Goal: Complete application form: Complete application form

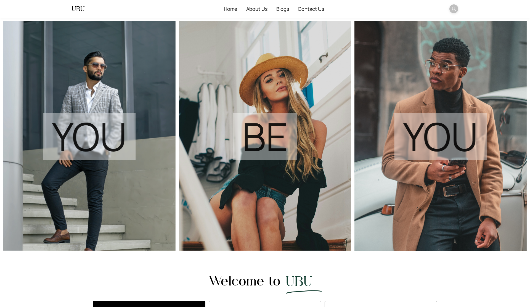
click at [456, 12] on span at bounding box center [454, 8] width 9 height 9
click at [460, 21] on span "Dashboard" at bounding box center [469, 20] width 19 height 6
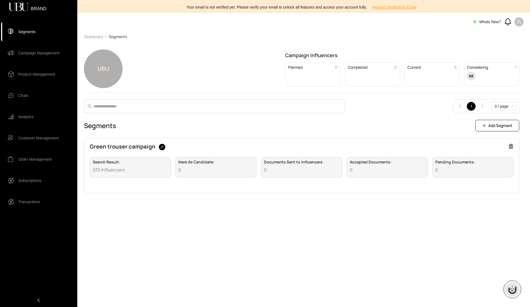
click at [519, 21] on icon "user" at bounding box center [519, 21] width 5 height 5
click at [511, 32] on span "Profile" at bounding box center [513, 33] width 12 height 6
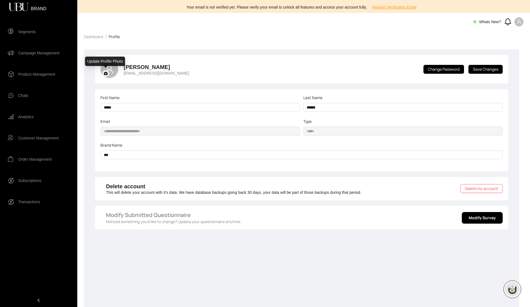
click at [105, 73] on icon at bounding box center [106, 73] width 4 height 3
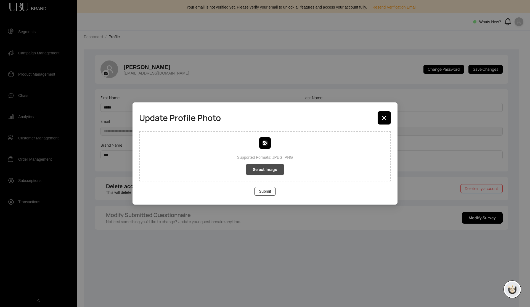
click at [267, 168] on span "Select Image" at bounding box center [265, 170] width 24 height 6
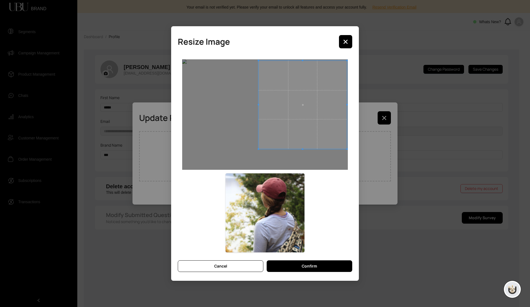
click at [325, 109] on span at bounding box center [303, 105] width 88 height 88
click at [306, 172] on div at bounding box center [265, 155] width 166 height 193
click at [302, 163] on div at bounding box center [265, 114] width 166 height 110
click at [304, 172] on div at bounding box center [265, 155] width 166 height 193
click at [300, 128] on span at bounding box center [302, 105] width 91 height 91
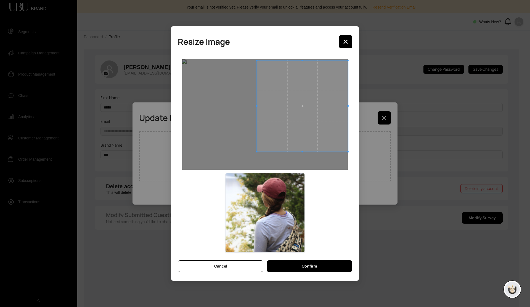
click at [303, 171] on div at bounding box center [265, 155] width 166 height 193
click at [315, 265] on span "Confirm" at bounding box center [309, 266] width 15 height 6
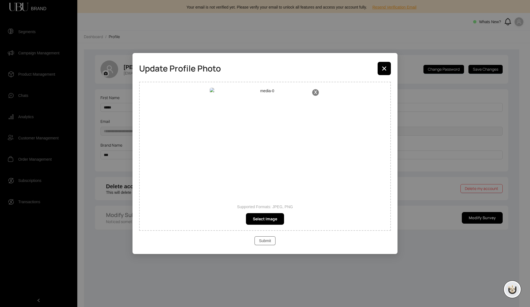
click at [265, 239] on span "Submit" at bounding box center [265, 241] width 12 height 6
click at [386, 69] on icon "button" at bounding box center [384, 69] width 4 height 4
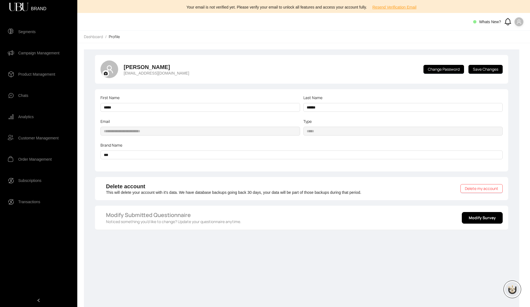
click at [521, 21] on icon "user" at bounding box center [519, 21] width 5 height 5
click at [508, 40] on span "Logout" at bounding box center [513, 42] width 12 height 6
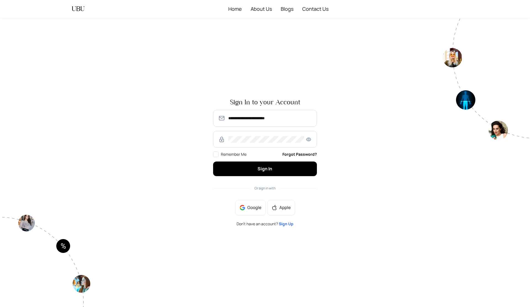
click at [288, 223] on span "Sign Up" at bounding box center [286, 223] width 15 height 5
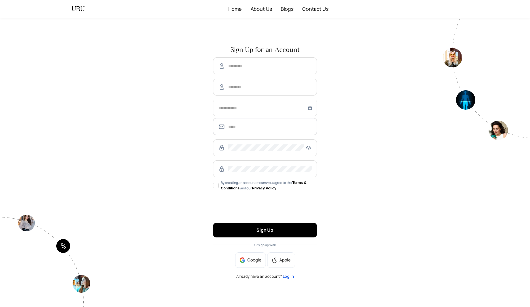
type input "**********"
click at [249, 69] on span at bounding box center [265, 65] width 104 height 17
type input "*"
type input "*******"
click at [250, 86] on input "text" at bounding box center [270, 87] width 84 height 7
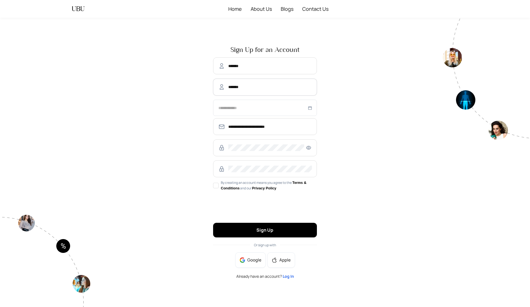
click at [310, 110] on div at bounding box center [265, 108] width 94 height 6
type input "*******"
click at [254, 123] on button "2025" at bounding box center [257, 122] width 9 height 11
click at [250, 123] on button "[DATE] - [DATE]" at bounding box center [253, 122] width 19 height 11
type input "**********"
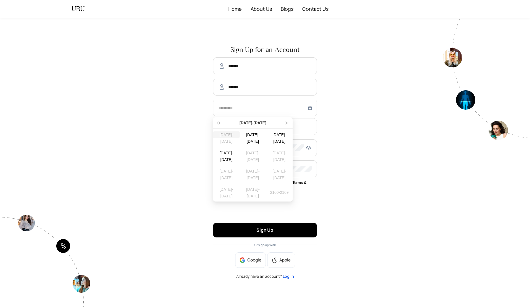
click at [230, 138] on div "[DATE]-[DATE]" at bounding box center [226, 134] width 27 height 7
click at [230, 193] on div "1998" at bounding box center [228, 192] width 17 height 7
click at [251, 175] on div "Aug" at bounding box center [253, 174] width 17 height 7
type input "**********"
click at [243, 155] on div "4" at bounding box center [243, 155] width 7 height 7
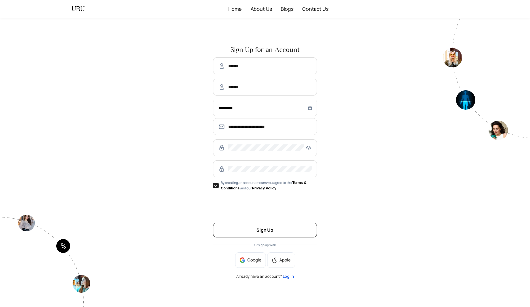
click at [237, 229] on button "Sign Up" at bounding box center [265, 230] width 104 height 15
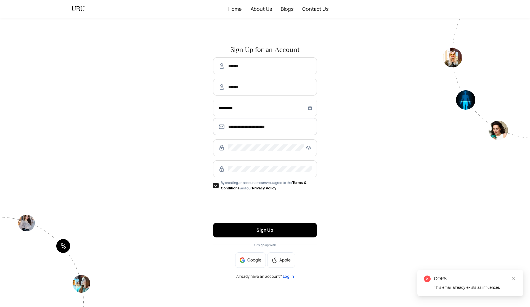
click at [265, 127] on input "**********" at bounding box center [270, 126] width 84 height 7
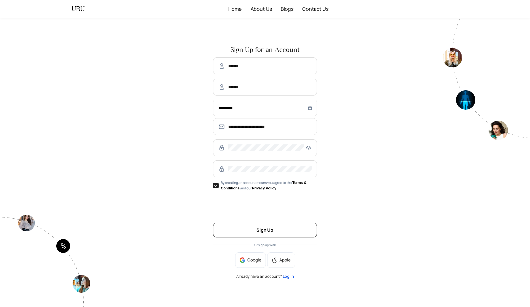
click at [244, 235] on button "Sign Up" at bounding box center [265, 230] width 104 height 15
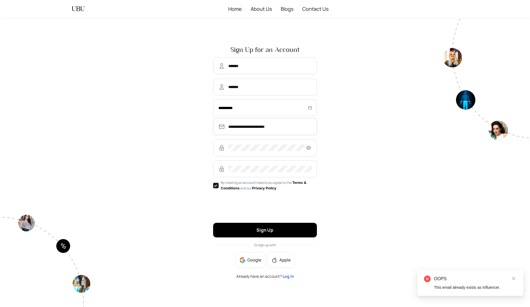
click at [264, 127] on input "**********" at bounding box center [270, 126] width 84 height 7
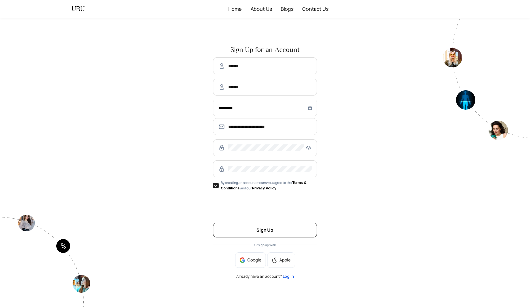
click at [232, 233] on button "Sign Up" at bounding box center [265, 230] width 104 height 15
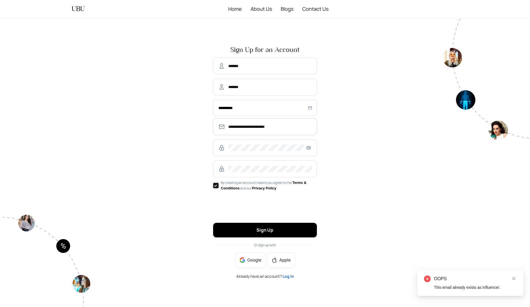
click at [264, 125] on input "**********" at bounding box center [270, 126] width 84 height 7
type input "**********"
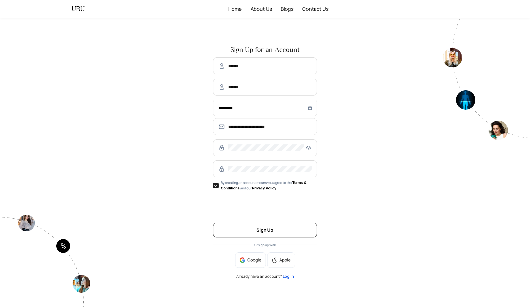
click at [234, 234] on button "Sign Up" at bounding box center [265, 230] width 104 height 15
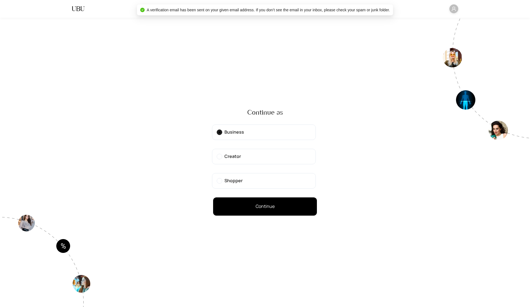
click at [242, 155] on span "Creator" at bounding box center [232, 157] width 21 height 6
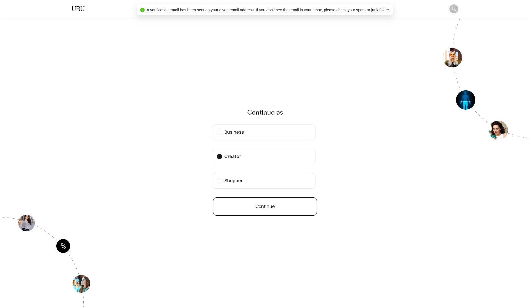
click at [242, 205] on button "Continue" at bounding box center [265, 206] width 104 height 18
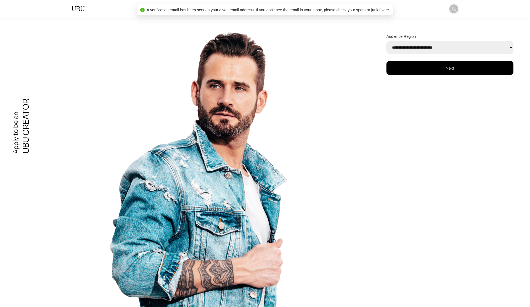
click at [423, 48] on select "**********" at bounding box center [450, 47] width 127 height 13
click at [419, 71] on button "Next" at bounding box center [450, 68] width 127 height 14
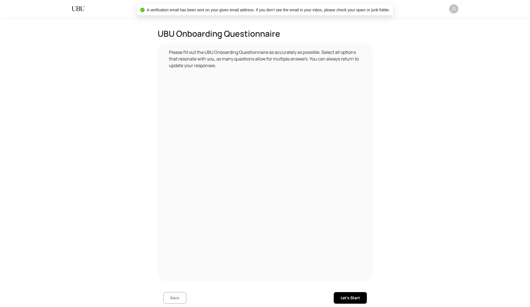
click at [178, 296] on span "Back" at bounding box center [174, 298] width 9 height 6
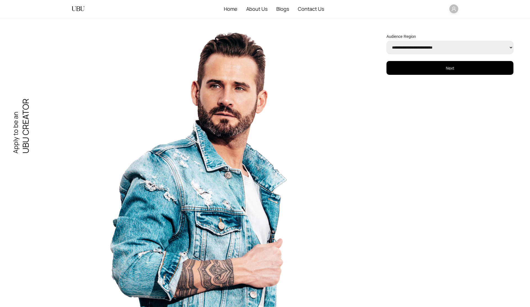
click at [435, 48] on select "**********" at bounding box center [450, 47] width 127 height 13
select select "******"
click at [387, 41] on select "**********" at bounding box center [450, 47] width 127 height 13
click at [411, 71] on button "Next" at bounding box center [450, 68] width 127 height 14
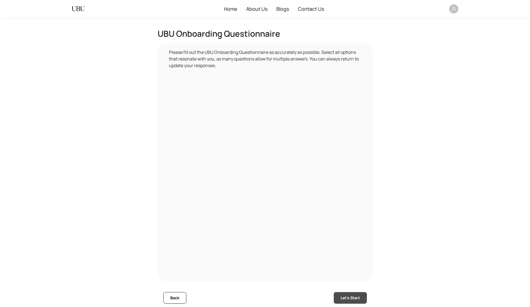
click at [349, 297] on span "Let's Start" at bounding box center [350, 298] width 19 height 6
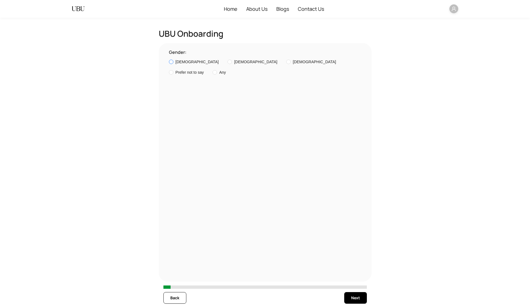
click at [183, 65] on label "[DEMOGRAPHIC_DATA]" at bounding box center [195, 62] width 52 height 6
click at [352, 304] on div "Back Next" at bounding box center [265, 298] width 204 height 18
click at [360, 296] on span "Next" at bounding box center [355, 298] width 9 height 6
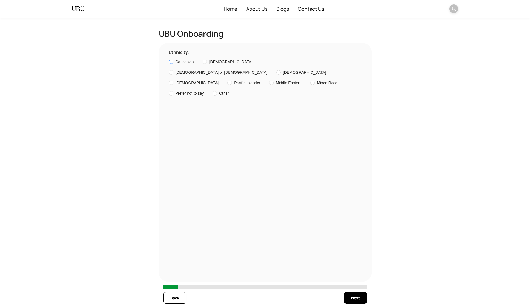
click at [184, 59] on label "Caucasian" at bounding box center [182, 62] width 27 height 6
click at [355, 296] on span "Next" at bounding box center [355, 298] width 9 height 6
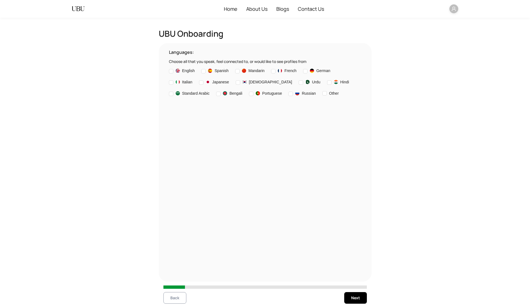
click at [171, 298] on span "Back" at bounding box center [174, 298] width 9 height 6
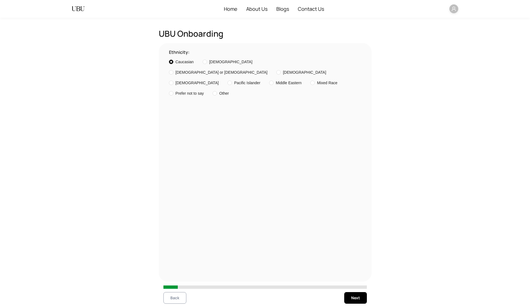
click at [171, 298] on span "Back" at bounding box center [174, 298] width 9 height 6
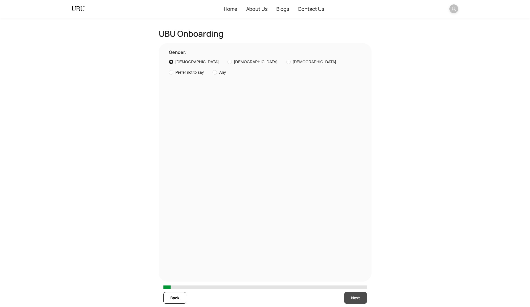
click at [353, 298] on span "Next" at bounding box center [355, 298] width 9 height 6
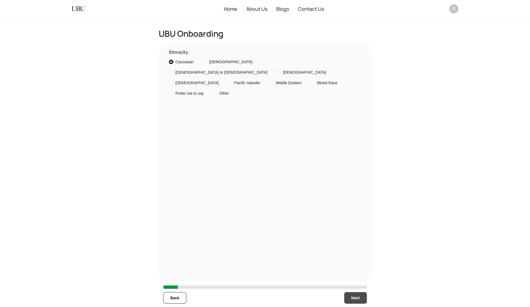
click at [353, 298] on span "Next" at bounding box center [355, 298] width 9 height 6
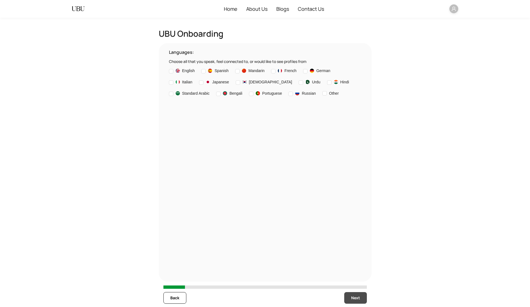
click at [353, 298] on span "Next" at bounding box center [355, 298] width 9 height 6
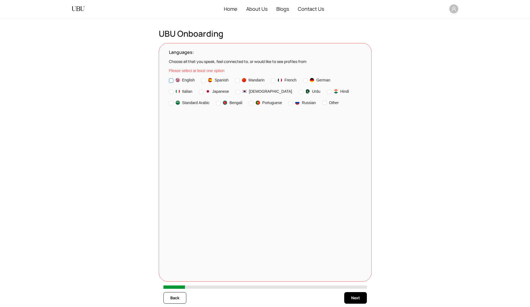
click at [189, 83] on span "English" at bounding box center [188, 80] width 13 height 6
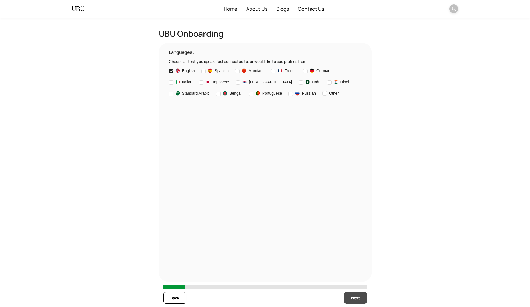
click at [360, 297] on button "Next" at bounding box center [355, 298] width 23 height 12
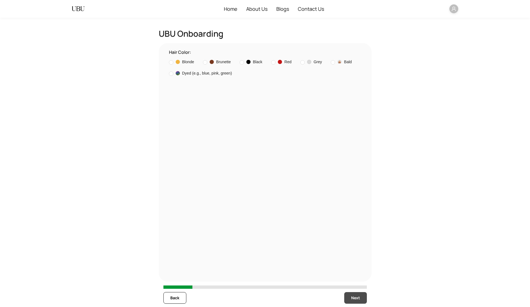
click at [360, 297] on button "Next" at bounding box center [355, 298] width 23 height 12
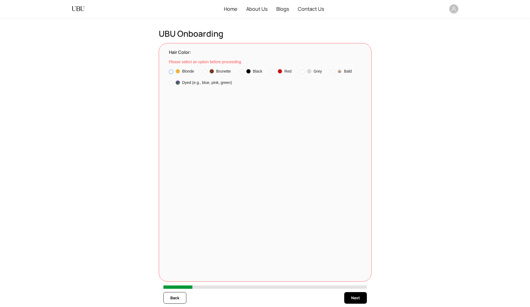
click at [179, 74] on div "Blonde" at bounding box center [185, 71] width 19 height 6
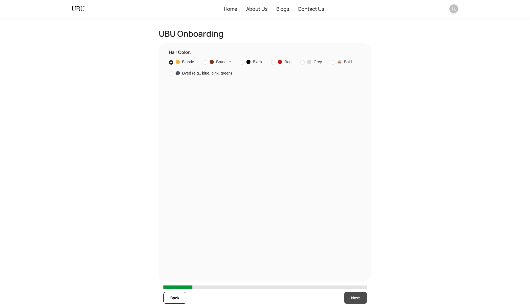
click at [353, 298] on span "Next" at bounding box center [355, 298] width 9 height 6
click at [176, 65] on span "Blue" at bounding box center [180, 62] width 8 height 6
click at [355, 302] on button "Next" at bounding box center [355, 298] width 23 height 12
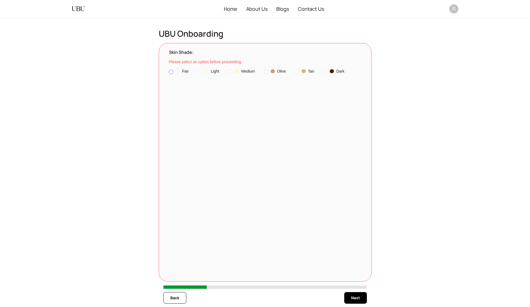
click at [182, 74] on span "Fair" at bounding box center [185, 71] width 7 height 6
click at [355, 299] on span "Next" at bounding box center [355, 298] width 9 height 6
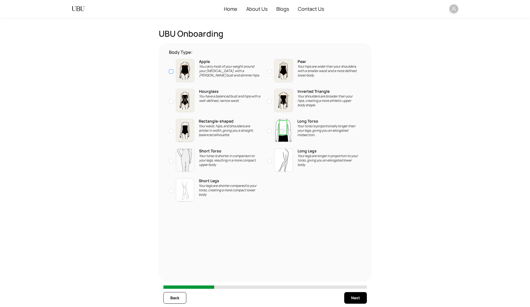
click at [213, 82] on div "Apple You carry most of your weight around your [MEDICAL_DATA], with a [PERSON_…" at bounding box center [218, 71] width 85 height 24
click at [354, 297] on span "Next" at bounding box center [355, 298] width 9 height 6
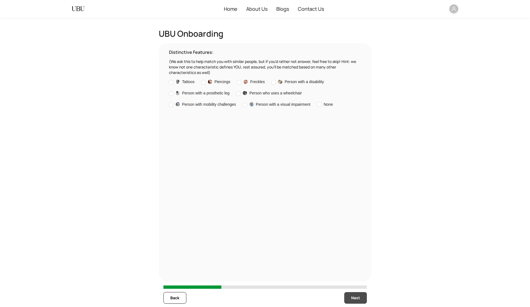
click at [357, 298] on span "Next" at bounding box center [355, 298] width 9 height 6
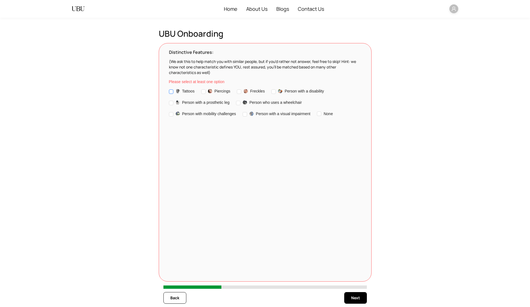
click at [182, 94] on span "Tattoos" at bounding box center [188, 91] width 12 height 6
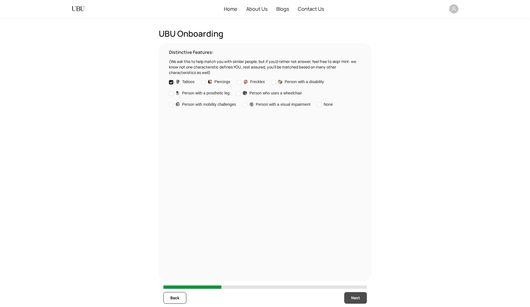
click at [356, 300] on span "Next" at bounding box center [355, 298] width 9 height 6
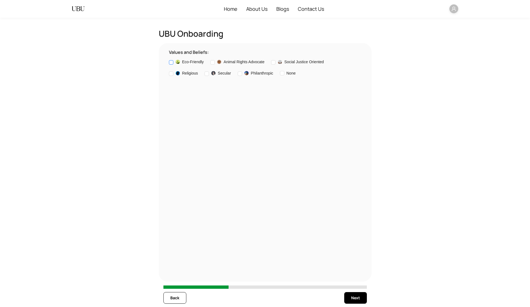
click at [179, 62] on div "Eco-Friendly" at bounding box center [190, 62] width 28 height 6
click at [354, 300] on span "Next" at bounding box center [355, 298] width 9 height 6
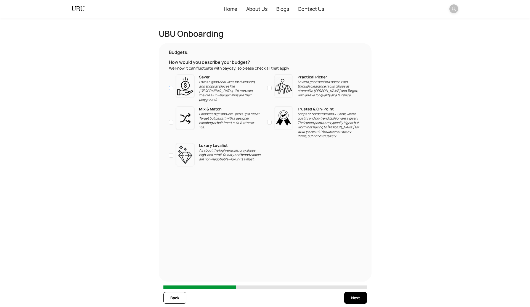
click at [225, 86] on p "Loves a good deal, lives for discounts, and shops at places like [GEOGRAPHIC_DA…" at bounding box center [230, 91] width 62 height 22
click at [352, 301] on span "Next" at bounding box center [355, 298] width 9 height 6
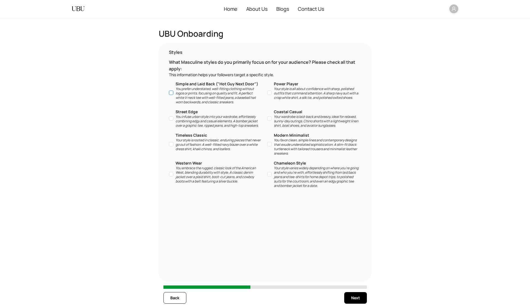
click at [208, 87] on p "Simple and Laid Back ("Hot Guy Next Door")" at bounding box center [218, 84] width 85 height 6
click at [356, 300] on span "Next" at bounding box center [355, 298] width 9 height 6
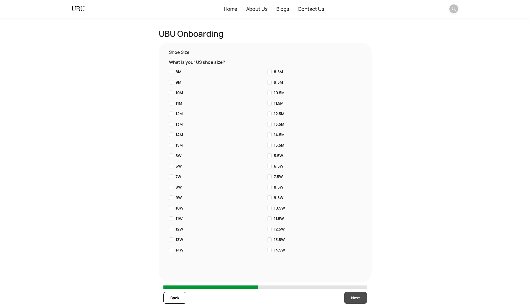
click at [353, 298] on span "Next" at bounding box center [355, 298] width 9 height 6
click at [241, 84] on label "8M" at bounding box center [216, 81] width 94 height 6
click at [357, 298] on span "Next" at bounding box center [355, 298] width 9 height 6
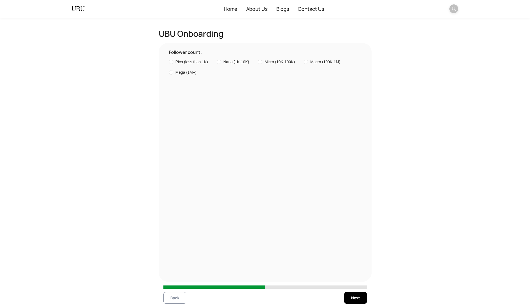
click at [176, 297] on span "Back" at bounding box center [174, 298] width 9 height 6
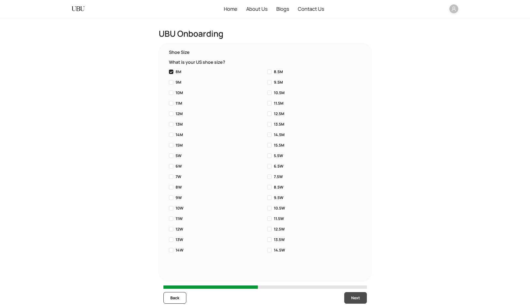
click at [348, 302] on button "Next" at bounding box center [355, 298] width 23 height 12
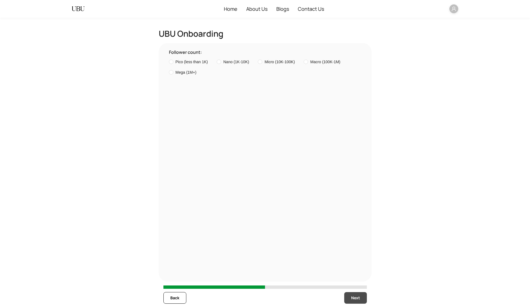
click at [354, 296] on span "Next" at bounding box center [355, 298] width 9 height 6
click at [178, 299] on span "Back" at bounding box center [174, 298] width 9 height 6
click at [184, 65] on span "Pico (less than 1K)" at bounding box center [192, 62] width 33 height 6
click at [359, 299] on span "Next" at bounding box center [355, 298] width 9 height 6
click at [169, 297] on button "Back" at bounding box center [174, 298] width 23 height 12
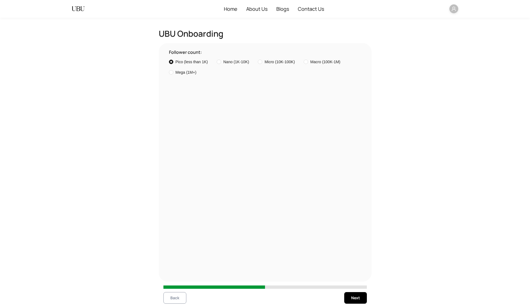
click at [169, 297] on button "Back" at bounding box center [174, 298] width 23 height 12
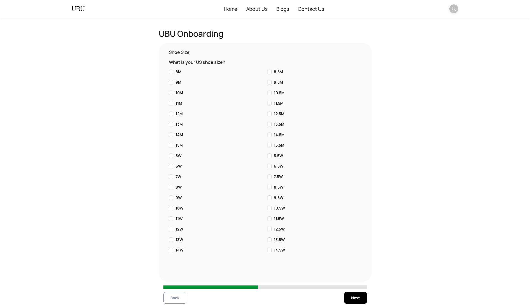
click at [169, 297] on button "Back" at bounding box center [174, 298] width 23 height 12
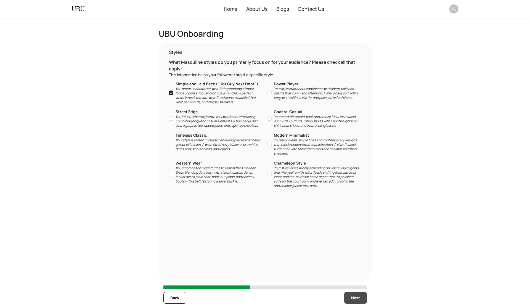
click at [355, 297] on span "Next" at bounding box center [355, 298] width 9 height 6
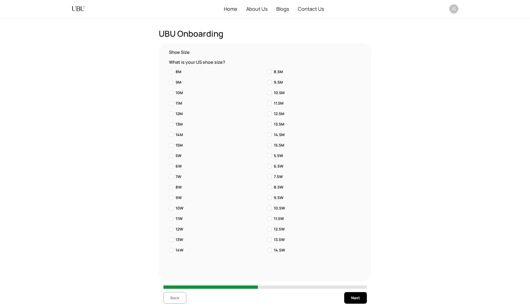
click at [177, 298] on span "Back" at bounding box center [174, 298] width 9 height 6
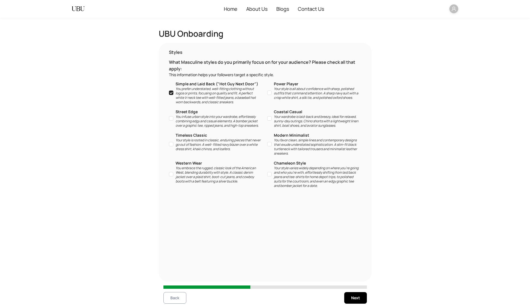
click at [177, 298] on span "Back" at bounding box center [174, 298] width 9 height 6
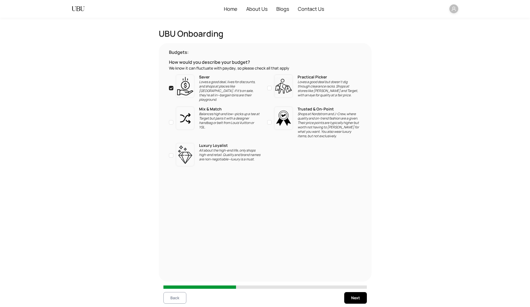
click at [177, 298] on span "Back" at bounding box center [174, 298] width 9 height 6
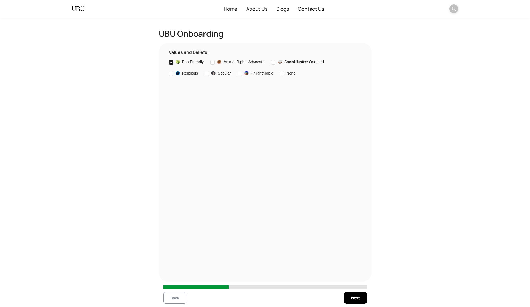
click at [177, 298] on span "Back" at bounding box center [174, 298] width 9 height 6
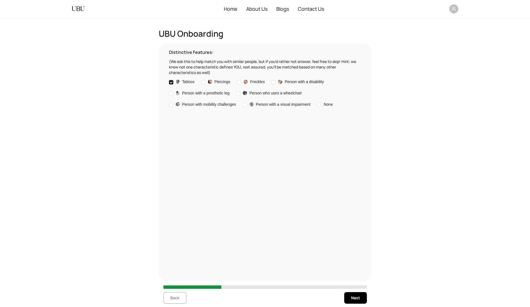
click at [177, 298] on span "Back" at bounding box center [174, 298] width 9 height 6
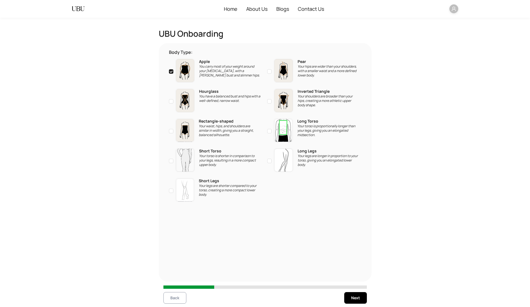
click at [176, 297] on span "Back" at bounding box center [174, 298] width 9 height 6
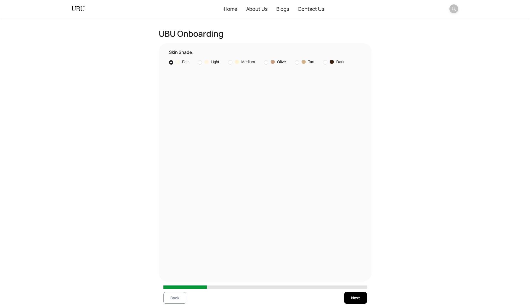
click at [176, 297] on span "Back" at bounding box center [174, 298] width 9 height 6
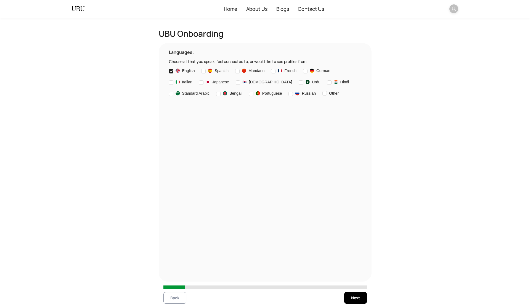
click at [176, 297] on span "Back" at bounding box center [174, 298] width 9 height 6
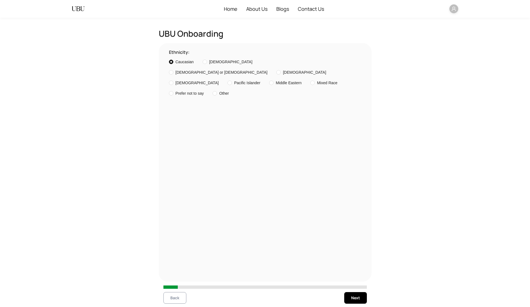
click at [176, 297] on span "Back" at bounding box center [174, 298] width 9 height 6
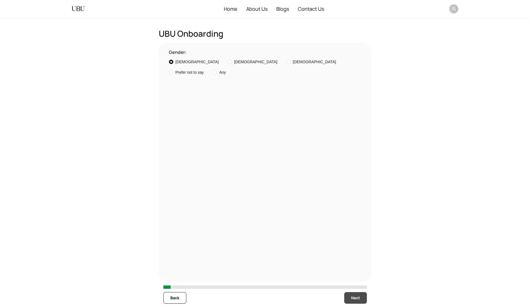
click at [358, 297] on span "Next" at bounding box center [355, 298] width 9 height 6
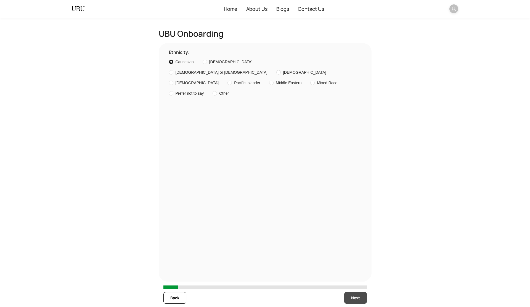
click at [358, 297] on span "Next" at bounding box center [355, 298] width 9 height 6
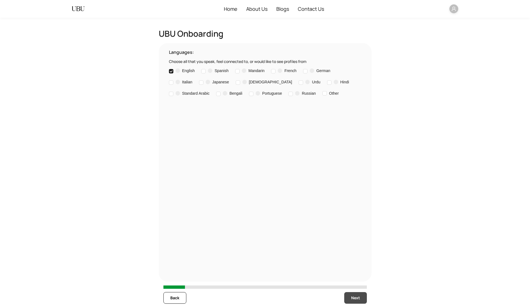
click at [358, 297] on span "Next" at bounding box center [355, 298] width 9 height 6
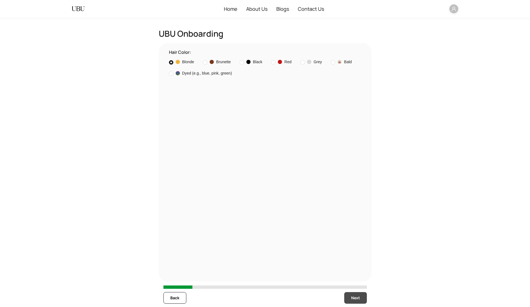
click at [358, 297] on span "Next" at bounding box center [355, 298] width 9 height 6
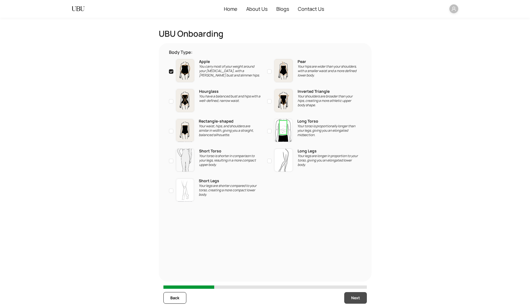
click at [358, 297] on span "Next" at bounding box center [355, 298] width 9 height 6
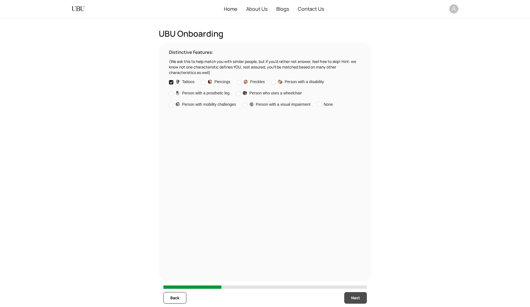
click at [358, 297] on span "Next" at bounding box center [355, 298] width 9 height 6
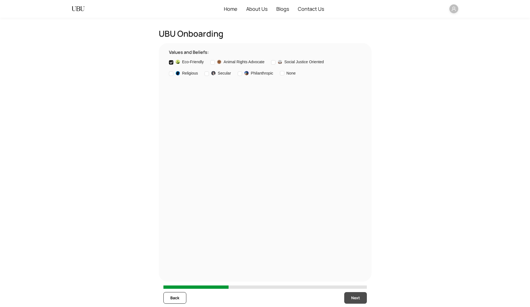
click at [358, 297] on span "Next" at bounding box center [355, 298] width 9 height 6
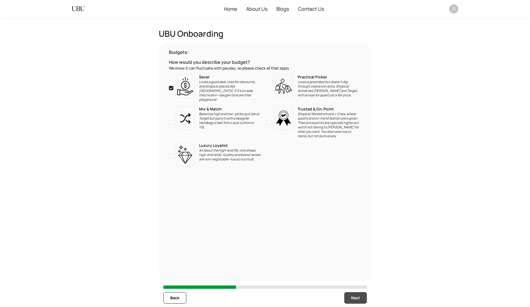
click at [358, 297] on span "Next" at bounding box center [355, 298] width 9 height 6
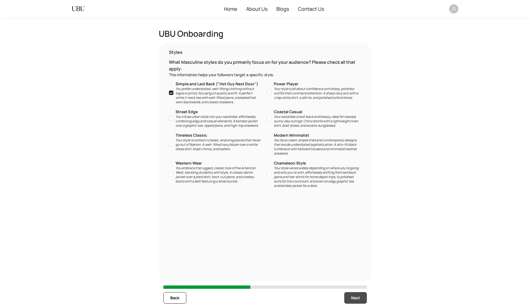
click at [358, 297] on span "Next" at bounding box center [355, 298] width 9 height 6
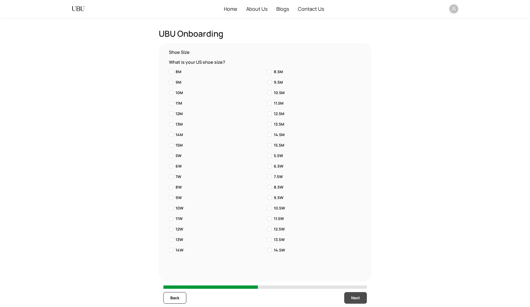
click at [356, 297] on span "Next" at bounding box center [355, 298] width 9 height 6
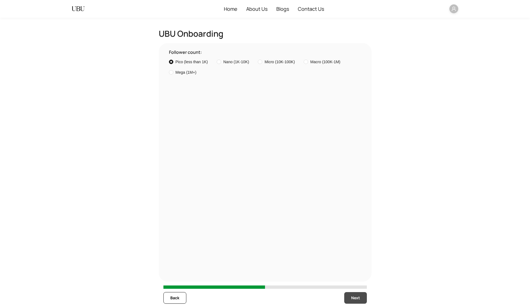
click at [356, 297] on span "Next" at bounding box center [355, 298] width 9 height 6
click at [360, 297] on button "Next" at bounding box center [355, 298] width 23 height 12
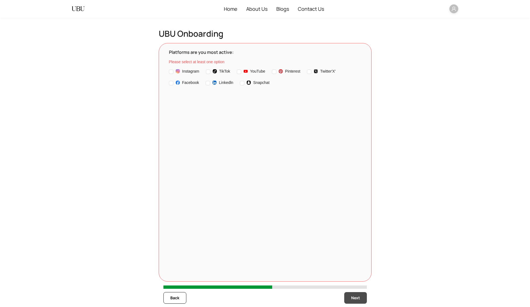
click at [360, 297] on button "Next" at bounding box center [355, 298] width 23 height 12
click at [177, 295] on span "Back" at bounding box center [174, 298] width 9 height 6
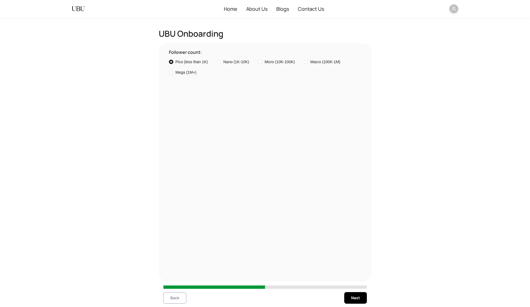
click at [177, 295] on span "Back" at bounding box center [174, 298] width 9 height 6
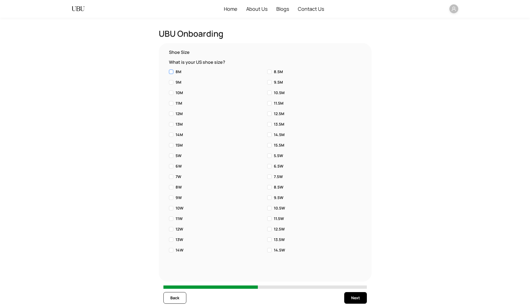
click at [220, 75] on label "8M" at bounding box center [216, 72] width 94 height 6
click at [356, 296] on span "Next" at bounding box center [355, 298] width 9 height 6
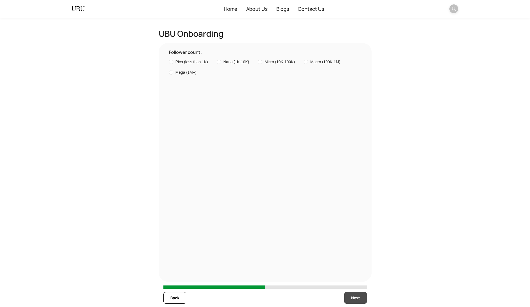
click at [356, 296] on span "Next" at bounding box center [355, 298] width 9 height 6
click at [180, 297] on button "Back" at bounding box center [174, 298] width 23 height 12
click at [176, 297] on span "Back" at bounding box center [174, 298] width 9 height 6
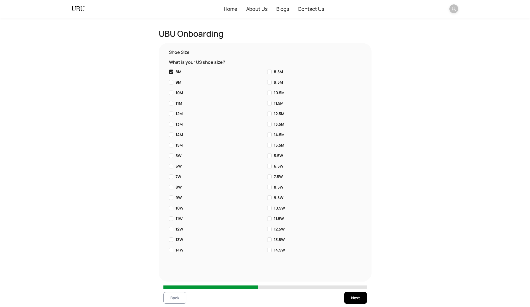
click at [176, 297] on span "Back" at bounding box center [174, 298] width 9 height 6
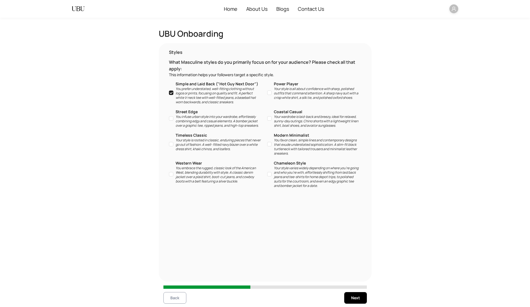
click at [176, 297] on span "Back" at bounding box center [174, 298] width 9 height 6
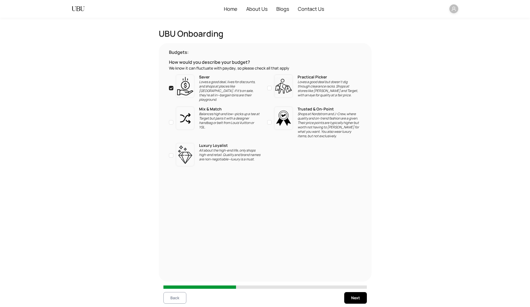
click at [176, 297] on span "Back" at bounding box center [174, 298] width 9 height 6
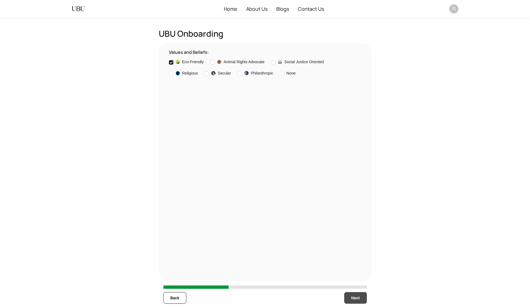
click at [353, 294] on button "Next" at bounding box center [355, 298] width 23 height 12
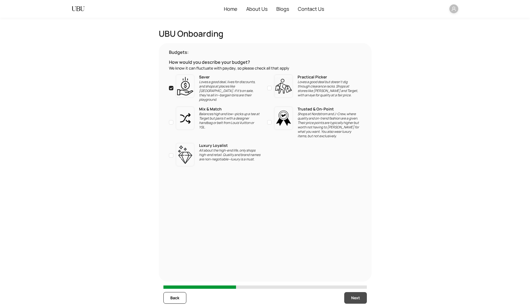
click at [353, 294] on button "Next" at bounding box center [355, 298] width 23 height 12
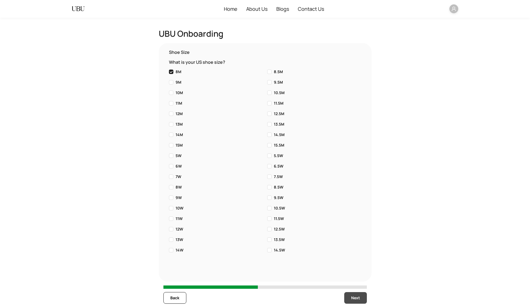
click at [353, 294] on button "Next" at bounding box center [355, 298] width 23 height 12
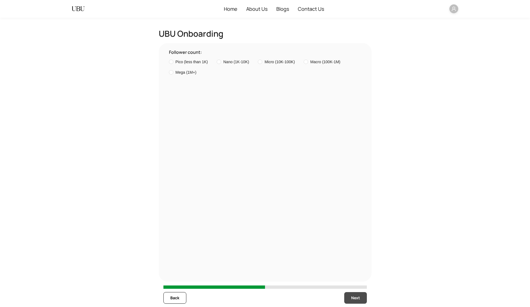
click at [353, 294] on button "Next" at bounding box center [355, 298] width 23 height 12
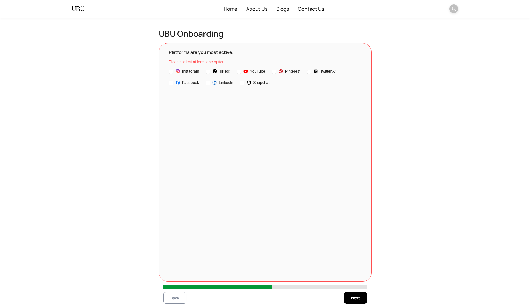
click at [180, 297] on button "Back" at bounding box center [174, 298] width 23 height 12
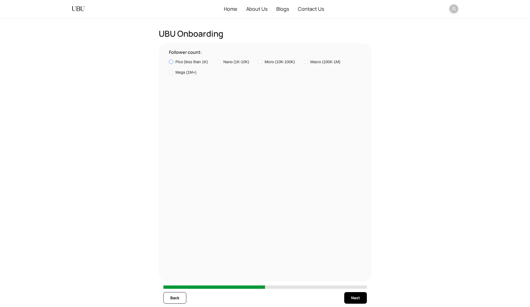
click at [200, 64] on span "Pico (less than 1K)" at bounding box center [192, 62] width 33 height 6
click at [179, 297] on button "Back" at bounding box center [174, 298] width 23 height 12
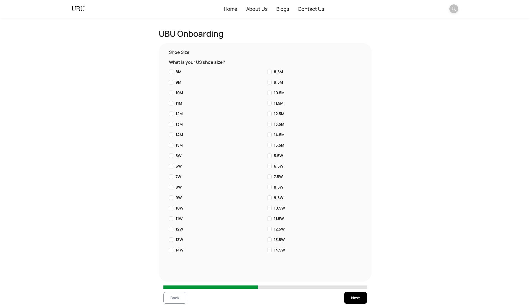
click at [179, 297] on button "Back" at bounding box center [174, 298] width 23 height 12
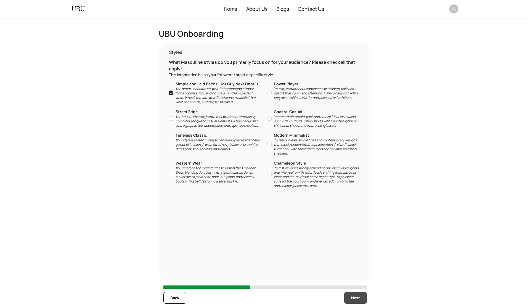
click at [355, 297] on span "Next" at bounding box center [355, 298] width 9 height 6
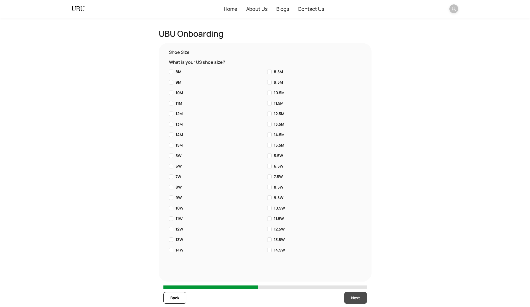
click at [355, 297] on span "Next" at bounding box center [355, 298] width 9 height 6
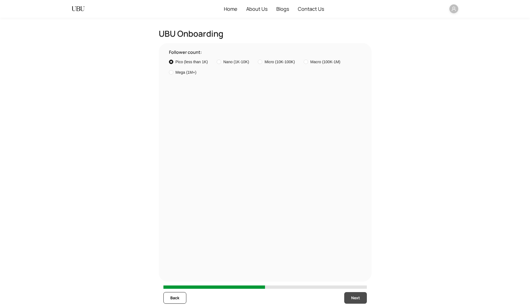
click at [354, 297] on span "Next" at bounding box center [355, 298] width 9 height 6
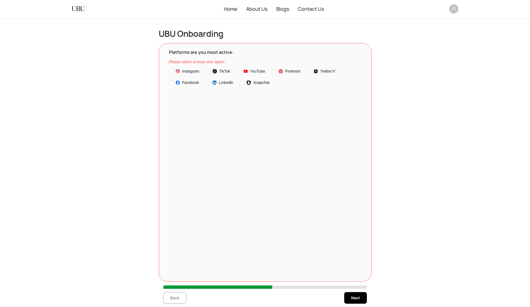
click at [183, 301] on button "Back" at bounding box center [174, 298] width 23 height 12
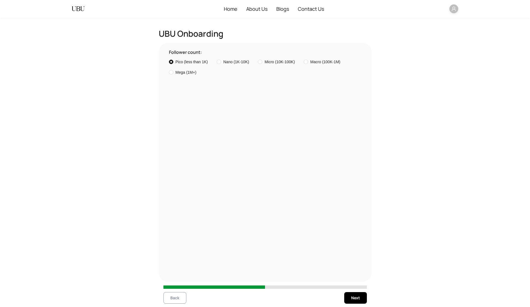
click at [183, 301] on button "Back" at bounding box center [174, 298] width 23 height 12
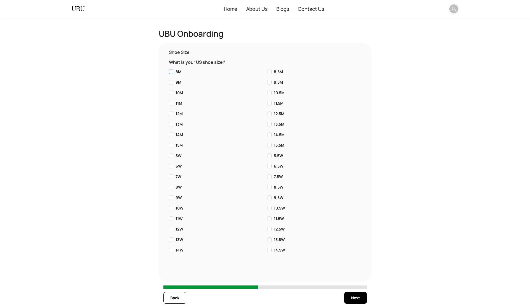
click at [215, 74] on label "8M" at bounding box center [216, 72] width 94 height 6
click at [355, 295] on span "Next" at bounding box center [355, 298] width 9 height 6
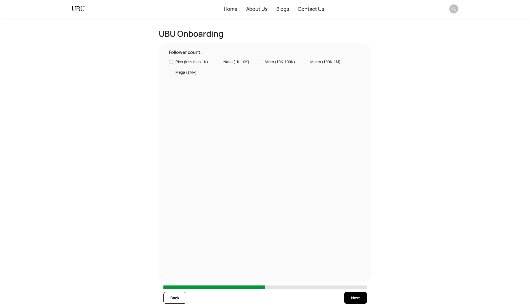
click at [189, 63] on span "Pico (less than 1K)" at bounding box center [192, 62] width 33 height 6
click at [354, 301] on span "Next" at bounding box center [355, 298] width 9 height 6
click at [194, 65] on span "Instagram" at bounding box center [190, 62] width 17 height 6
click at [358, 297] on span "Next" at bounding box center [355, 298] width 9 height 6
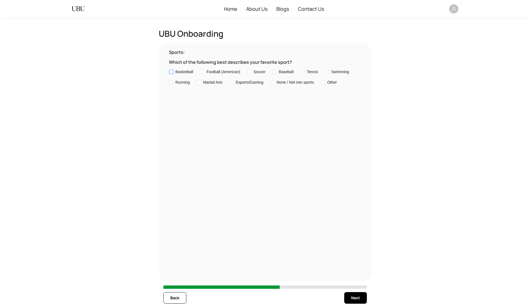
click at [187, 75] on span "Basketball" at bounding box center [185, 72] width 18 height 6
click at [174, 302] on button "Back" at bounding box center [174, 298] width 23 height 12
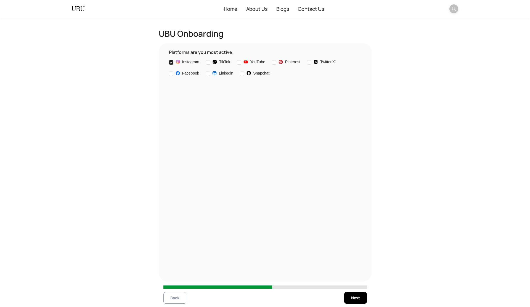
click at [174, 302] on button "Back" at bounding box center [174, 298] width 23 height 12
click at [356, 299] on span "Next" at bounding box center [355, 298] width 9 height 6
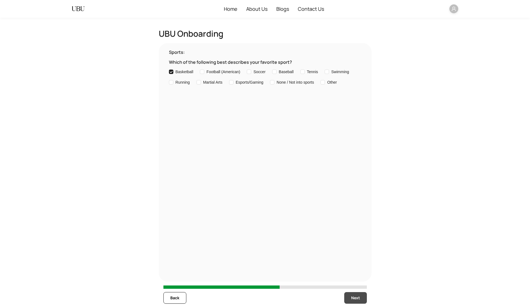
click at [356, 299] on span "Next" at bounding box center [355, 298] width 9 height 6
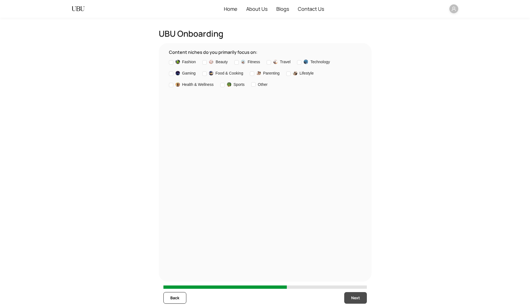
click at [356, 299] on span "Next" at bounding box center [355, 298] width 9 height 6
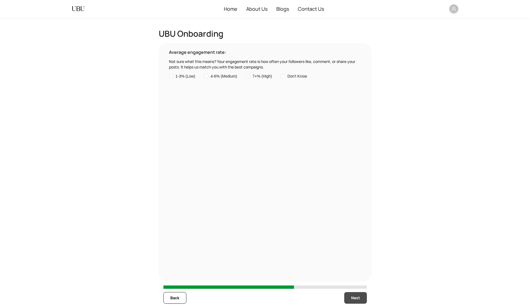
click at [356, 299] on span "Next" at bounding box center [355, 298] width 9 height 6
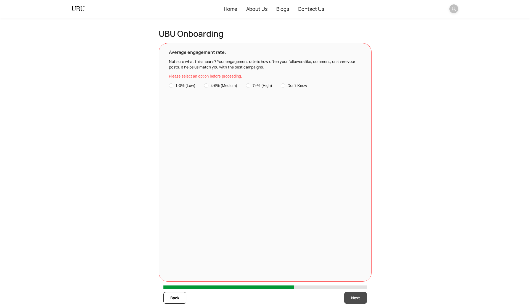
click at [356, 299] on span "Next" at bounding box center [355, 298] width 9 height 6
click at [178, 298] on span "Back" at bounding box center [174, 298] width 9 height 6
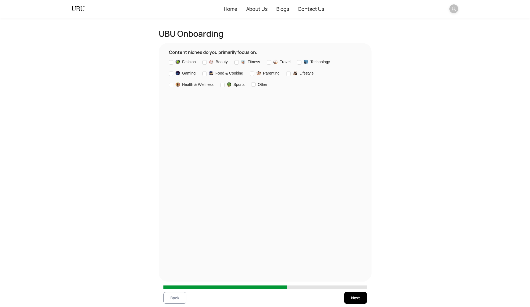
click at [178, 298] on span "Back" at bounding box center [174, 298] width 9 height 6
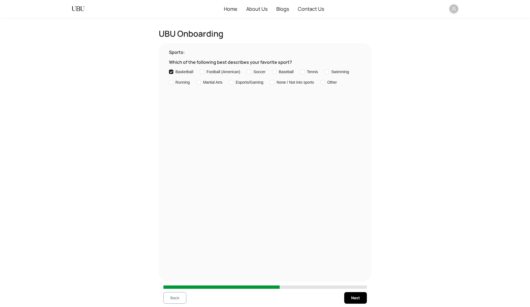
click at [178, 298] on span "Back" at bounding box center [174, 298] width 9 height 6
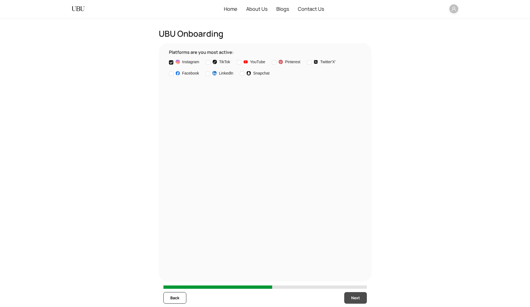
click at [355, 297] on span "Next" at bounding box center [355, 298] width 9 height 6
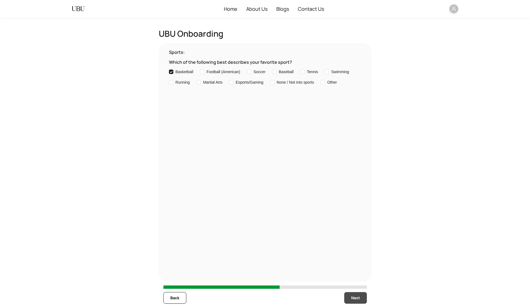
click at [356, 296] on span "Next" at bounding box center [355, 298] width 9 height 6
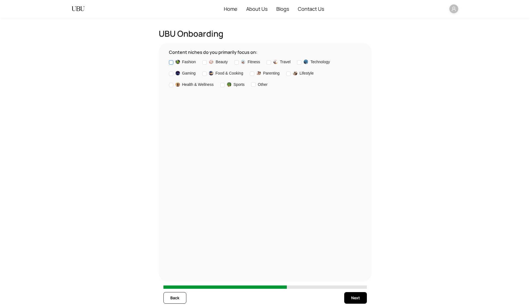
click at [185, 65] on span "Fashion" at bounding box center [189, 62] width 14 height 6
click at [351, 298] on span "Next" at bounding box center [355, 298] width 9 height 6
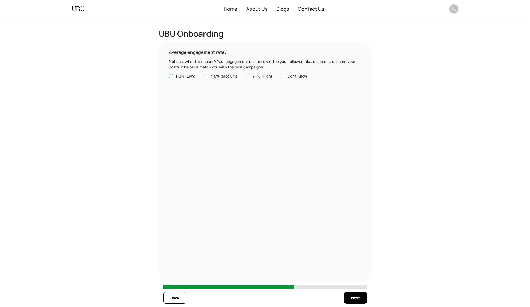
click at [190, 79] on label "1-3% (Low)" at bounding box center [183, 76] width 29 height 6
click at [355, 298] on span "Next" at bounding box center [355, 298] width 9 height 6
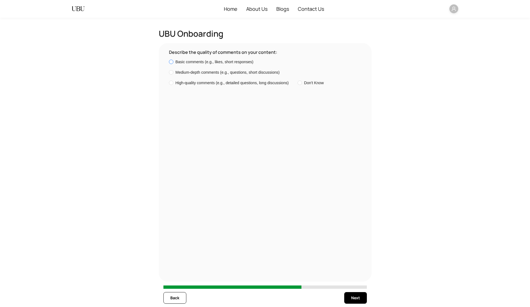
click at [204, 65] on span "Basic comments (e.g., likes, short responses)" at bounding box center [215, 62] width 78 height 6
click at [355, 298] on span "Next" at bounding box center [355, 298] width 9 height 6
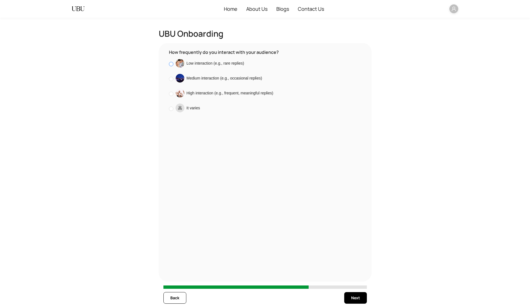
click at [230, 66] on span "Low interaction (e.g., rare replies)" at bounding box center [216, 63] width 58 height 6
click at [356, 299] on span "Next" at bounding box center [355, 298] width 9 height 6
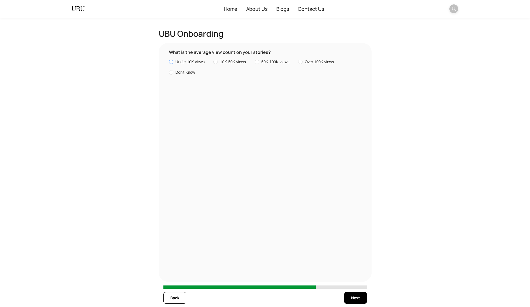
click at [183, 65] on span "Under 10K views" at bounding box center [190, 62] width 29 height 6
click at [360, 298] on span "Next" at bounding box center [355, 298] width 9 height 6
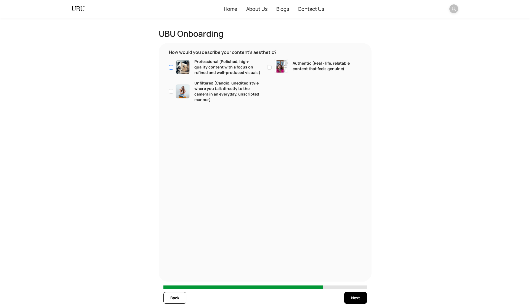
click at [204, 75] on p "Professional (Polished, high-quality content with a focus on refined and well-p…" at bounding box center [227, 67] width 67 height 17
click at [348, 307] on div "Back Next" at bounding box center [265, 298] width 204 height 18
click at [350, 299] on button "Next" at bounding box center [355, 298] width 23 height 12
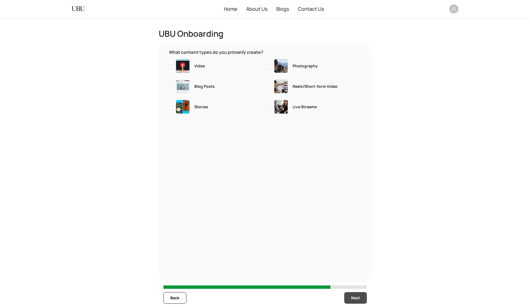
click at [350, 299] on button "Next" at bounding box center [355, 298] width 23 height 12
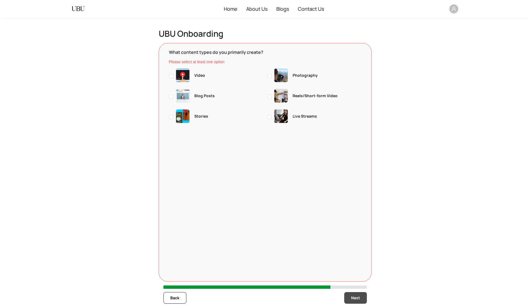
click at [350, 299] on button "Next" at bounding box center [355, 298] width 23 height 12
click at [213, 83] on label "Video" at bounding box center [216, 76] width 94 height 16
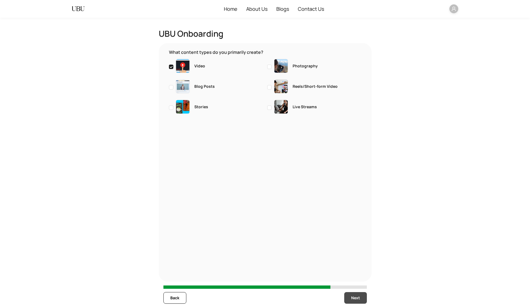
click at [352, 298] on span "Next" at bounding box center [355, 298] width 9 height 6
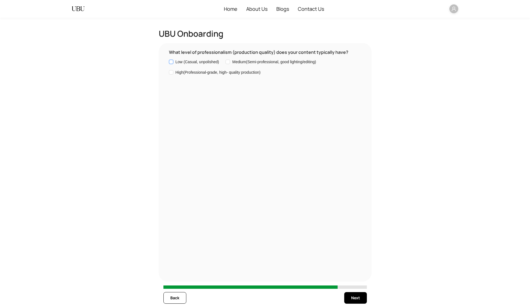
click at [216, 65] on span "Low (Casual, unpolished)" at bounding box center [198, 62] width 44 height 6
click at [351, 298] on button "Next" at bounding box center [355, 298] width 23 height 12
click at [210, 63] on span "Low (Straightforward content)" at bounding box center [201, 62] width 51 height 6
click at [360, 303] on button "Next" at bounding box center [355, 298] width 23 height 12
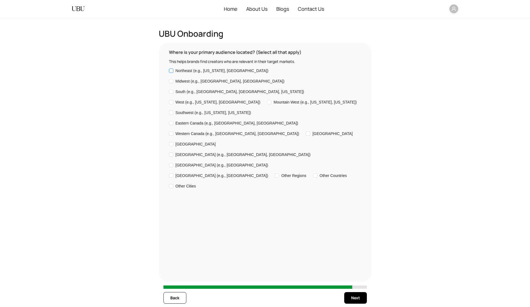
click at [220, 74] on span "Northeast (e.g., [US_STATE], [GEOGRAPHIC_DATA])" at bounding box center [222, 71] width 93 height 6
click at [354, 303] on button "Next" at bounding box center [355, 298] width 23 height 12
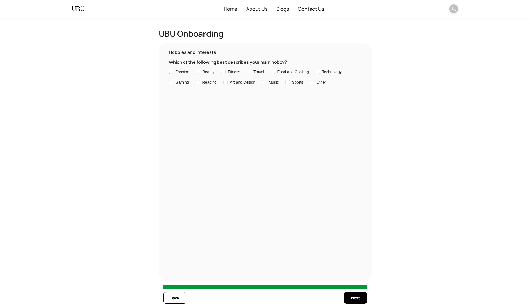
click at [182, 73] on span "Fashion" at bounding box center [183, 72] width 14 height 6
click at [353, 297] on span "Next" at bounding box center [355, 298] width 9 height 6
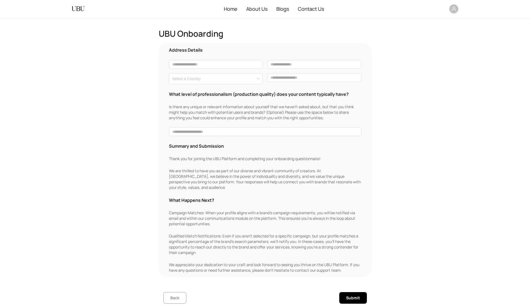
click at [176, 299] on span "Back" at bounding box center [174, 298] width 9 height 6
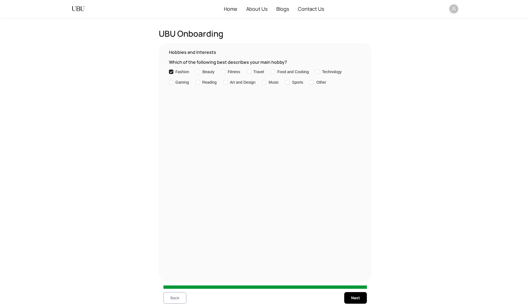
click at [176, 299] on span "Back" at bounding box center [174, 298] width 9 height 6
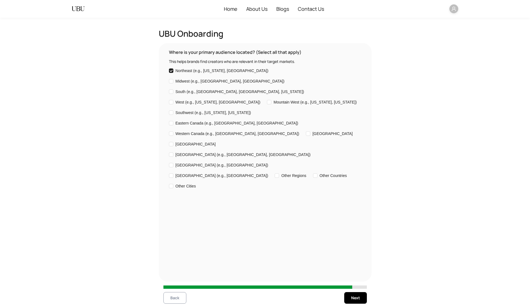
click at [176, 299] on span "Back" at bounding box center [174, 298] width 9 height 6
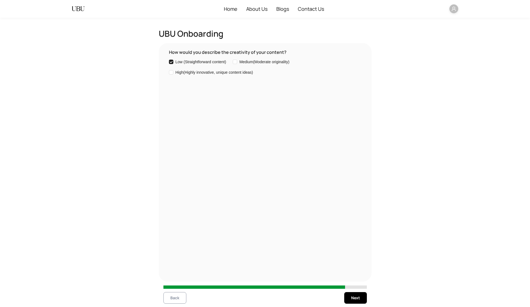
click at [176, 299] on span "Back" at bounding box center [174, 298] width 9 height 6
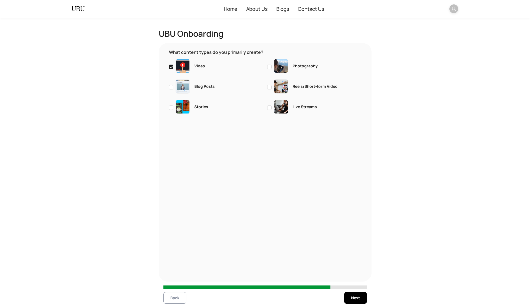
click at [176, 299] on span "Back" at bounding box center [174, 298] width 9 height 6
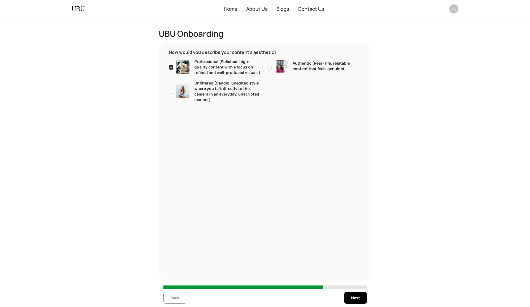
click at [176, 299] on span "Back" at bounding box center [174, 298] width 9 height 6
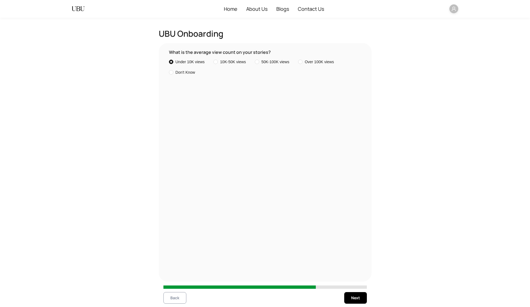
click at [176, 299] on span "Back" at bounding box center [174, 298] width 9 height 6
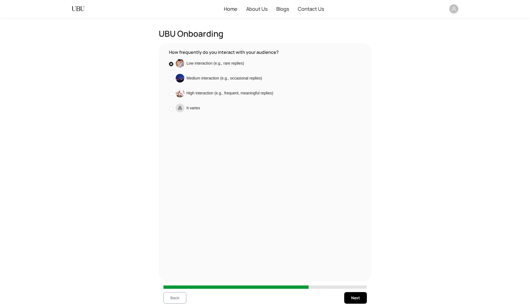
click at [176, 299] on span "Back" at bounding box center [174, 298] width 9 height 6
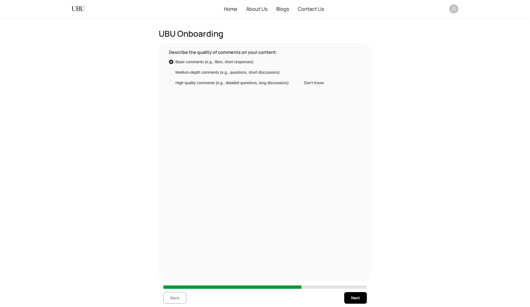
click at [176, 299] on span "Back" at bounding box center [174, 298] width 9 height 6
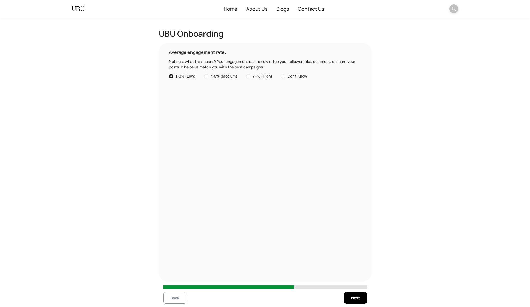
click at [176, 299] on span "Back" at bounding box center [174, 298] width 9 height 6
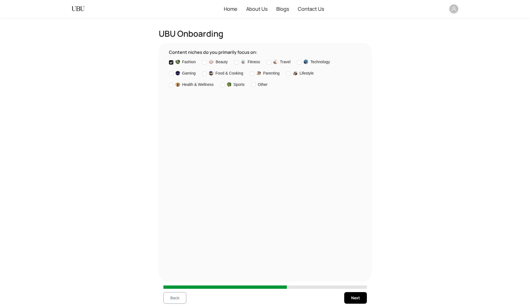
click at [176, 299] on span "Back" at bounding box center [174, 298] width 9 height 6
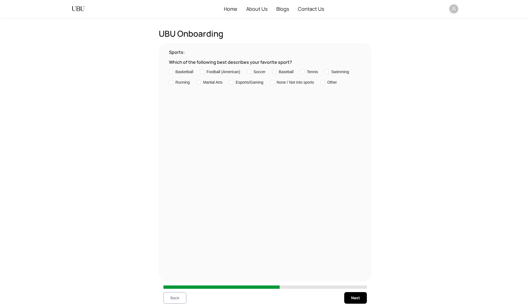
click at [176, 299] on span "Back" at bounding box center [174, 298] width 9 height 6
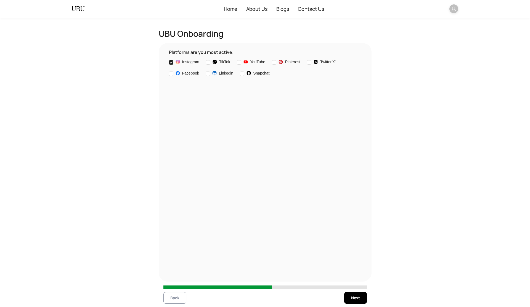
click at [176, 299] on span "Back" at bounding box center [174, 298] width 9 height 6
click at [361, 299] on button "Next" at bounding box center [355, 298] width 23 height 12
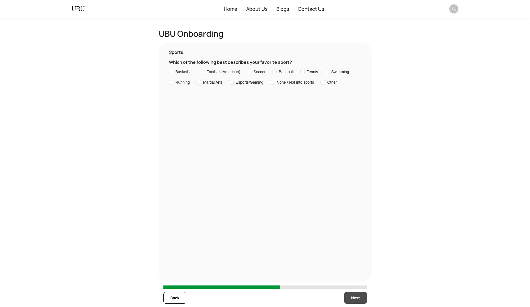
click at [361, 299] on button "Next" at bounding box center [355, 298] width 23 height 12
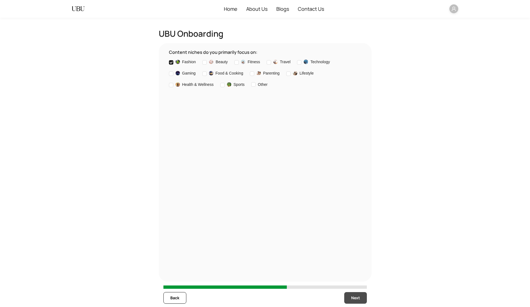
click at [361, 299] on button "Next" at bounding box center [355, 298] width 23 height 12
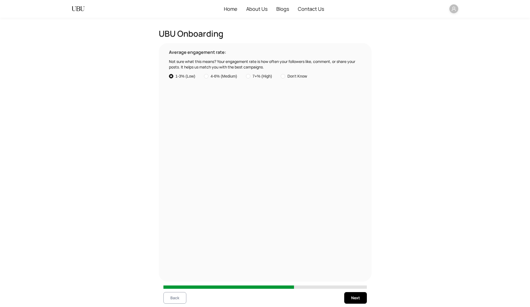
click at [173, 297] on span "Back" at bounding box center [174, 298] width 9 height 6
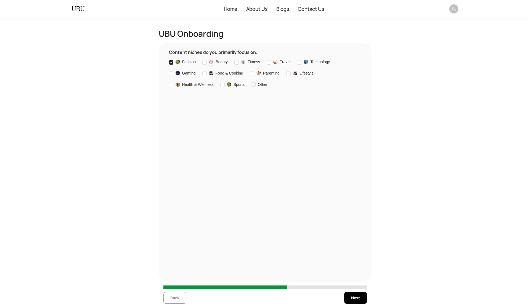
click at [173, 297] on span "Back" at bounding box center [174, 298] width 9 height 6
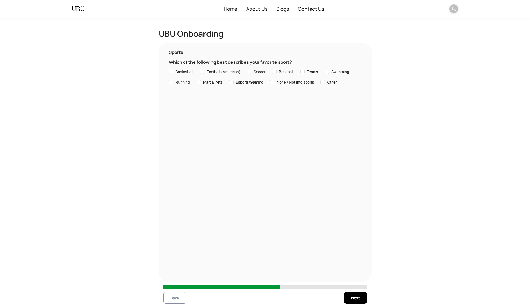
click at [173, 297] on span "Back" at bounding box center [174, 298] width 9 height 6
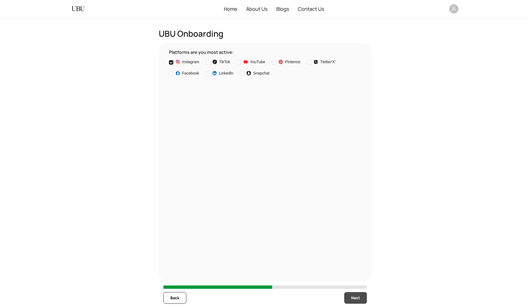
click at [359, 300] on span "Next" at bounding box center [355, 298] width 9 height 6
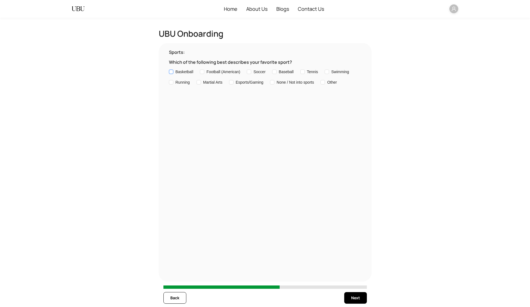
click at [184, 73] on span "Basketball" at bounding box center [185, 72] width 18 height 6
click at [352, 300] on span "Next" at bounding box center [355, 298] width 9 height 6
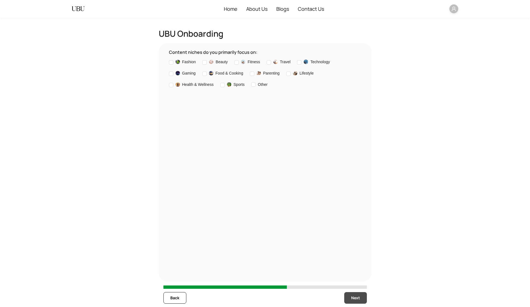
click at [352, 300] on span "Next" at bounding box center [355, 298] width 9 height 6
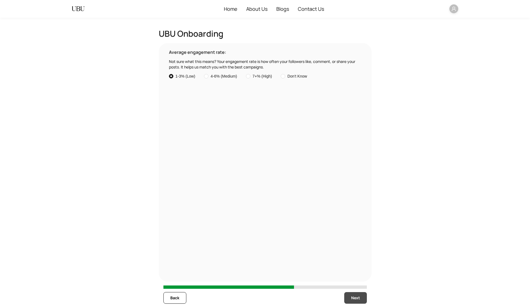
click at [352, 300] on span "Next" at bounding box center [355, 298] width 9 height 6
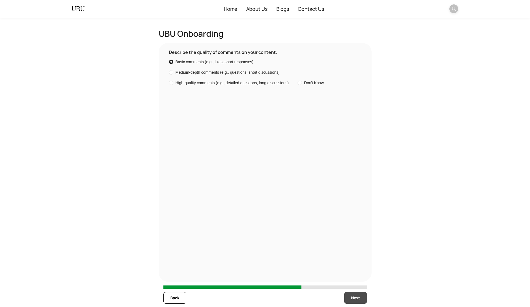
click at [352, 300] on span "Next" at bounding box center [355, 298] width 9 height 6
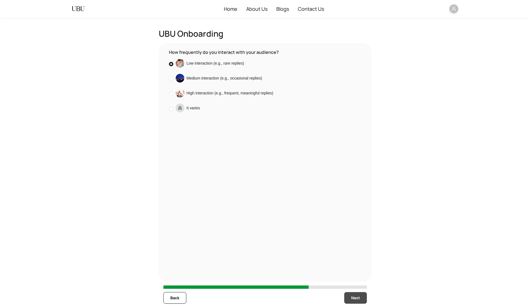
click at [352, 300] on span "Next" at bounding box center [355, 298] width 9 height 6
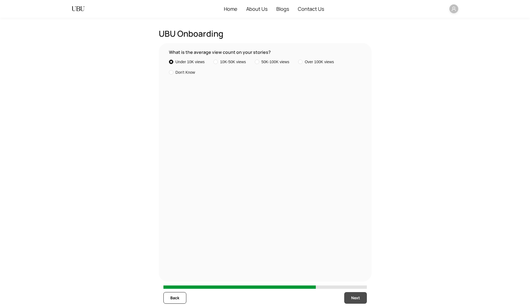
click at [352, 300] on span "Next" at bounding box center [355, 298] width 9 height 6
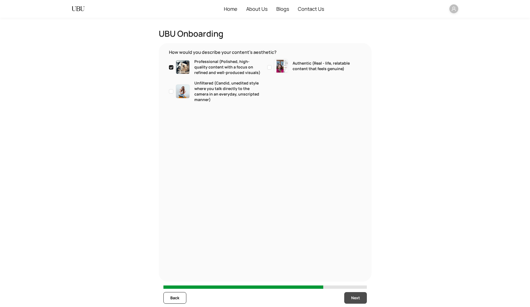
click at [352, 300] on span "Next" at bounding box center [355, 298] width 9 height 6
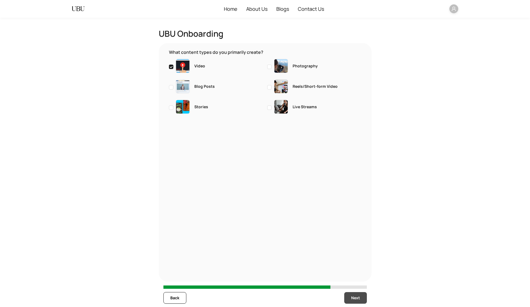
click at [352, 300] on span "Next" at bounding box center [355, 298] width 9 height 6
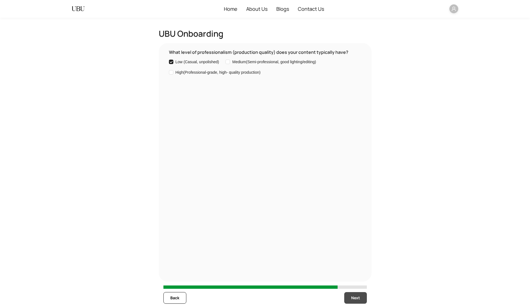
click at [352, 300] on span "Next" at bounding box center [355, 298] width 9 height 6
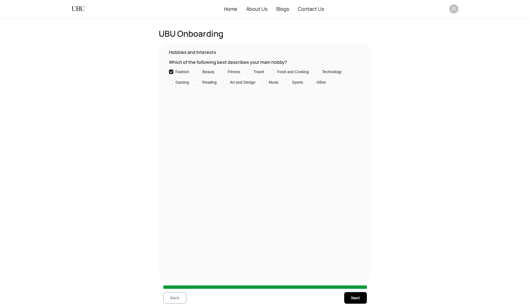
click at [174, 299] on span "Back" at bounding box center [174, 298] width 9 height 6
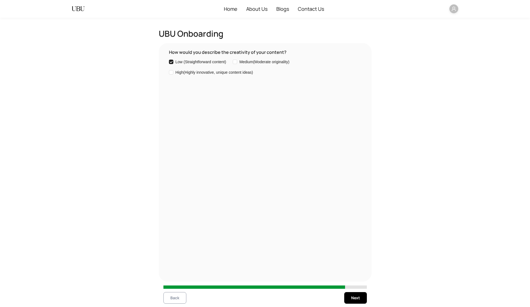
click at [174, 299] on span "Back" at bounding box center [174, 298] width 9 height 6
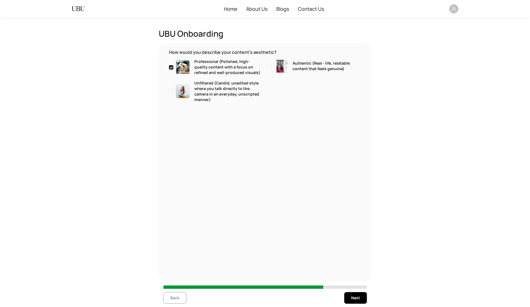
click at [174, 299] on span "Back" at bounding box center [174, 298] width 9 height 6
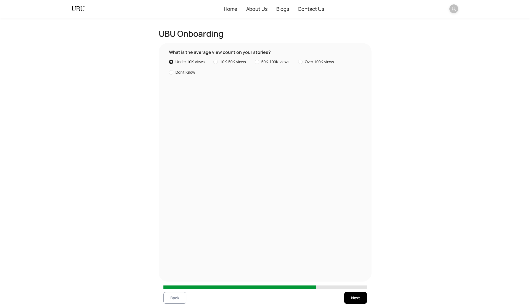
click at [174, 299] on span "Back" at bounding box center [174, 298] width 9 height 6
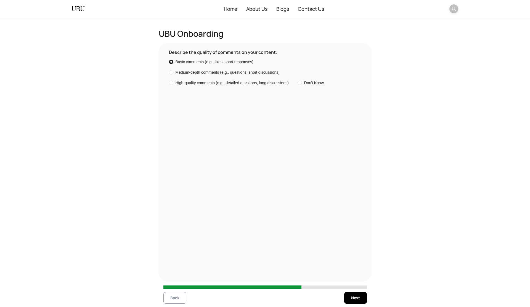
click at [174, 299] on span "Back" at bounding box center [174, 298] width 9 height 6
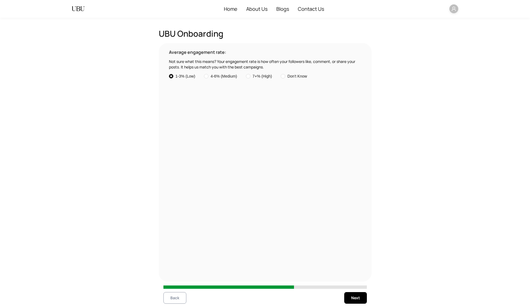
click at [174, 299] on span "Back" at bounding box center [174, 298] width 9 height 6
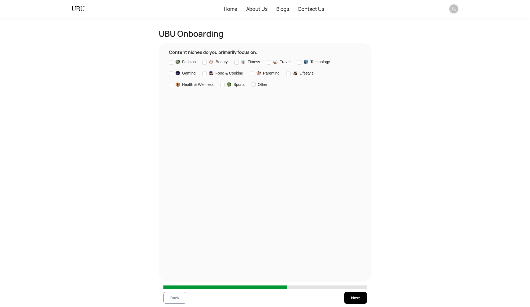
click at [174, 299] on span "Back" at bounding box center [174, 298] width 9 height 6
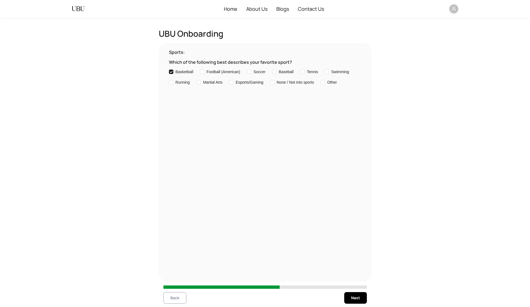
click at [174, 299] on span "Back" at bounding box center [174, 298] width 9 height 6
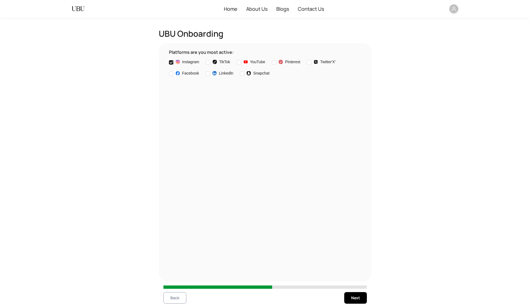
click at [174, 299] on span "Back" at bounding box center [174, 298] width 9 height 6
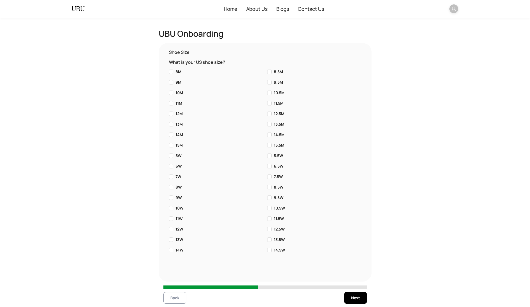
click at [174, 299] on span "Back" at bounding box center [174, 298] width 9 height 6
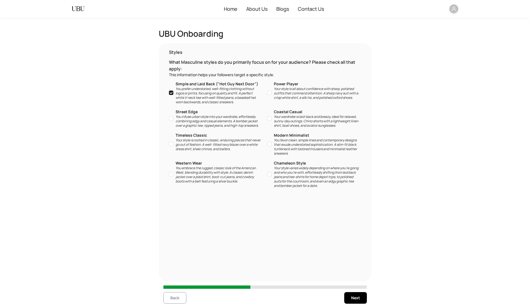
click at [174, 299] on span "Back" at bounding box center [174, 298] width 9 height 6
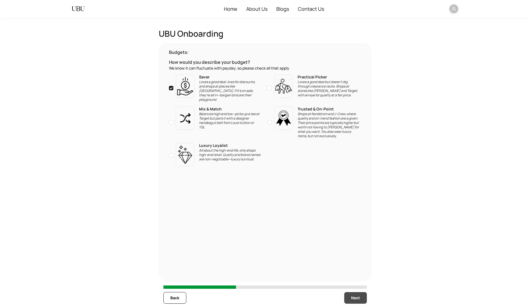
click at [353, 296] on span "Next" at bounding box center [355, 298] width 9 height 6
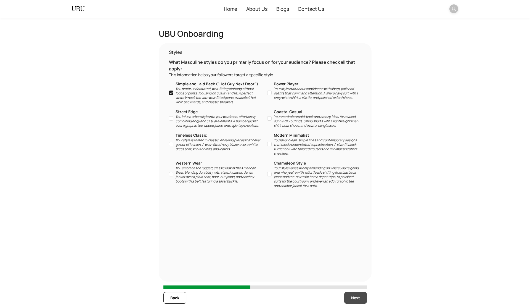
click at [353, 296] on span "Next" at bounding box center [355, 298] width 9 height 6
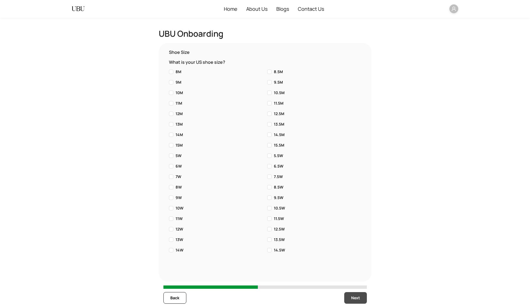
click at [353, 296] on span "Next" at bounding box center [355, 298] width 9 height 6
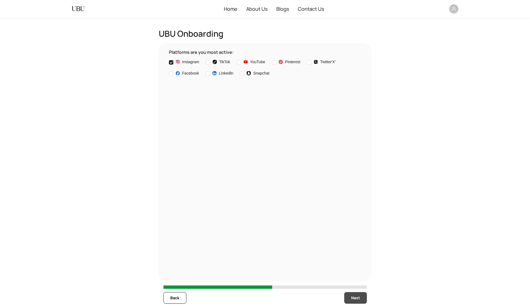
click at [353, 296] on span "Next" at bounding box center [355, 298] width 9 height 6
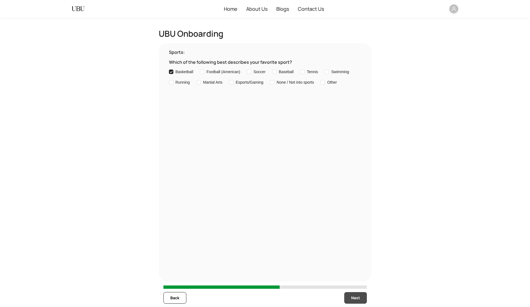
click at [353, 296] on span "Next" at bounding box center [355, 298] width 9 height 6
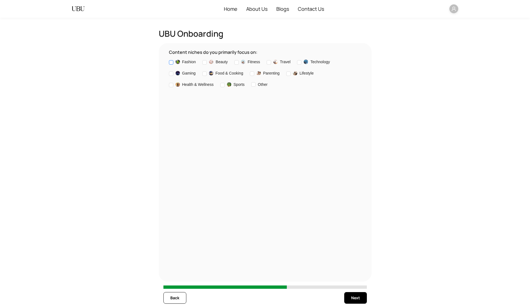
click at [190, 66] on label "Fashion" at bounding box center [183, 62] width 29 height 7
click at [353, 296] on span "Next" at bounding box center [355, 298] width 9 height 6
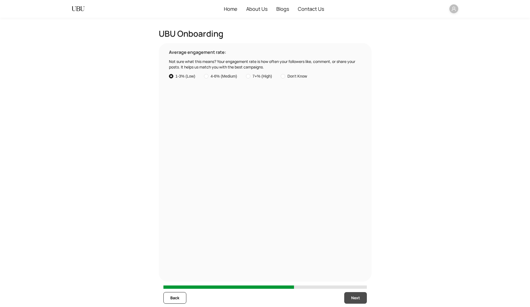
click at [353, 296] on span "Next" at bounding box center [355, 298] width 9 height 6
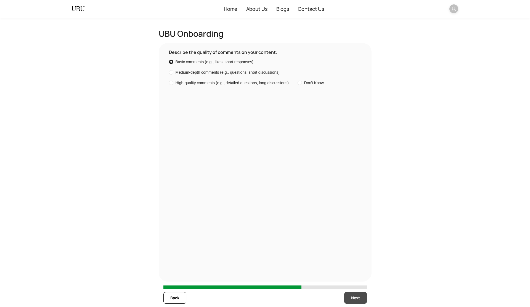
click at [353, 296] on span "Next" at bounding box center [355, 298] width 9 height 6
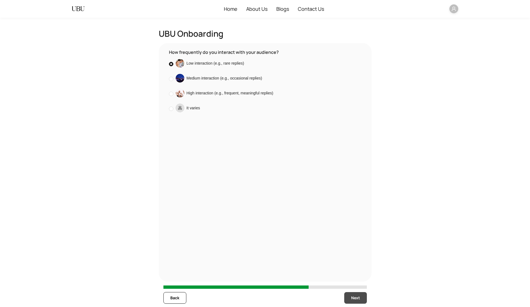
click at [353, 296] on span "Next" at bounding box center [355, 298] width 9 height 6
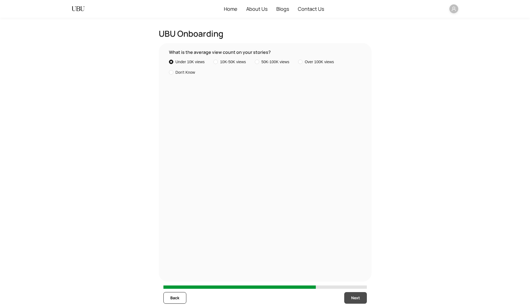
click at [353, 296] on span "Next" at bounding box center [355, 298] width 9 height 6
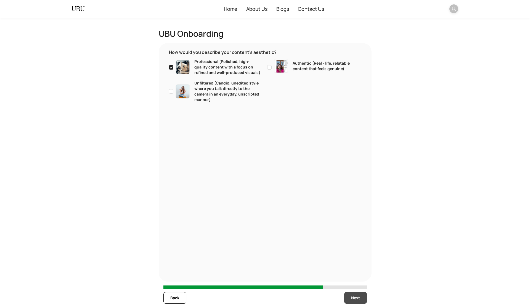
click at [353, 296] on span "Next" at bounding box center [355, 298] width 9 height 6
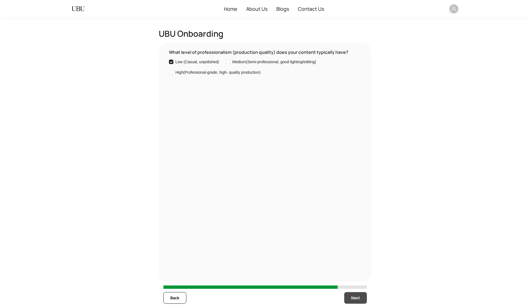
click at [353, 296] on span "Next" at bounding box center [355, 298] width 9 height 6
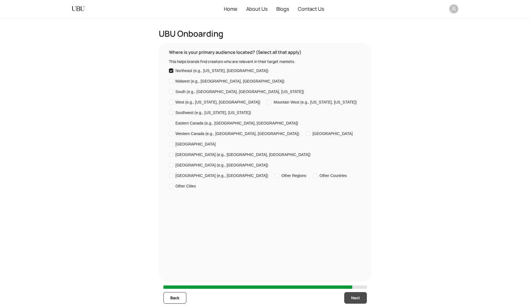
click at [353, 296] on span "Next" at bounding box center [355, 298] width 9 height 6
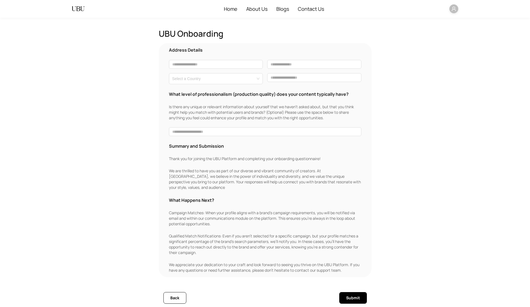
click at [353, 296] on span "Submit" at bounding box center [353, 298] width 14 height 6
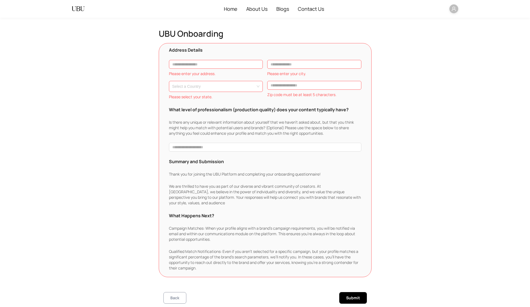
click at [181, 300] on button "Back" at bounding box center [174, 298] width 23 height 12
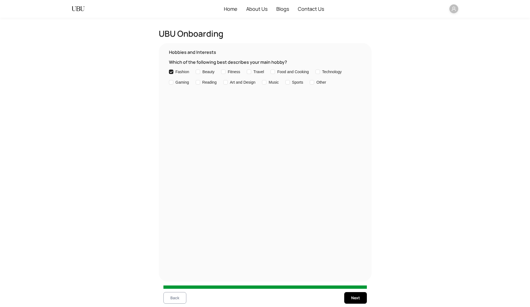
click at [181, 300] on button "Back" at bounding box center [174, 298] width 23 height 12
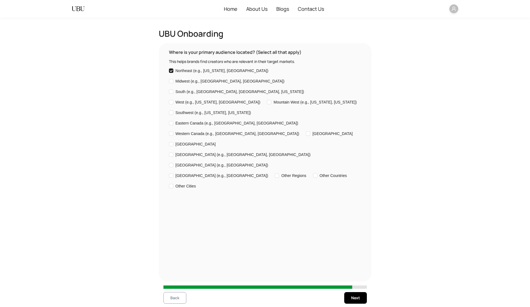
click at [181, 300] on button "Back" at bounding box center [174, 298] width 23 height 12
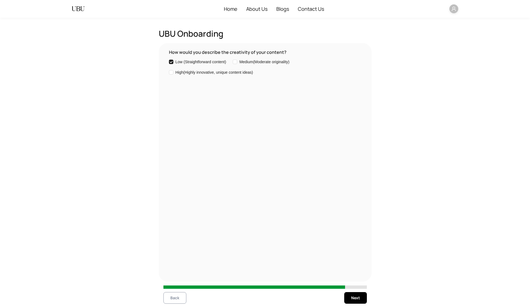
click at [181, 300] on button "Back" at bounding box center [174, 298] width 23 height 12
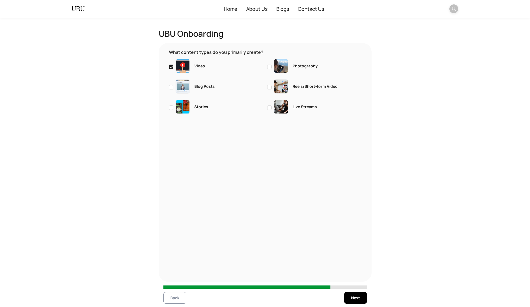
click at [181, 300] on button "Back" at bounding box center [174, 298] width 23 height 12
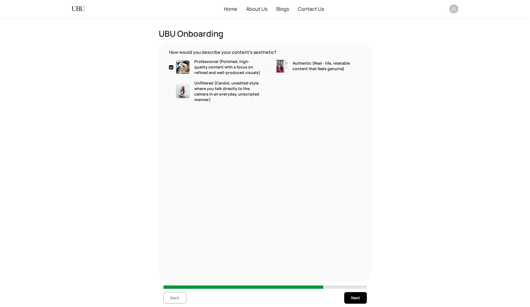
click at [181, 300] on button "Back" at bounding box center [174, 298] width 23 height 12
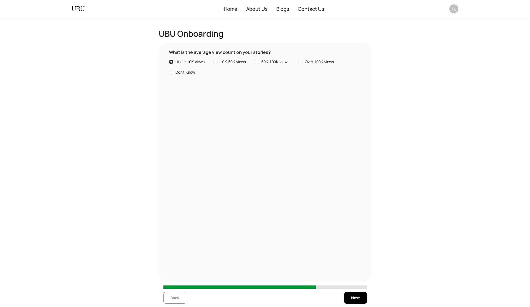
click at [181, 300] on button "Back" at bounding box center [174, 298] width 23 height 12
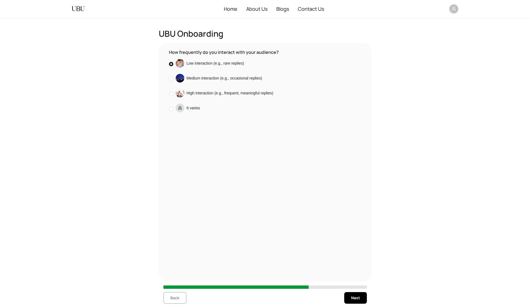
click at [181, 300] on button "Back" at bounding box center [174, 298] width 23 height 12
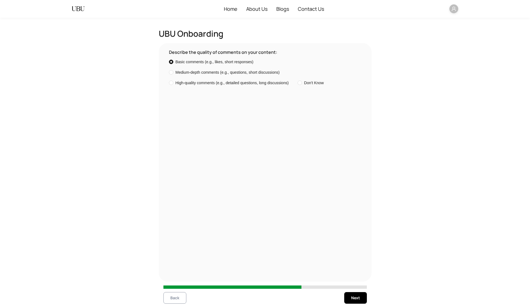
click at [181, 300] on button "Back" at bounding box center [174, 298] width 23 height 12
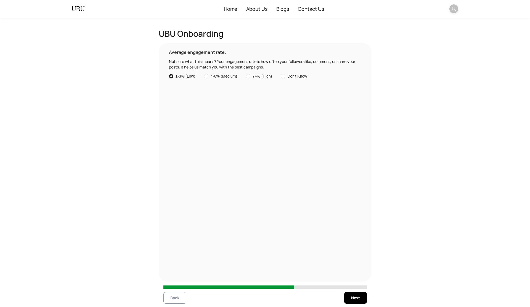
click at [181, 300] on button "Back" at bounding box center [174, 298] width 23 height 12
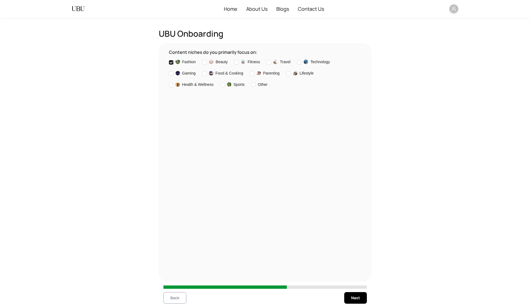
click at [181, 300] on button "Back" at bounding box center [174, 298] width 23 height 12
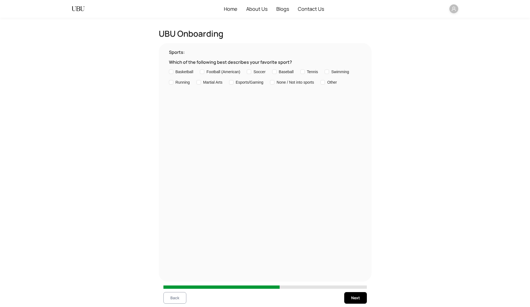
click at [181, 300] on button "Back" at bounding box center [174, 298] width 23 height 12
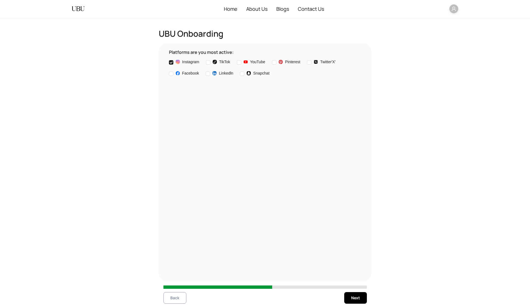
click at [181, 300] on button "Back" at bounding box center [174, 298] width 23 height 12
click at [349, 296] on button "Next" at bounding box center [355, 298] width 23 height 12
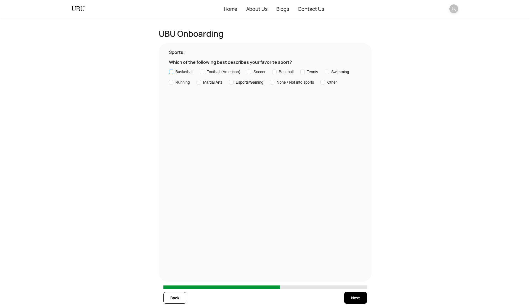
click at [190, 75] on label "Basketball" at bounding box center [182, 72] width 27 height 6
click at [353, 300] on span "Next" at bounding box center [355, 298] width 9 height 6
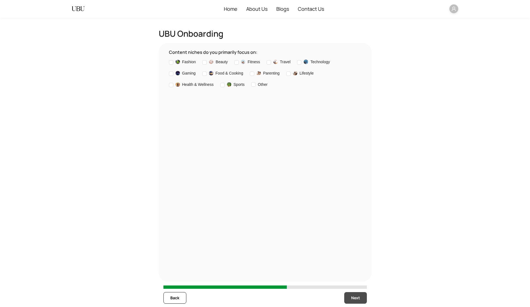
click at [353, 300] on span "Next" at bounding box center [355, 298] width 9 height 6
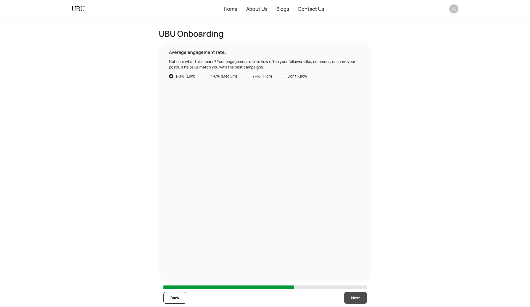
click at [351, 298] on span "Next" at bounding box center [355, 298] width 9 height 6
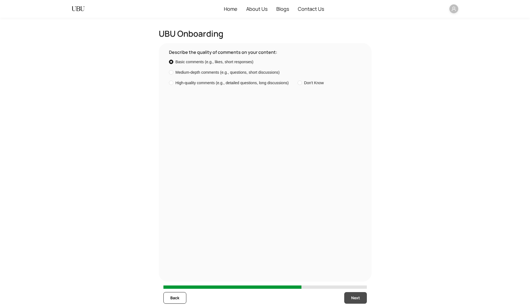
click at [351, 298] on span "Next" at bounding box center [355, 298] width 9 height 6
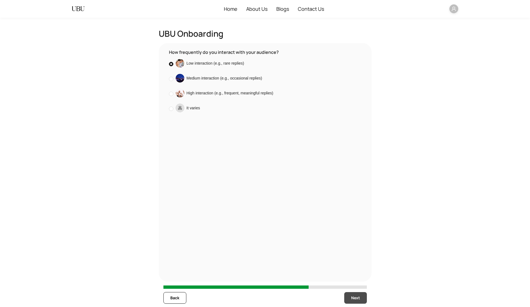
click at [351, 298] on span "Next" at bounding box center [355, 298] width 9 height 6
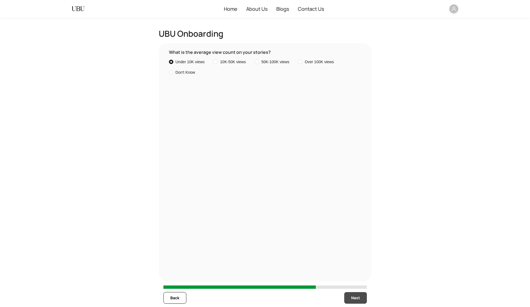
click at [351, 298] on span "Next" at bounding box center [355, 298] width 9 height 6
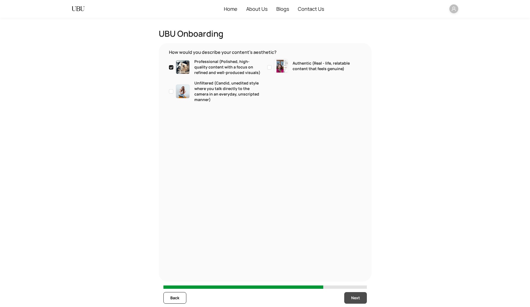
click at [351, 298] on span "Next" at bounding box center [355, 298] width 9 height 6
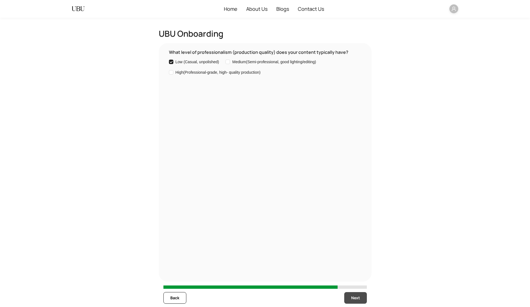
click at [351, 298] on span "Next" at bounding box center [355, 298] width 9 height 6
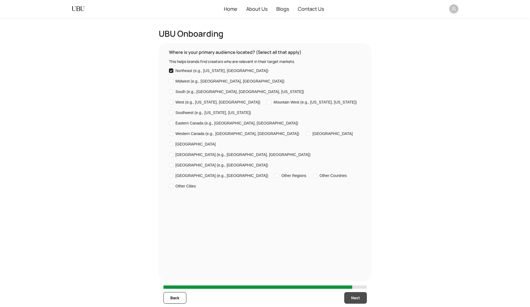
click at [351, 298] on span "Next" at bounding box center [355, 298] width 9 height 6
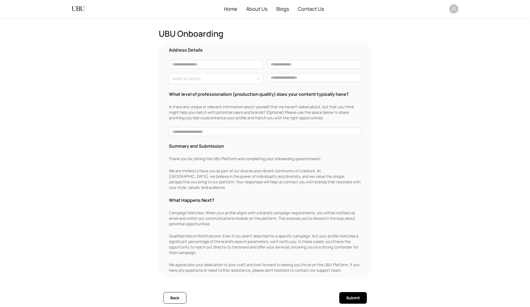
click at [351, 298] on span "Submit" at bounding box center [353, 298] width 14 height 6
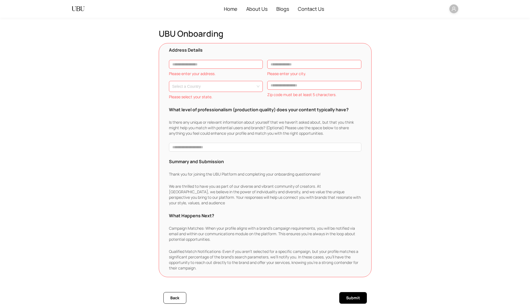
click at [351, 298] on span "Submit" at bounding box center [353, 298] width 14 height 6
click at [206, 89] on input "search" at bounding box center [214, 85] width 84 height 8
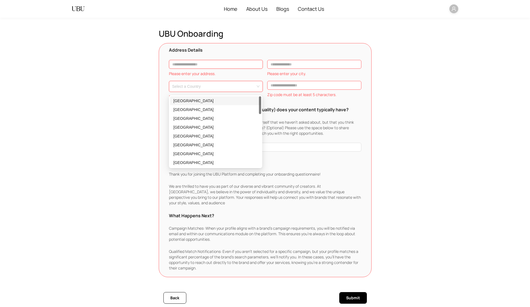
click at [201, 64] on input "text" at bounding box center [216, 64] width 94 height 9
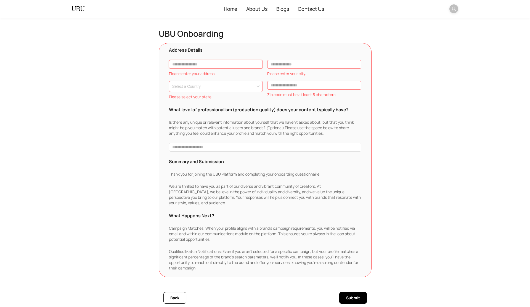
type input "**********"
click at [291, 66] on input "text" at bounding box center [314, 64] width 94 height 9
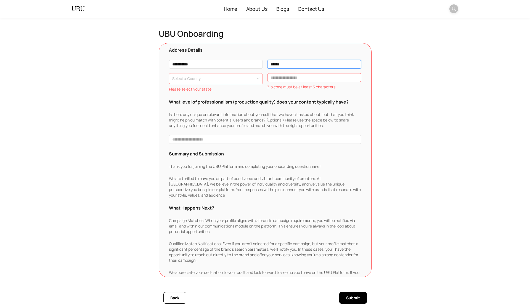
type input "******"
click at [229, 80] on input "search" at bounding box center [214, 77] width 84 height 8
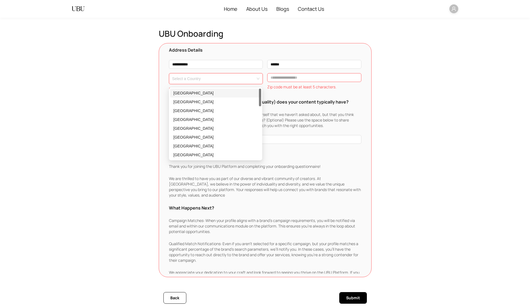
click at [221, 92] on div "[GEOGRAPHIC_DATA]" at bounding box center [215, 93] width 85 height 6
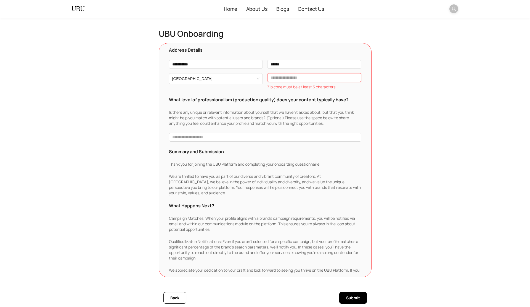
click at [291, 81] on input "text" at bounding box center [314, 77] width 94 height 9
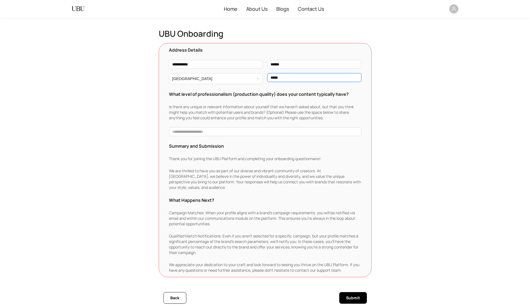
scroll to position [48, 0]
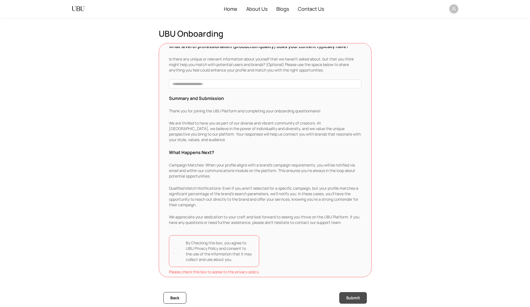
type input "*****"
click at [350, 300] on span "Submit" at bounding box center [353, 298] width 14 height 6
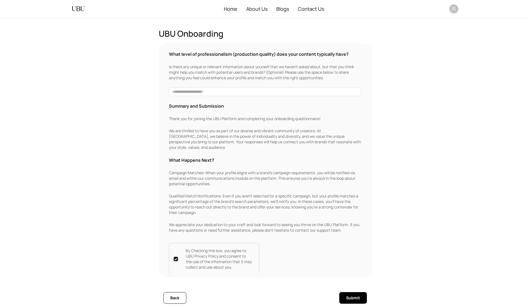
scroll to position [0, 0]
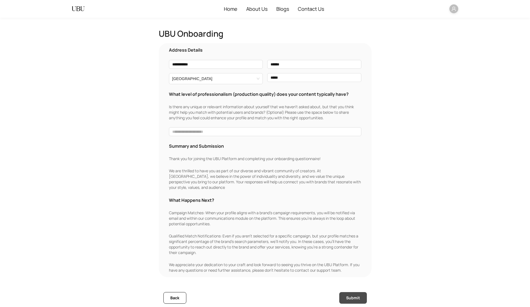
click at [351, 299] on span "Submit" at bounding box center [353, 298] width 14 height 6
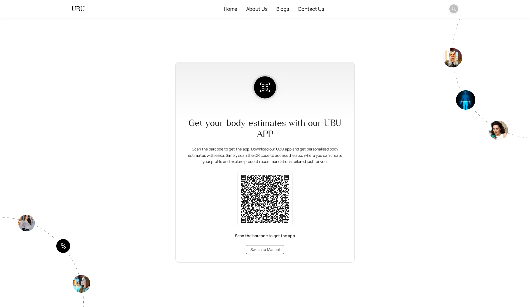
click at [263, 249] on span "Switch to Manual" at bounding box center [265, 250] width 30 height 6
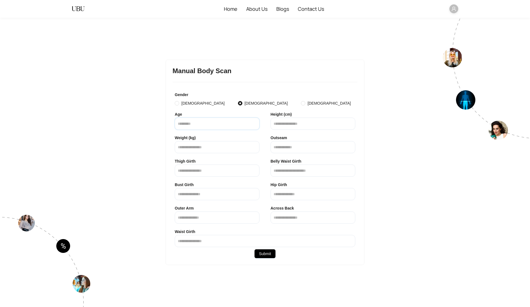
click at [255, 126] on input "**" at bounding box center [217, 124] width 85 height 12
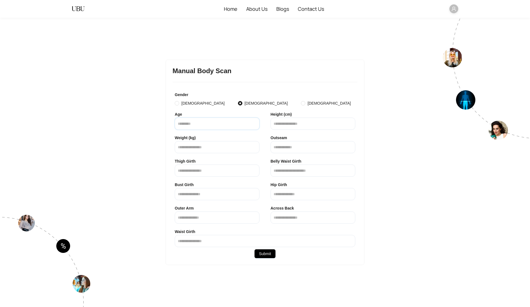
type input "**"
click at [255, 126] on input "**" at bounding box center [217, 124] width 85 height 12
click at [298, 126] on input "number" at bounding box center [313, 124] width 85 height 12
click at [341, 126] on input "**" at bounding box center [313, 124] width 85 height 12
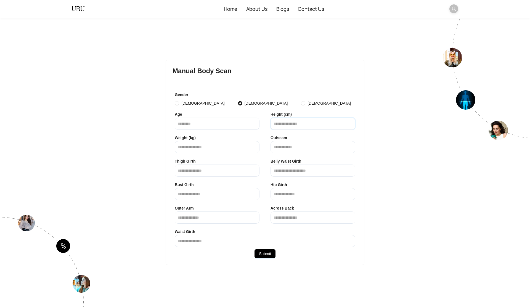
click at [341, 126] on input "**" at bounding box center [313, 124] width 85 height 12
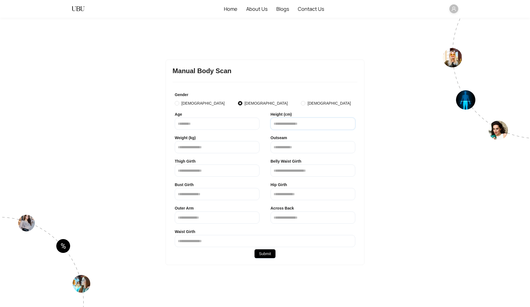
click at [341, 126] on input "**" at bounding box center [313, 124] width 85 height 12
type input "**"
click at [341, 126] on input "**" at bounding box center [313, 124] width 85 height 12
click at [255, 148] on input "**" at bounding box center [217, 147] width 85 height 12
type input "**"
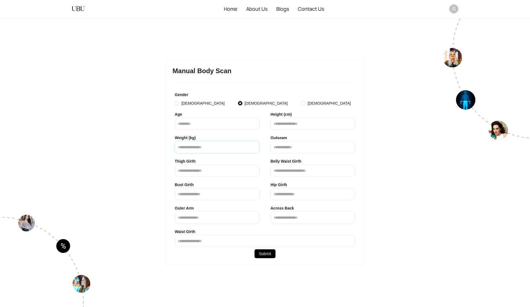
click at [255, 148] on input "**" at bounding box center [217, 147] width 85 height 12
click at [317, 149] on input "text" at bounding box center [313, 147] width 85 height 12
click at [231, 175] on input "text" at bounding box center [217, 171] width 85 height 12
click at [287, 167] on input "text" at bounding box center [313, 171] width 85 height 12
click at [284, 193] on input "text" at bounding box center [313, 194] width 85 height 12
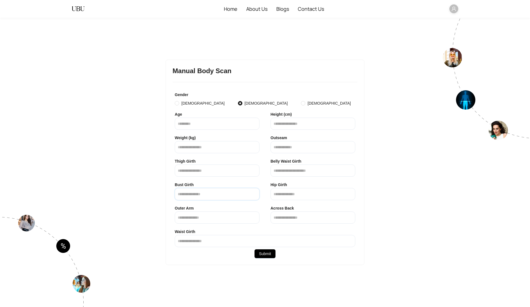
click at [234, 194] on input "text" at bounding box center [217, 194] width 85 height 12
click at [198, 216] on input "text" at bounding box center [217, 218] width 85 height 12
click at [288, 217] on input "text" at bounding box center [313, 218] width 85 height 12
click at [224, 241] on input "text" at bounding box center [265, 241] width 181 height 12
click at [291, 150] on input "text" at bounding box center [313, 147] width 85 height 12
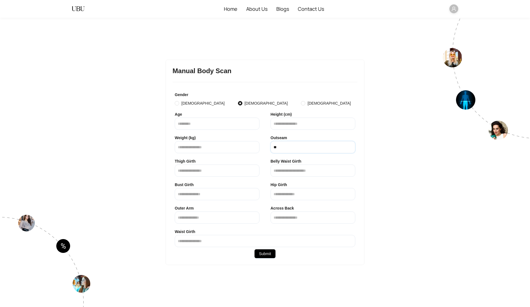
type input "**"
click at [226, 171] on input "text" at bounding box center [217, 171] width 85 height 12
type input "**"
click at [289, 173] on input "text" at bounding box center [313, 171] width 85 height 12
type input "**"
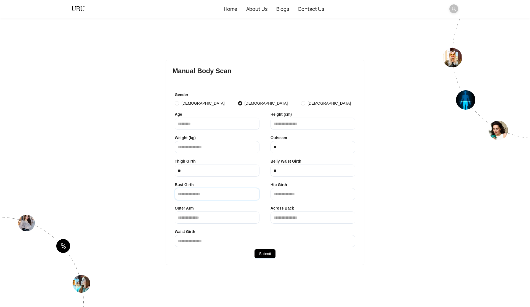
click at [207, 195] on input "text" at bounding box center [217, 194] width 85 height 12
type input "**"
click at [285, 194] on input "text" at bounding box center [313, 194] width 85 height 12
type input "**"
click at [218, 217] on input "text" at bounding box center [217, 218] width 85 height 12
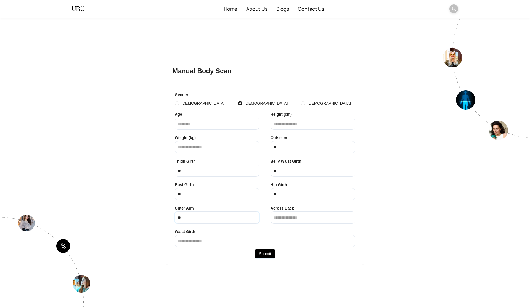
type input "**"
click at [297, 217] on input "text" at bounding box center [313, 218] width 85 height 12
type input "**"
click at [234, 239] on input "text" at bounding box center [265, 241] width 181 height 12
type input "**"
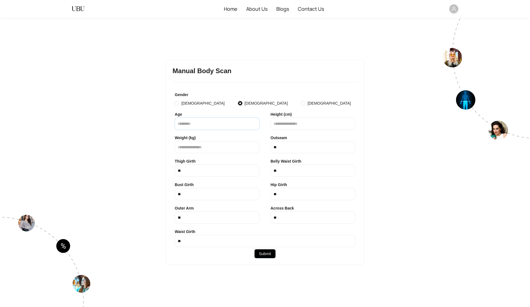
click at [192, 125] on input "**" at bounding box center [217, 124] width 85 height 12
type input "**"
click at [280, 122] on input "**" at bounding box center [313, 124] width 85 height 12
type input "***"
click at [210, 152] on input "**" at bounding box center [217, 147] width 85 height 12
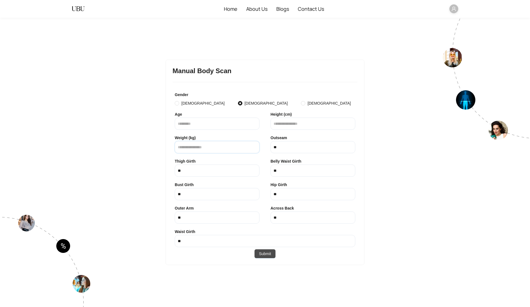
type input "**"
click at [263, 255] on span "Submit" at bounding box center [265, 254] width 12 height 6
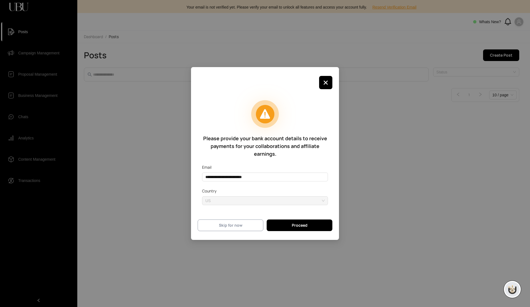
click at [229, 228] on span "Skip for now" at bounding box center [230, 225] width 23 height 6
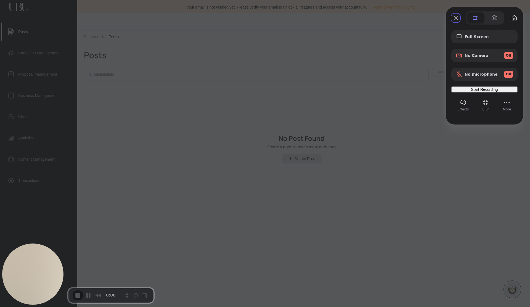
click at [478, 92] on span "Start Recording" at bounding box center [484, 89] width 27 height 4
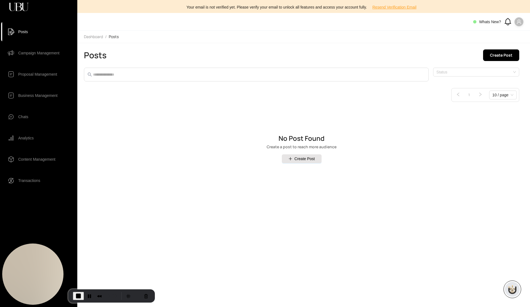
click at [521, 21] on icon "user" at bounding box center [519, 21] width 5 height 5
click at [494, 34] on span "Profile" at bounding box center [502, 33] width 33 height 6
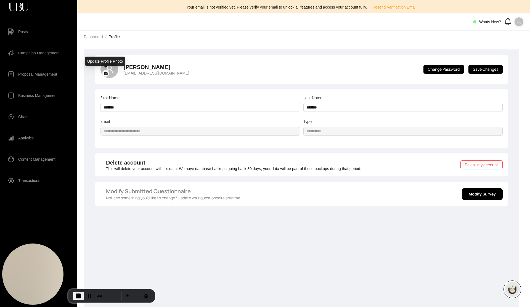
click at [105, 73] on icon at bounding box center [106, 73] width 4 height 3
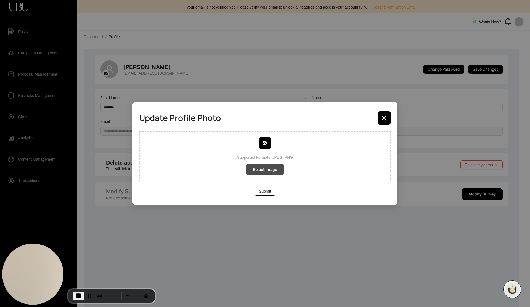
click at [258, 172] on span "Select Image" at bounding box center [265, 170] width 24 height 6
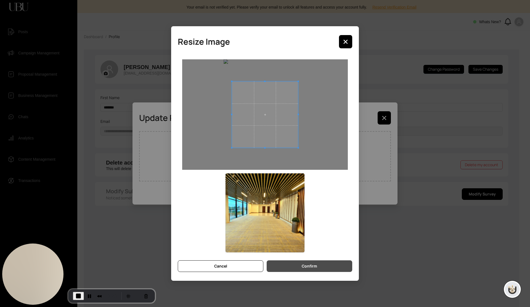
click at [321, 268] on button "Confirm" at bounding box center [310, 266] width 86 height 12
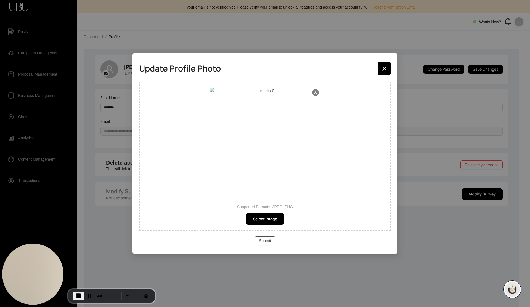
click at [264, 240] on span "Submit" at bounding box center [265, 241] width 12 height 6
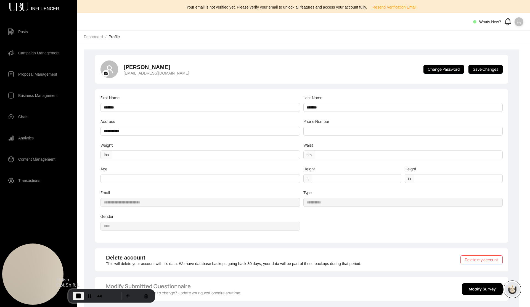
click at [80, 296] on span "End Recording" at bounding box center [78, 296] width 7 height 7
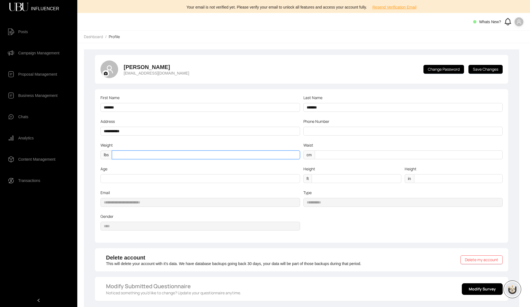
click at [183, 155] on input "*" at bounding box center [206, 155] width 188 height 9
type input "***"
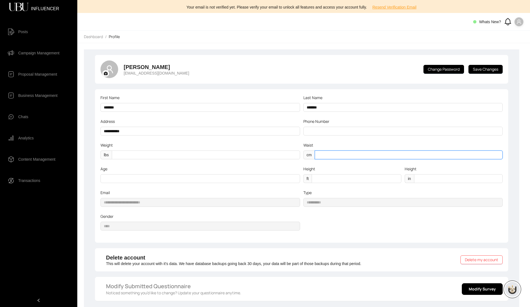
click at [333, 154] on input "***" at bounding box center [409, 155] width 188 height 9
type input "**"
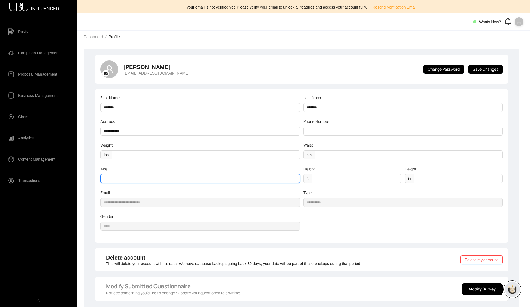
click at [235, 179] on input "**" at bounding box center [201, 178] width 200 height 9
type input "**"
click at [353, 183] on input "*" at bounding box center [356, 178] width 89 height 9
type input "*"
click at [441, 179] on input "*" at bounding box center [458, 178] width 89 height 9
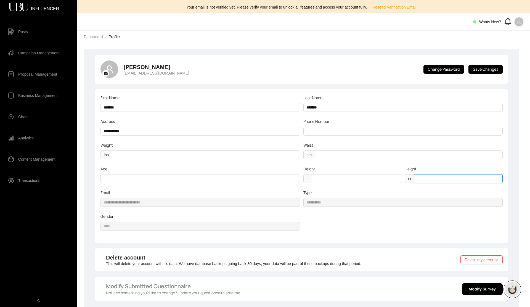
type input "*"
click at [379, 223] on div "**********" at bounding box center [302, 166] width 406 height 143
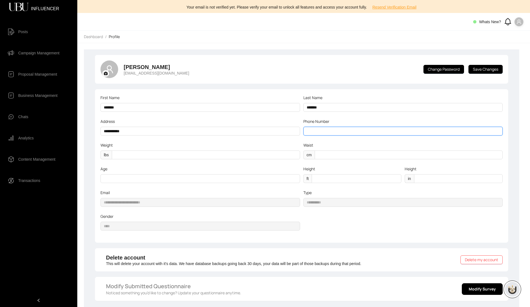
click at [332, 130] on input "text" at bounding box center [404, 131] width 200 height 9
type input "*********"
click at [330, 225] on div "**********" at bounding box center [302, 166] width 406 height 143
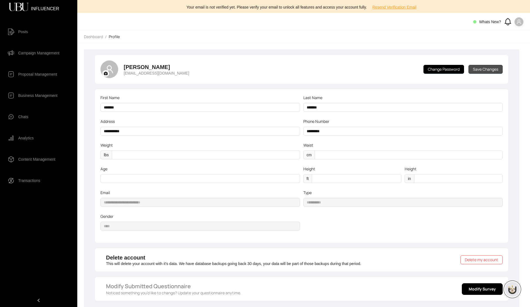
click at [488, 68] on span "Save Changes" at bounding box center [485, 69] width 25 height 6
click at [30, 30] on span "Posts" at bounding box center [42, 31] width 49 height 11
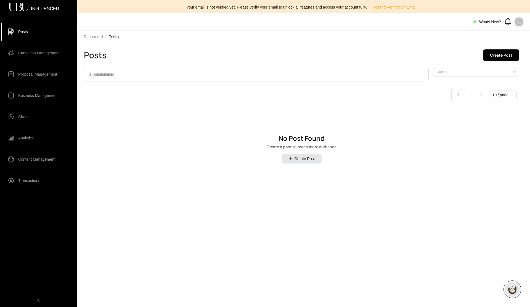
click at [518, 24] on span at bounding box center [519, 21] width 9 height 9
click at [504, 35] on span "Profile" at bounding box center [502, 33] width 33 height 6
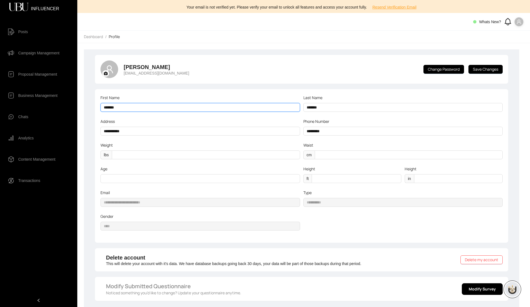
click at [128, 107] on input "*******" at bounding box center [201, 107] width 200 height 9
type input "*********"
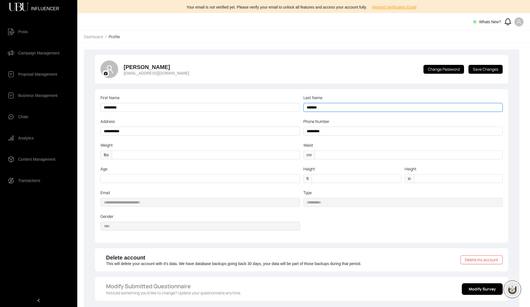
click at [329, 106] on input "*******" at bounding box center [404, 107] width 200 height 9
type input "*********"
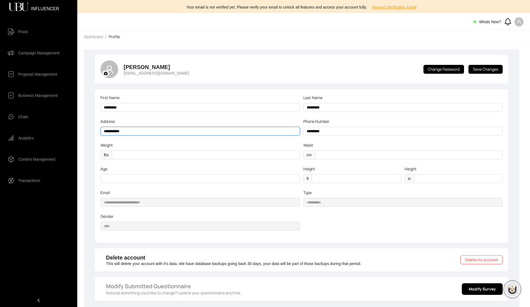
click at [150, 131] on input "**********" at bounding box center [201, 131] width 200 height 9
type input "**********"
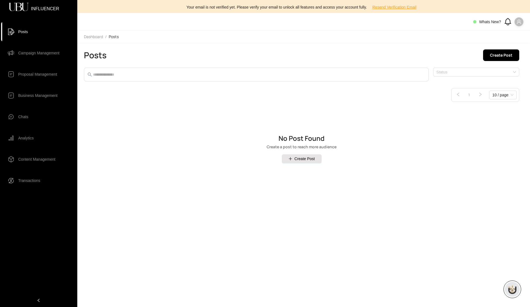
click at [517, 20] on icon "user" at bounding box center [519, 21] width 5 height 5
click at [500, 33] on span "Profile" at bounding box center [502, 33] width 33 height 6
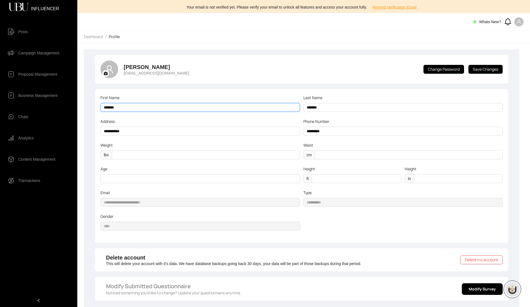
click at [182, 107] on input "*******" at bounding box center [201, 107] width 200 height 9
type input "*********"
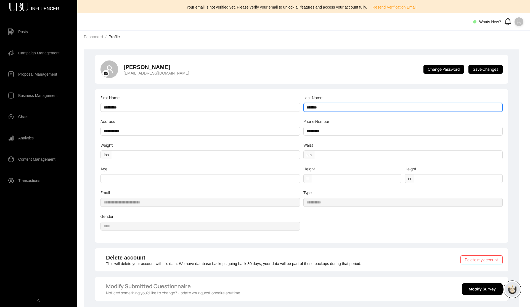
click at [368, 107] on input "*******" at bounding box center [404, 107] width 200 height 9
type input "*********"
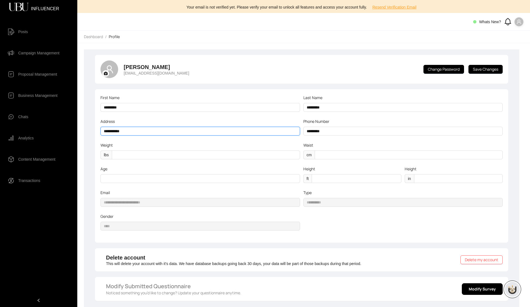
click at [244, 132] on input "**********" at bounding box center [201, 131] width 200 height 9
type input "**********"
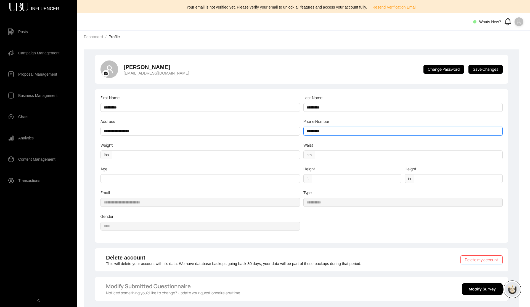
click at [345, 130] on input "*********" at bounding box center [404, 131] width 200 height 9
type input "**********"
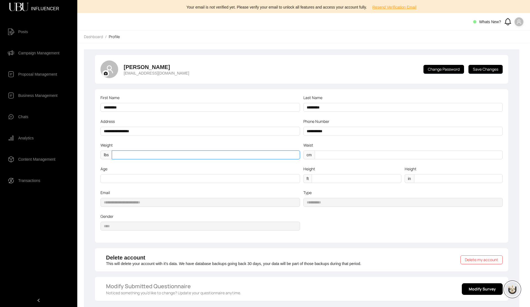
click at [188, 154] on input "***" at bounding box center [206, 155] width 188 height 9
type input "****"
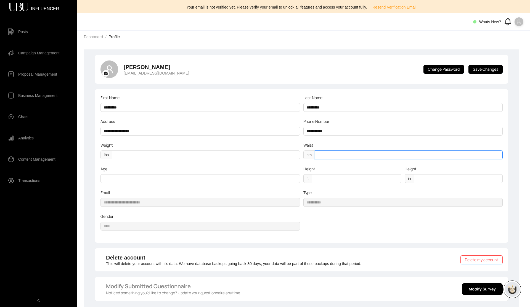
click at [341, 153] on input "**" at bounding box center [409, 155] width 188 height 9
type input "***"
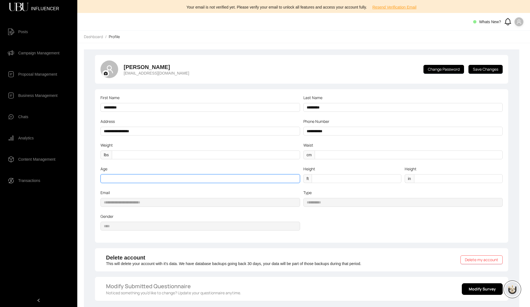
click at [141, 175] on input "**" at bounding box center [201, 178] width 200 height 9
type input "***"
click at [488, 72] on span "Save Changes" at bounding box center [485, 69] width 25 height 6
click at [483, 67] on span "Save Changes" at bounding box center [485, 69] width 25 height 6
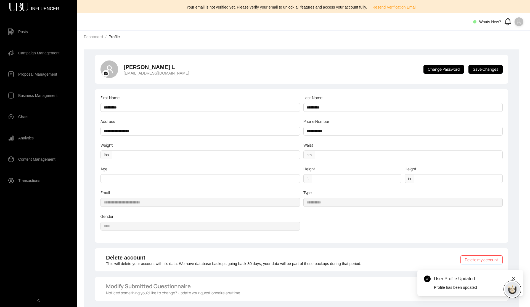
click at [519, 24] on span at bounding box center [519, 21] width 9 height 9
click at [502, 34] on span "Profile" at bounding box center [502, 33] width 33 height 6
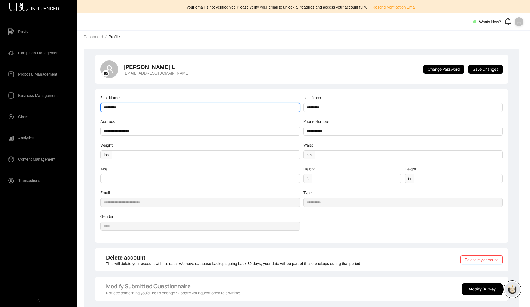
click at [146, 107] on input "*********" at bounding box center [201, 107] width 200 height 9
type input "*******"
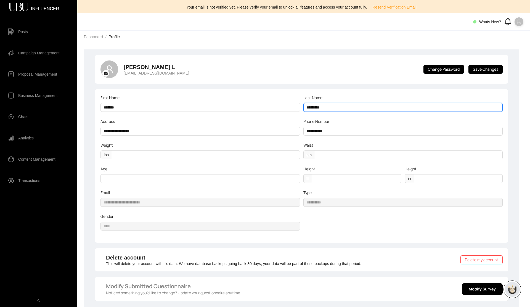
click at [339, 109] on input "*********" at bounding box center [404, 107] width 200 height 9
type input "*******"
click at [327, 224] on div "**********" at bounding box center [302, 166] width 406 height 143
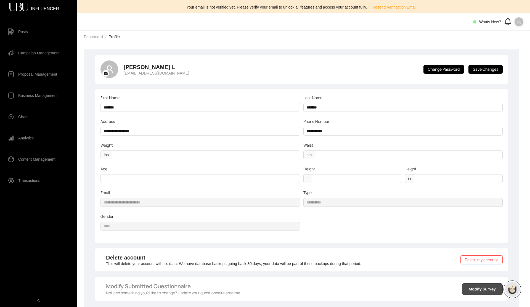
click at [477, 290] on span "Modify Survey" at bounding box center [482, 289] width 27 height 6
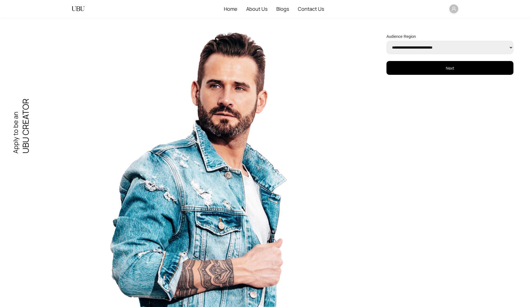
click at [425, 43] on select "**********" at bounding box center [450, 47] width 127 height 13
click at [387, 41] on select "**********" at bounding box center [450, 47] width 127 height 13
click at [410, 47] on select "**********" at bounding box center [450, 47] width 127 height 13
select select "****"
click at [387, 41] on select "**********" at bounding box center [450, 47] width 127 height 13
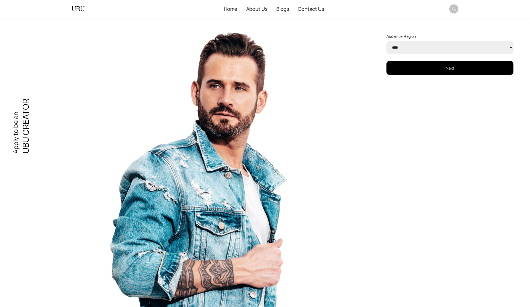
click at [407, 68] on button "Next" at bounding box center [450, 68] width 127 height 14
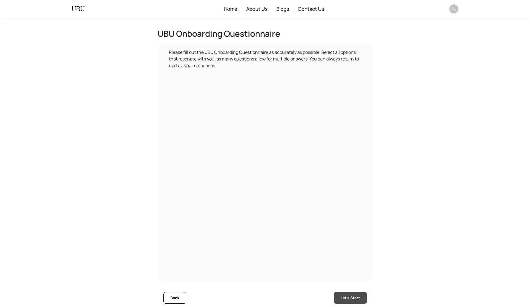
click at [350, 298] on span "Let's Start" at bounding box center [350, 298] width 19 height 6
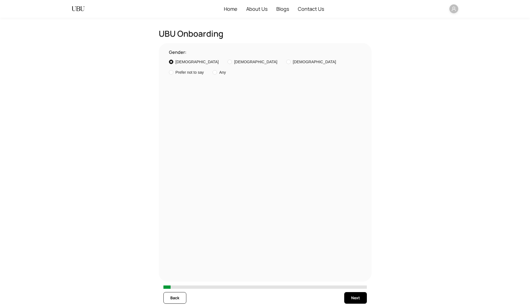
click at [350, 298] on button "Next" at bounding box center [355, 298] width 23 height 12
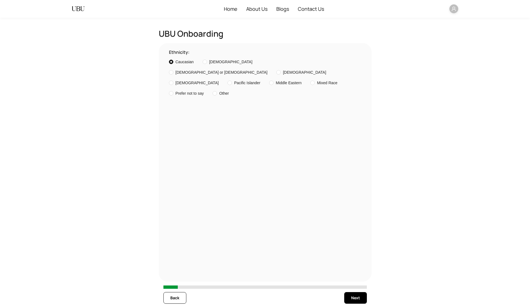
click at [350, 298] on button "Next" at bounding box center [355, 298] width 23 height 12
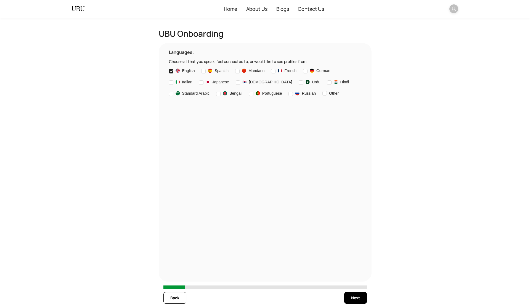
click at [350, 298] on button "Next" at bounding box center [355, 298] width 23 height 12
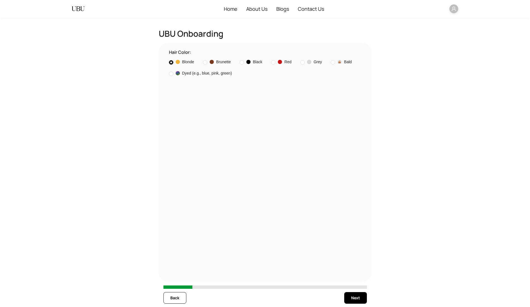
click at [350, 298] on button "Next" at bounding box center [355, 298] width 23 height 12
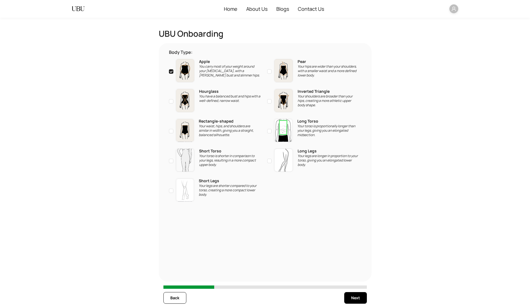
click at [350, 298] on button "Next" at bounding box center [355, 298] width 23 height 12
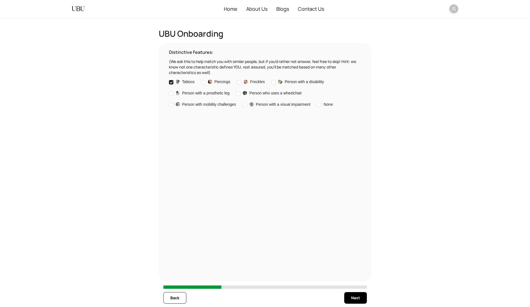
click at [350, 298] on button "Next" at bounding box center [355, 298] width 23 height 12
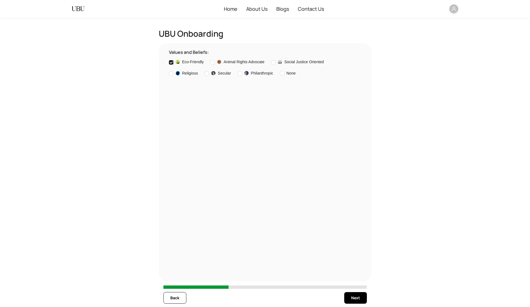
click at [350, 298] on button "Next" at bounding box center [355, 298] width 23 height 12
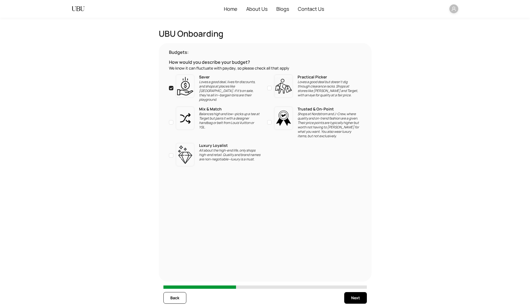
click at [350, 298] on button "Next" at bounding box center [355, 298] width 23 height 12
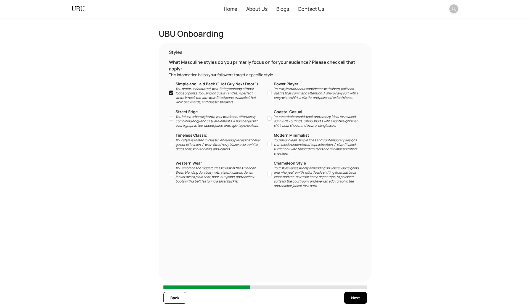
click at [350, 298] on button "Next" at bounding box center [355, 298] width 23 height 12
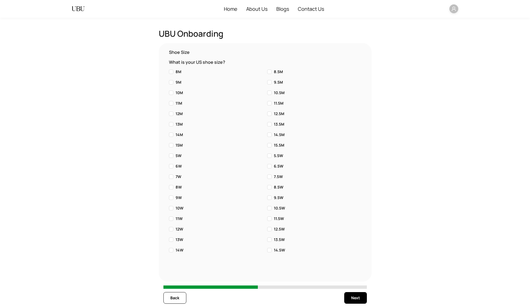
click at [350, 298] on button "Next" at bounding box center [355, 298] width 23 height 12
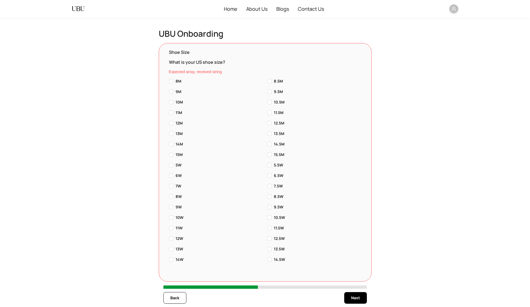
click at [350, 298] on button "Next" at bounding box center [355, 298] width 23 height 12
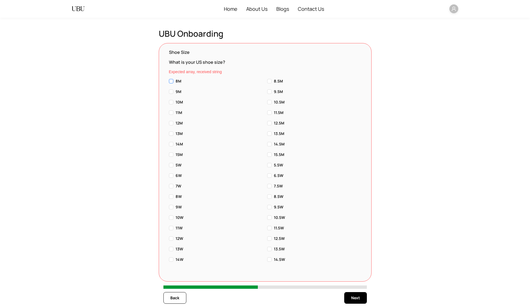
click at [211, 84] on label "8M" at bounding box center [216, 81] width 94 height 6
click at [355, 297] on span "Next" at bounding box center [355, 298] width 9 height 6
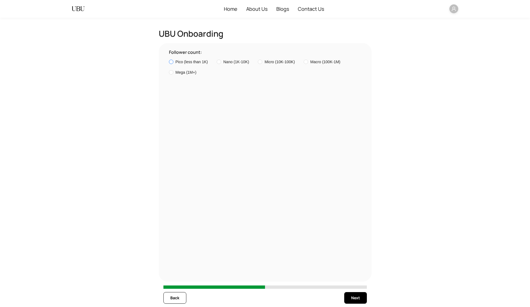
click at [194, 64] on span "Pico (less than 1K)" at bounding box center [192, 62] width 33 height 6
click at [357, 298] on span "Next" at bounding box center [355, 298] width 9 height 6
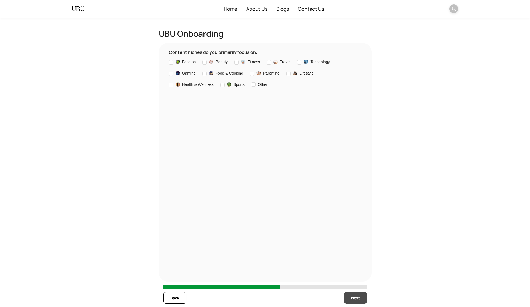
click at [357, 298] on span "Next" at bounding box center [355, 298] width 9 height 6
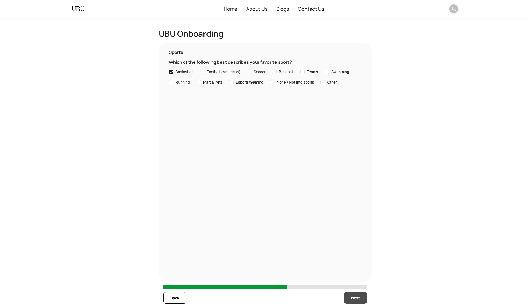
click at [357, 298] on span "Next" at bounding box center [355, 298] width 9 height 6
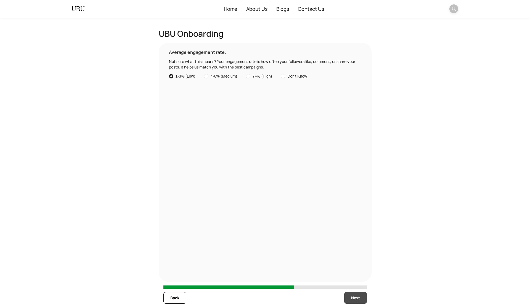
click at [357, 298] on span "Next" at bounding box center [355, 298] width 9 height 6
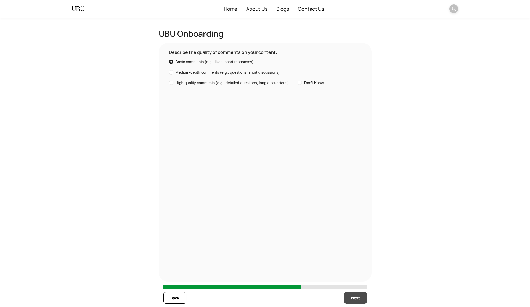
click at [357, 298] on span "Next" at bounding box center [355, 298] width 9 height 6
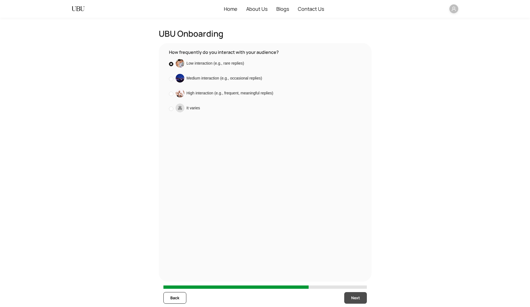
click at [357, 298] on span "Next" at bounding box center [355, 298] width 9 height 6
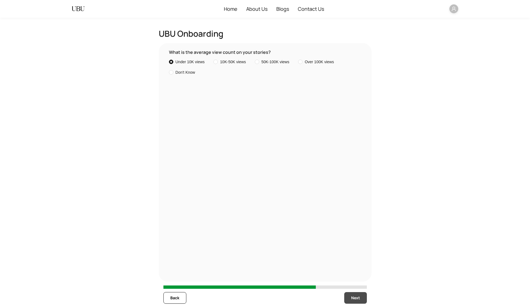
click at [357, 298] on span "Next" at bounding box center [355, 298] width 9 height 6
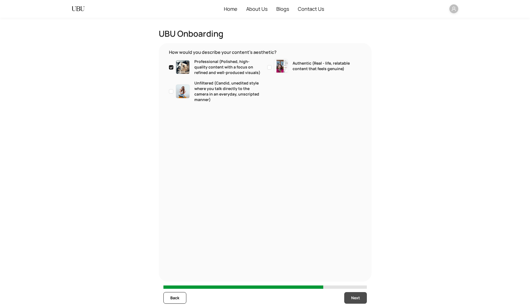
click at [357, 298] on span "Next" at bounding box center [355, 298] width 9 height 6
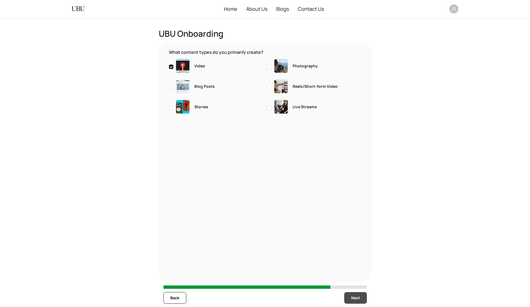
click at [357, 298] on span "Next" at bounding box center [355, 298] width 9 height 6
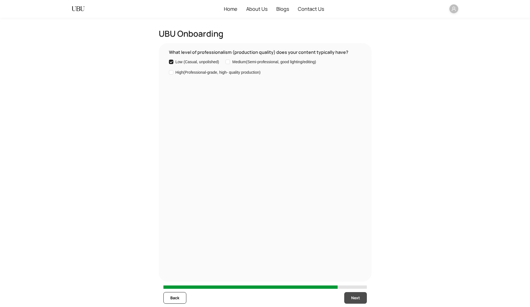
click at [357, 298] on span "Next" at bounding box center [355, 298] width 9 height 6
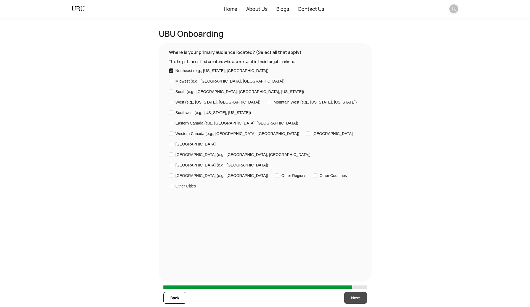
click at [357, 298] on span "Next" at bounding box center [355, 298] width 9 height 6
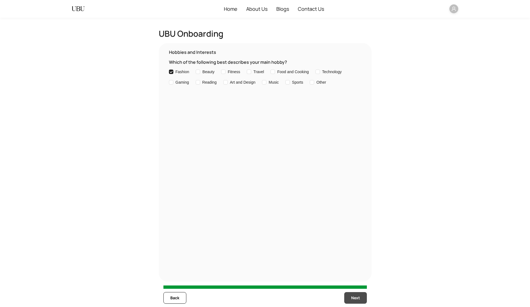
click at [359, 300] on span "Next" at bounding box center [355, 298] width 9 height 6
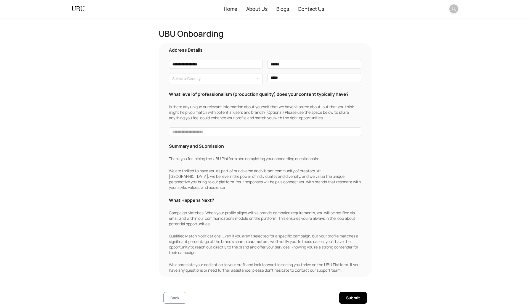
click at [174, 299] on span "Back" at bounding box center [174, 298] width 9 height 6
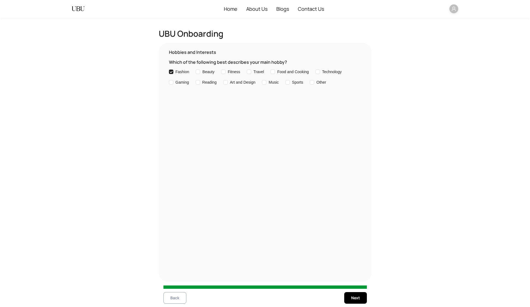
click at [173, 299] on span "Back" at bounding box center [174, 298] width 9 height 6
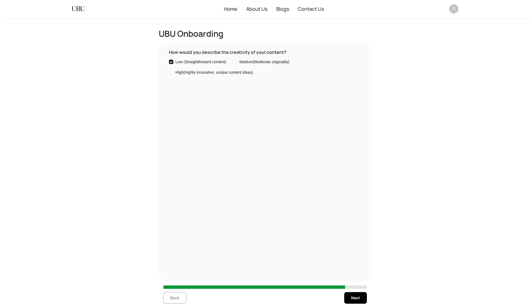
click at [173, 299] on span "Back" at bounding box center [174, 298] width 9 height 6
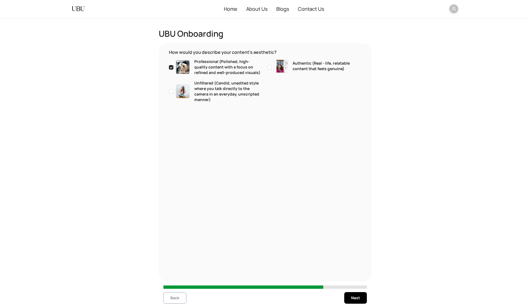
click at [173, 299] on span "Back" at bounding box center [174, 298] width 9 height 6
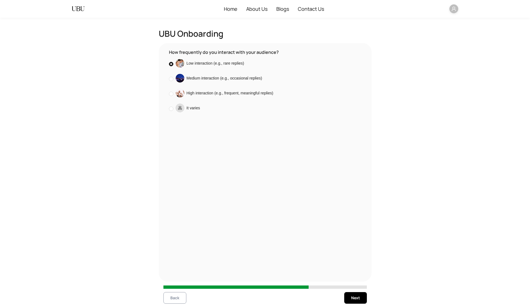
click at [173, 299] on span "Back" at bounding box center [174, 298] width 9 height 6
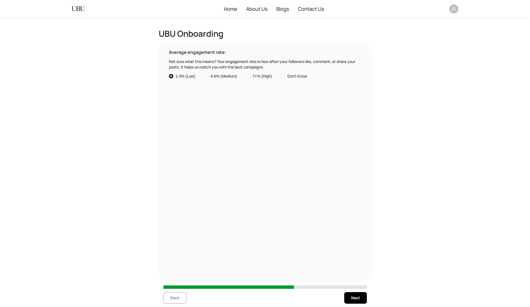
click at [173, 299] on span "Back" at bounding box center [174, 298] width 9 height 6
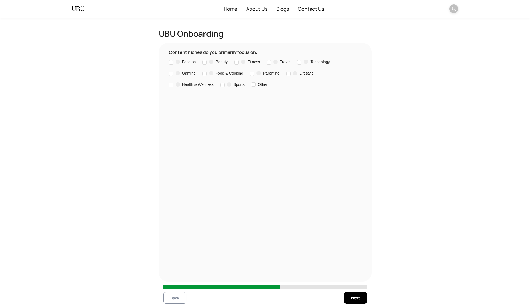
click at [173, 299] on span "Back" at bounding box center [174, 298] width 9 height 6
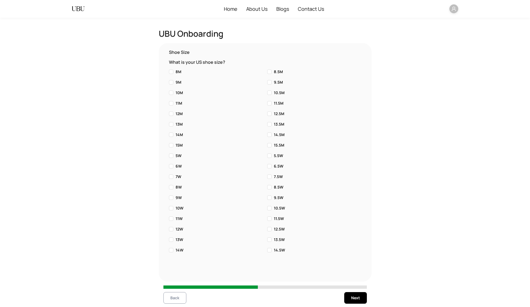
click at [173, 299] on span "Back" at bounding box center [174, 298] width 9 height 6
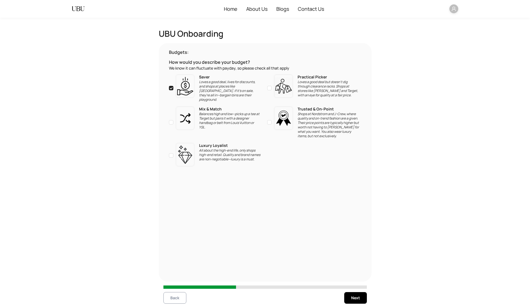
click at [173, 299] on span "Back" at bounding box center [174, 298] width 9 height 6
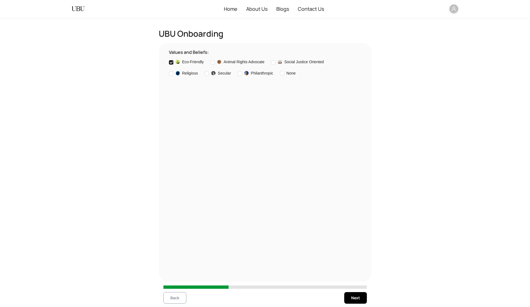
click at [173, 299] on span "Back" at bounding box center [174, 298] width 9 height 6
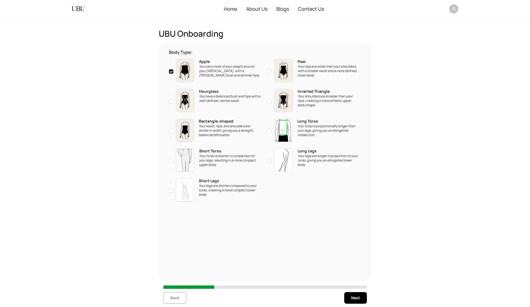
click at [173, 299] on span "Back" at bounding box center [174, 298] width 9 height 6
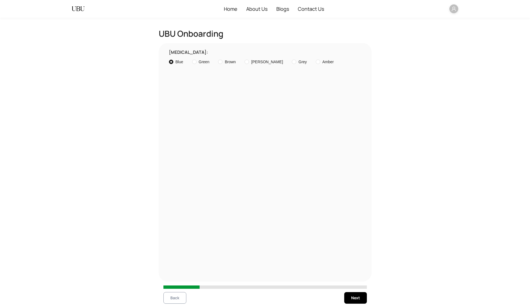
click at [173, 299] on span "Back" at bounding box center [174, 298] width 9 height 6
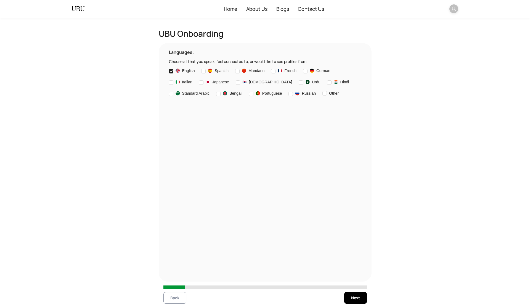
click at [173, 299] on span "Back" at bounding box center [174, 298] width 9 height 6
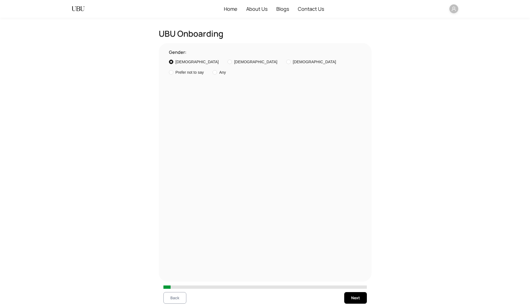
click at [173, 299] on span "Back" at bounding box center [174, 298] width 9 height 6
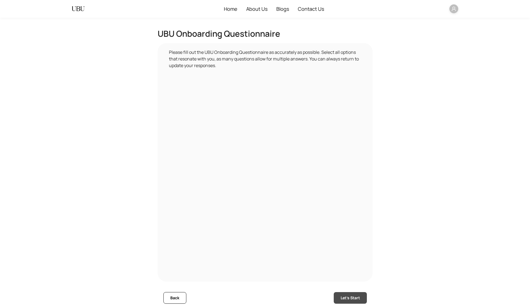
click at [345, 293] on button "Let's Start" at bounding box center [350, 298] width 33 height 12
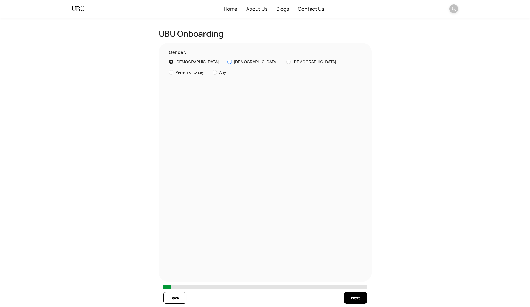
click at [234, 65] on span "[DEMOGRAPHIC_DATA]" at bounding box center [255, 62] width 43 height 6
click at [356, 300] on span "Next" at bounding box center [355, 298] width 9 height 6
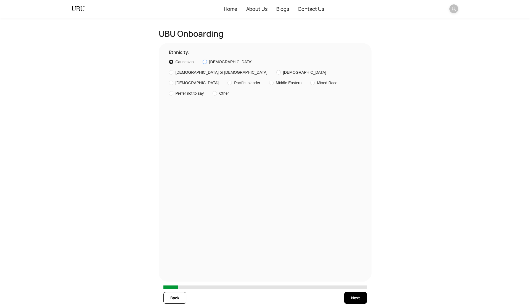
click at [225, 65] on label "[DEMOGRAPHIC_DATA]" at bounding box center [229, 62] width 52 height 6
click at [352, 296] on span "Next" at bounding box center [355, 298] width 9 height 6
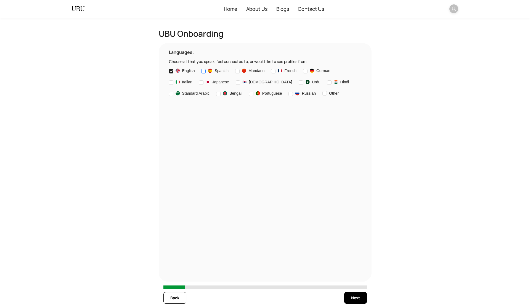
click at [225, 75] on label "Spanish" at bounding box center [216, 71] width 30 height 7
click at [189, 73] on span "English" at bounding box center [188, 71] width 13 height 6
click at [357, 299] on span "Next" at bounding box center [355, 298] width 9 height 6
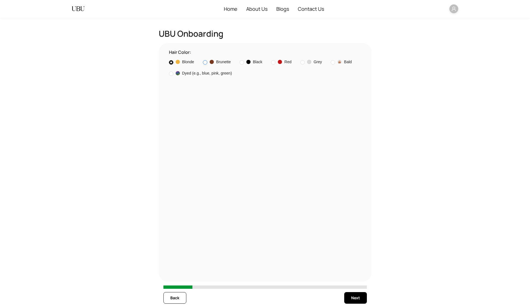
click at [232, 66] on label "Brunette" at bounding box center [218, 62] width 30 height 7
click at [355, 299] on span "Next" at bounding box center [355, 298] width 9 height 6
click at [206, 63] on span "Green" at bounding box center [204, 62] width 11 height 6
click at [357, 297] on span "Next" at bounding box center [355, 298] width 9 height 6
click at [216, 66] on label "Light" at bounding box center [210, 62] width 24 height 7
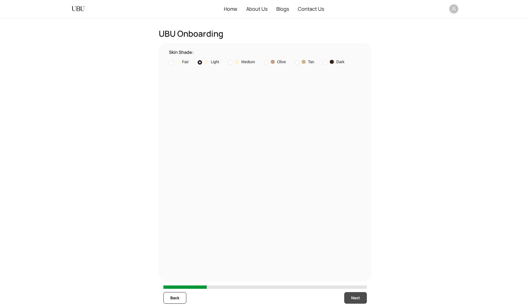
click at [350, 298] on button "Next" at bounding box center [355, 298] width 23 height 12
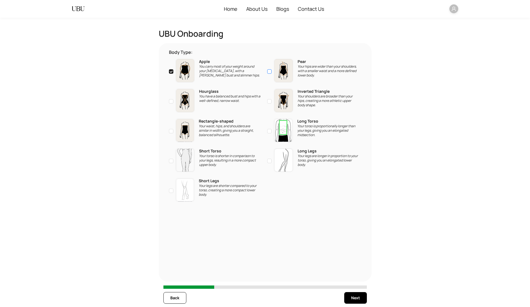
click at [306, 72] on p "Your hips are wider than your shoulders, with a smaller waist and a more define…" at bounding box center [329, 70] width 62 height 13
click at [232, 74] on p "You carry most of your weight around your [MEDICAL_DATA], with a [PERSON_NAME] …" at bounding box center [230, 70] width 62 height 13
click at [357, 298] on span "Next" at bounding box center [355, 298] width 9 height 6
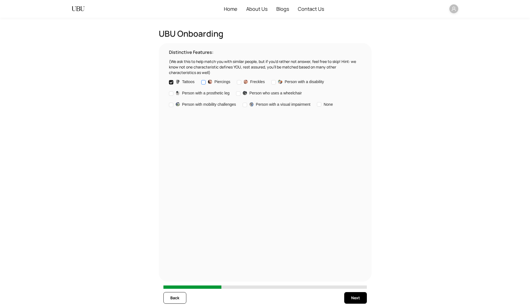
click at [225, 84] on span "Piercings" at bounding box center [223, 82] width 16 height 6
click at [178, 85] on div "Tattoos" at bounding box center [185, 82] width 19 height 6
click at [358, 300] on span "Next" at bounding box center [355, 298] width 9 height 6
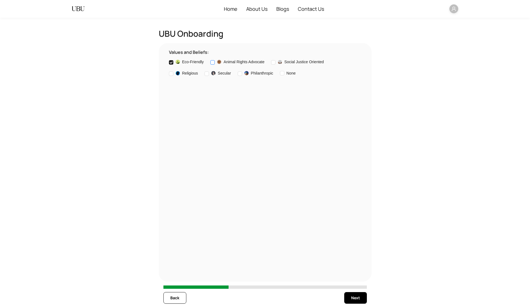
click at [228, 65] on span "Animal Rights Advocate" at bounding box center [244, 62] width 41 height 6
click at [197, 60] on label "Eco-Friendly" at bounding box center [187, 62] width 37 height 7
click at [357, 297] on span "Next" at bounding box center [355, 298] width 9 height 6
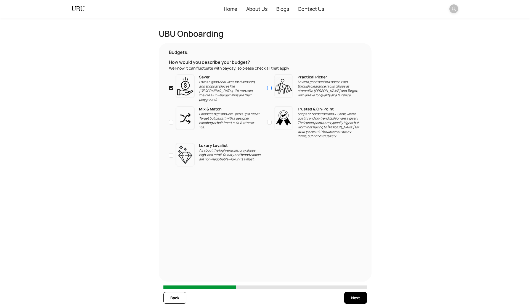
click at [295, 94] on div "Practical Picker Loves a good deal but doesn’t dig through clearance racks. Sho…" at bounding box center [316, 86] width 85 height 24
click at [233, 90] on p "Loves a good deal, lives for discounts, and shops at places like [GEOGRAPHIC_DA…" at bounding box center [230, 91] width 62 height 22
click at [354, 297] on span "Next" at bounding box center [355, 298] width 9 height 6
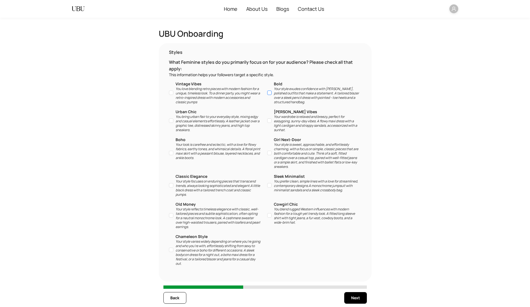
click at [279, 99] on p "Your style exudes confidence with [PERSON_NAME], polished outfits that make a s…" at bounding box center [316, 96] width 85 height 18
click at [357, 297] on span "Next" at bounding box center [355, 298] width 9 height 6
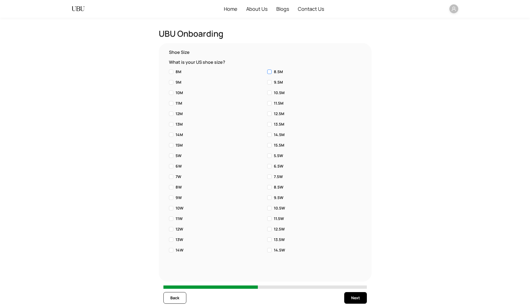
click at [279, 75] on p "8.5M" at bounding box center [278, 72] width 9 height 6
click at [350, 298] on button "Next" at bounding box center [355, 298] width 23 height 12
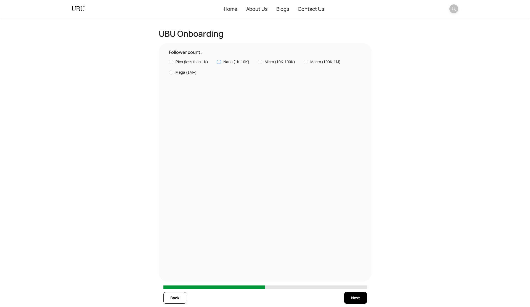
click at [240, 63] on span "Nano (1K-10K)" at bounding box center [236, 62] width 26 height 6
click at [353, 296] on span "Next" at bounding box center [355, 298] width 9 height 6
click at [222, 65] on span "TikTok" at bounding box center [224, 62] width 11 height 6
click at [194, 65] on span "Instagram" at bounding box center [190, 62] width 17 height 6
click at [357, 297] on span "Next" at bounding box center [355, 298] width 9 height 6
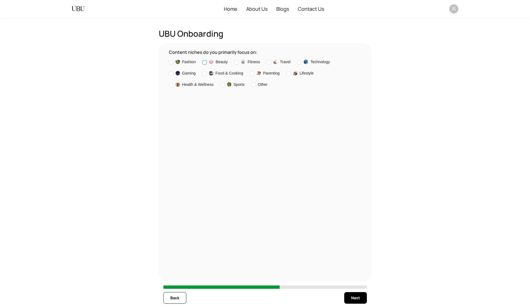
click at [223, 65] on span "Beauty" at bounding box center [222, 62] width 12 height 6
click at [353, 300] on span "Next" at bounding box center [355, 298] width 9 height 6
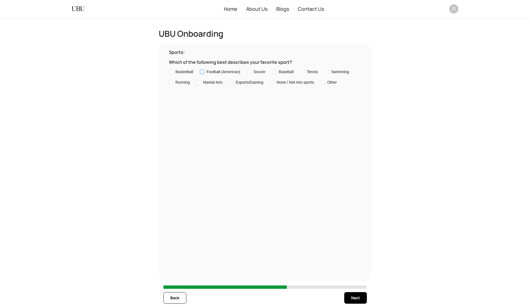
click at [233, 75] on span "Football (American)" at bounding box center [224, 72] width 34 height 6
click at [353, 301] on button "Next" at bounding box center [355, 298] width 23 height 12
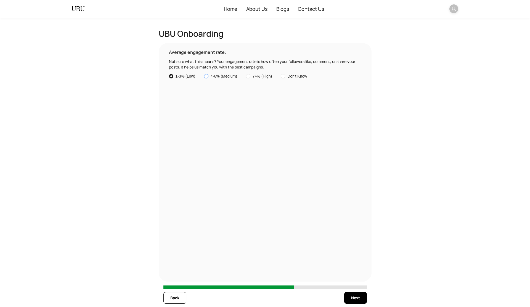
click at [234, 79] on span "4-6% (Medium)" at bounding box center [224, 76] width 27 height 6
click at [351, 298] on span "Next" at bounding box center [355, 298] width 9 height 6
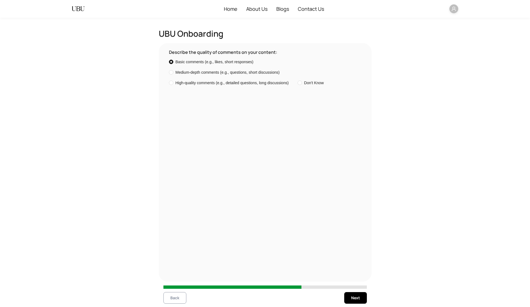
click at [172, 299] on span "Back" at bounding box center [174, 298] width 9 height 6
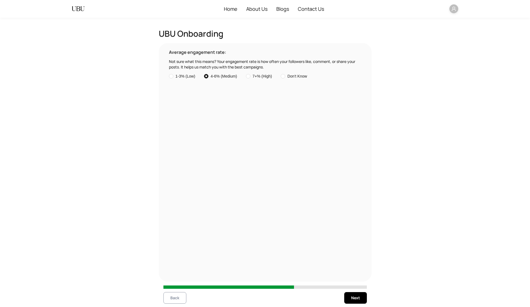
click at [172, 299] on span "Back" at bounding box center [174, 298] width 9 height 6
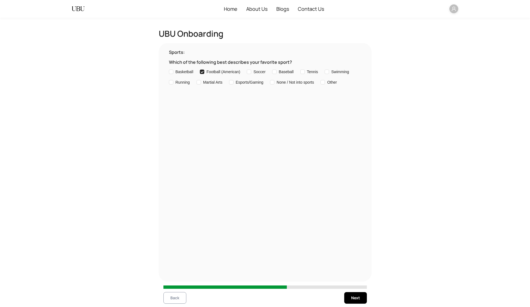
click at [172, 299] on span "Back" at bounding box center [174, 298] width 9 height 6
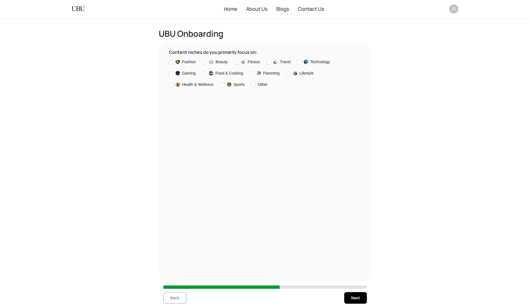
click at [172, 299] on span "Back" at bounding box center [174, 298] width 9 height 6
click at [178, 299] on span "Back" at bounding box center [174, 298] width 9 height 6
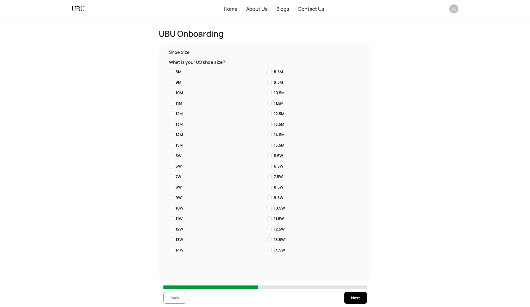
click at [178, 299] on span "Back" at bounding box center [174, 298] width 9 height 6
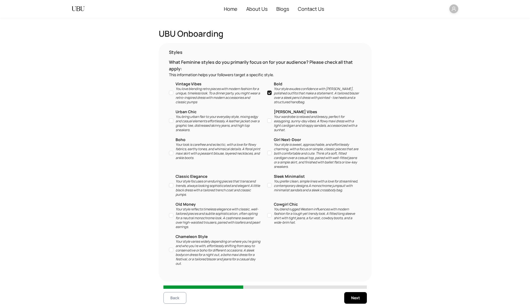
click at [178, 299] on span "Back" at bounding box center [174, 298] width 9 height 6
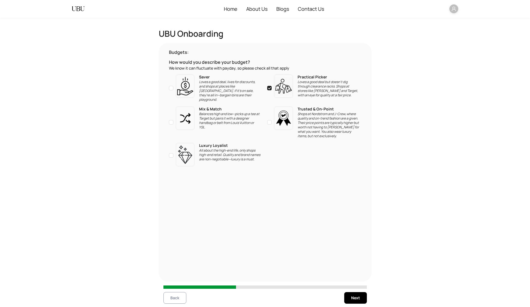
click at [178, 299] on span "Back" at bounding box center [174, 298] width 9 height 6
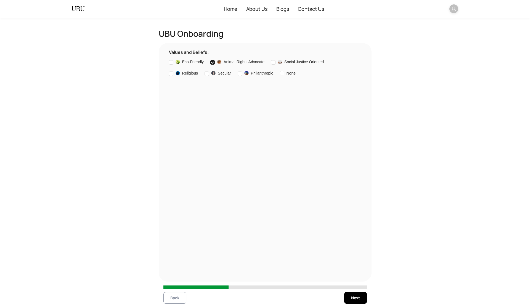
click at [178, 299] on span "Back" at bounding box center [174, 298] width 9 height 6
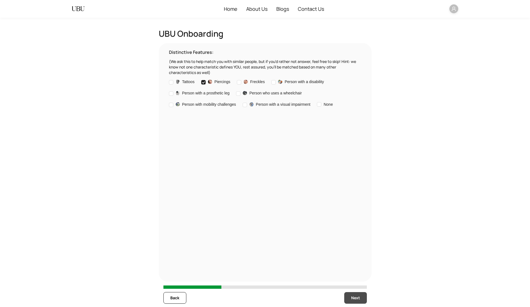
click at [359, 297] on span "Next" at bounding box center [355, 298] width 9 height 6
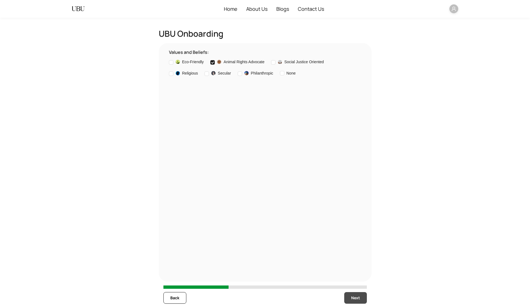
click at [359, 297] on span "Next" at bounding box center [355, 298] width 9 height 6
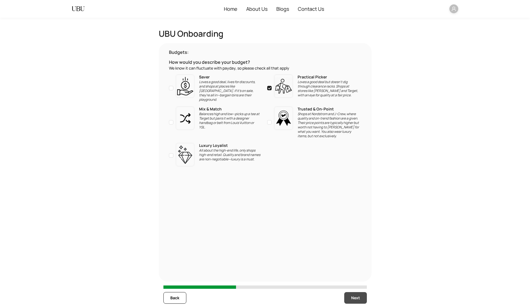
click at [359, 297] on span "Next" at bounding box center [355, 298] width 9 height 6
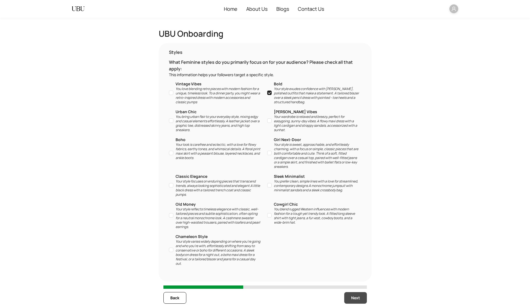
click at [359, 297] on span "Next" at bounding box center [355, 298] width 9 height 6
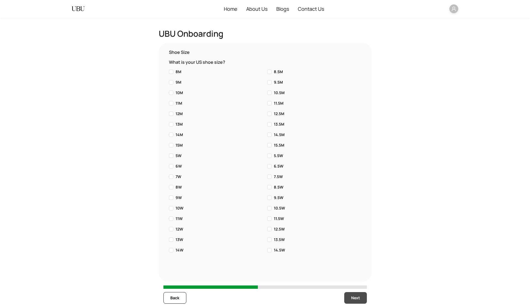
click at [359, 297] on span "Next" at bounding box center [355, 298] width 9 height 6
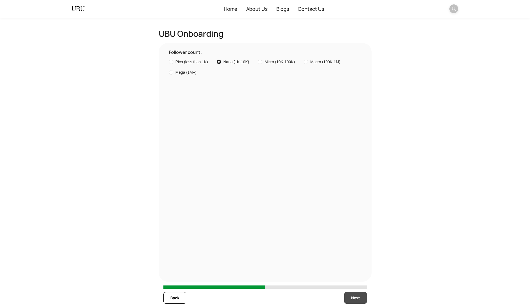
click at [359, 297] on span "Next" at bounding box center [355, 298] width 9 height 6
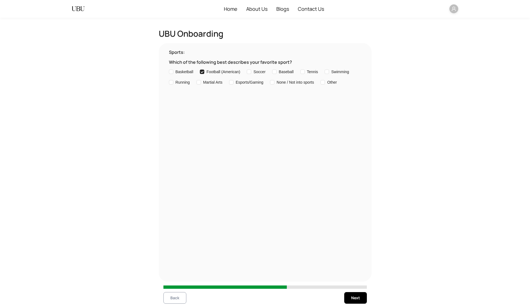
click at [179, 299] on span "Back" at bounding box center [174, 298] width 9 height 6
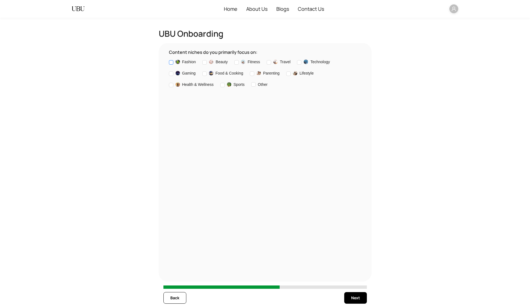
click at [191, 66] on label "Fashion" at bounding box center [183, 62] width 29 height 7
click at [358, 297] on span "Next" at bounding box center [355, 298] width 9 height 6
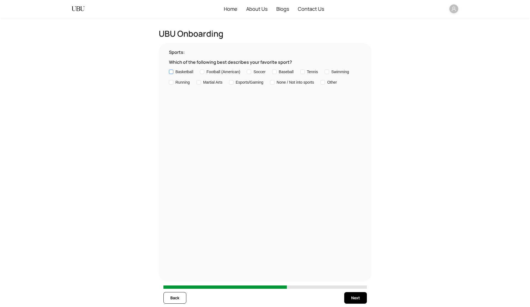
click at [183, 75] on label "Basketball" at bounding box center [182, 72] width 27 height 6
click at [357, 298] on span "Next" at bounding box center [355, 298] width 9 height 6
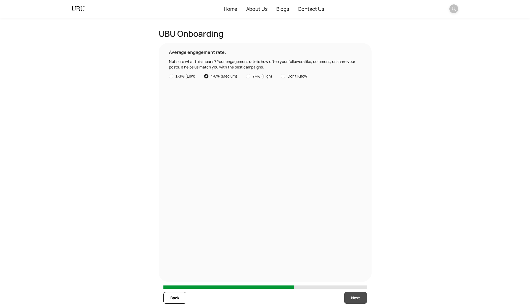
click at [357, 298] on span "Next" at bounding box center [355, 298] width 9 height 6
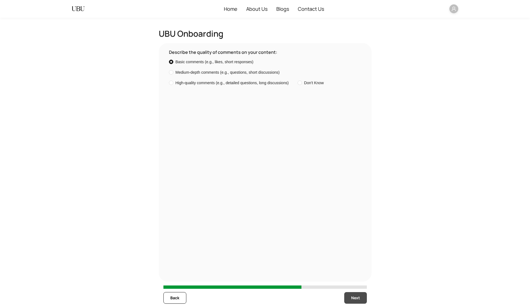
click at [357, 298] on span "Next" at bounding box center [355, 298] width 9 height 6
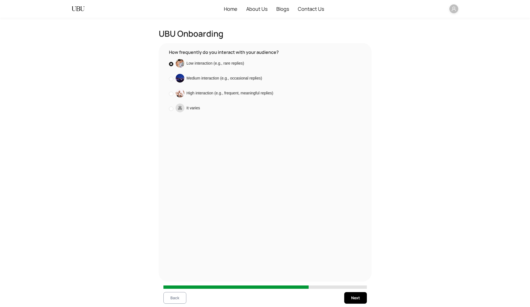
click at [176, 301] on span "Back" at bounding box center [174, 298] width 9 height 6
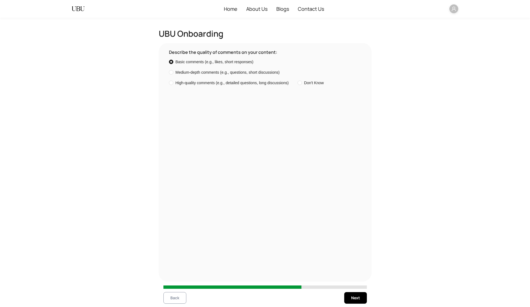
click at [176, 301] on span "Back" at bounding box center [174, 298] width 9 height 6
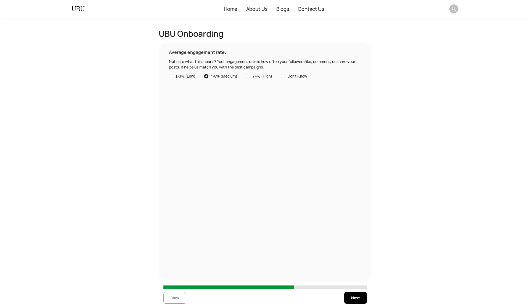
click at [176, 301] on span "Back" at bounding box center [174, 298] width 9 height 6
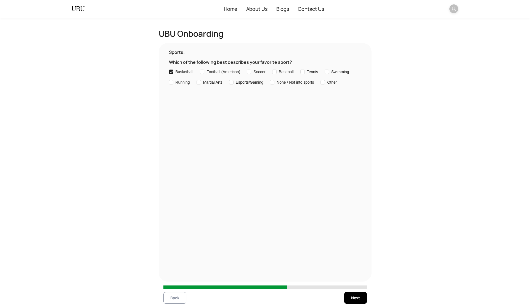
click at [176, 301] on span "Back" at bounding box center [174, 298] width 9 height 6
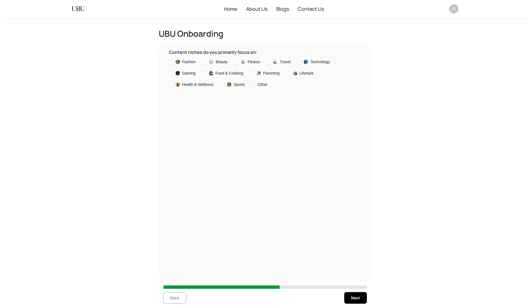
click at [176, 301] on span "Back" at bounding box center [174, 298] width 9 height 6
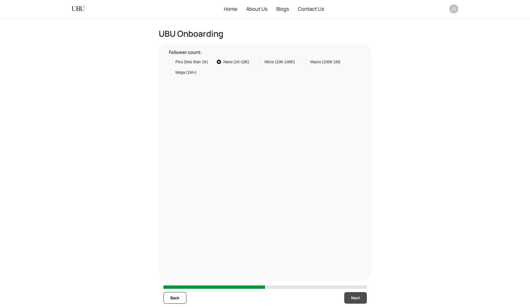
click at [356, 296] on span "Next" at bounding box center [355, 298] width 9 height 6
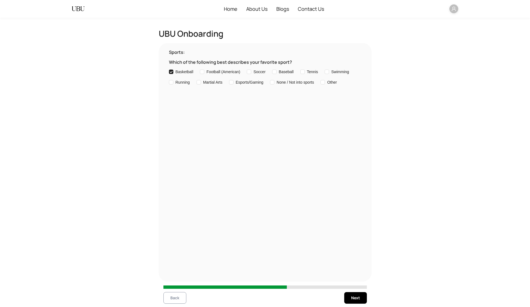
click at [172, 300] on span "Back" at bounding box center [174, 298] width 9 height 6
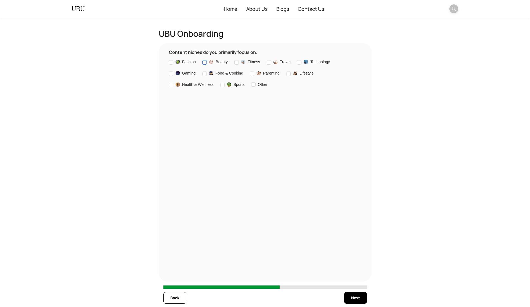
click at [223, 65] on span "Beauty" at bounding box center [222, 62] width 12 height 6
click at [357, 298] on span "Next" at bounding box center [355, 298] width 9 height 6
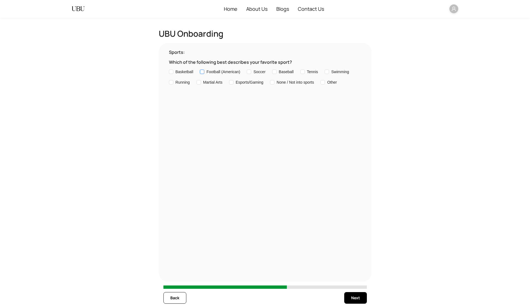
click at [222, 74] on span "Football (American)" at bounding box center [224, 72] width 34 height 6
click at [356, 297] on span "Next" at bounding box center [355, 298] width 9 height 6
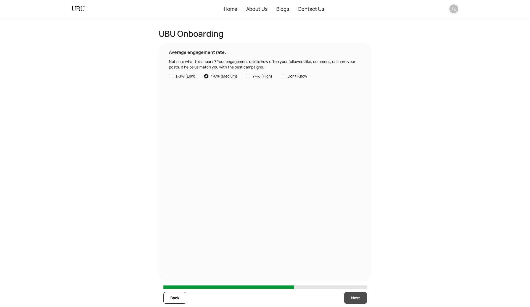
click at [356, 297] on span "Next" at bounding box center [355, 298] width 9 height 6
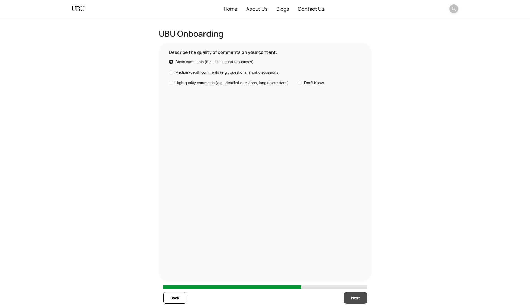
click at [356, 297] on span "Next" at bounding box center [355, 298] width 9 height 6
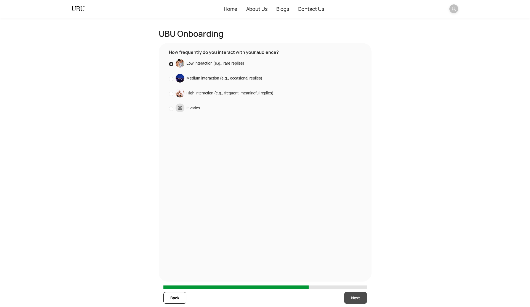
click at [356, 297] on span "Next" at bounding box center [355, 298] width 9 height 6
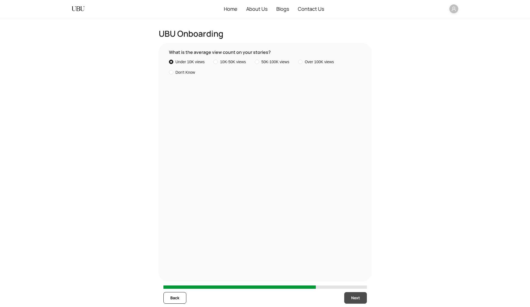
click at [356, 297] on span "Next" at bounding box center [355, 298] width 9 height 6
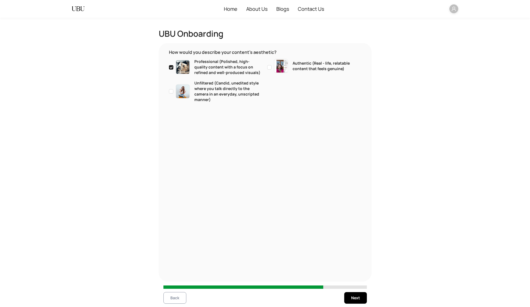
click at [179, 294] on button "Back" at bounding box center [174, 298] width 23 height 12
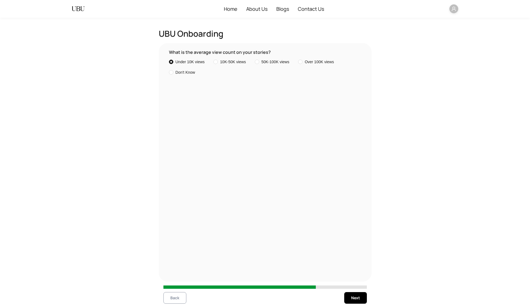
click at [178, 292] on button "Back" at bounding box center [174, 298] width 23 height 12
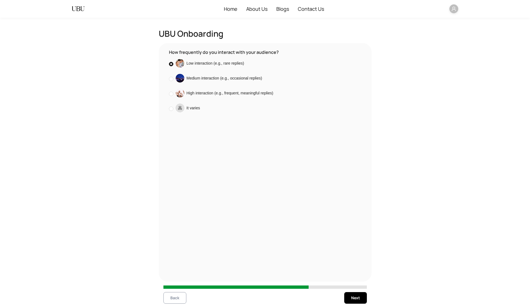
click at [178, 292] on button "Back" at bounding box center [174, 298] width 23 height 12
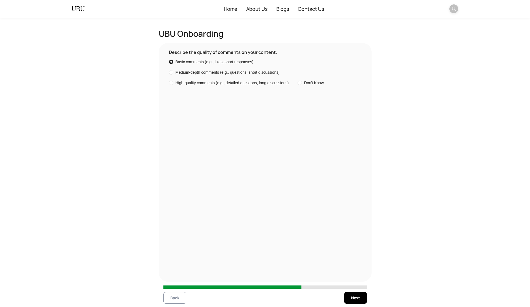
click at [178, 292] on button "Back" at bounding box center [174, 298] width 23 height 12
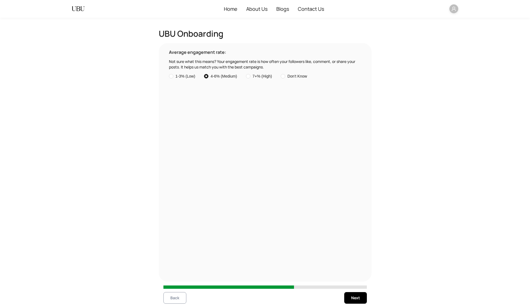
click at [178, 292] on button "Back" at bounding box center [174, 298] width 23 height 12
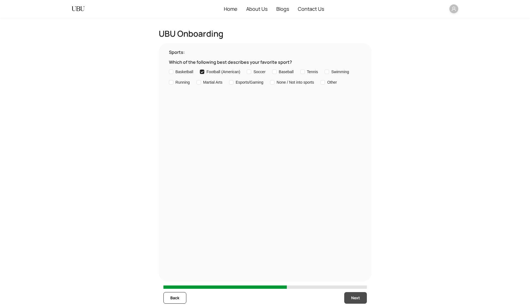
click at [356, 303] on button "Next" at bounding box center [355, 298] width 23 height 12
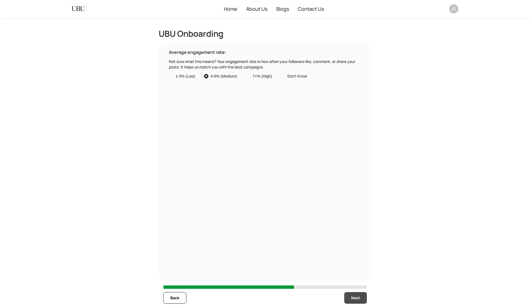
click at [356, 303] on button "Next" at bounding box center [355, 298] width 23 height 12
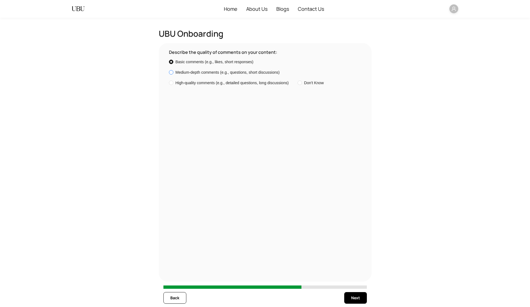
click at [249, 75] on span "Medium-depth comments (e.g., questions, short discussions)" at bounding box center [228, 72] width 104 height 6
click at [358, 302] on button "Next" at bounding box center [355, 298] width 23 height 12
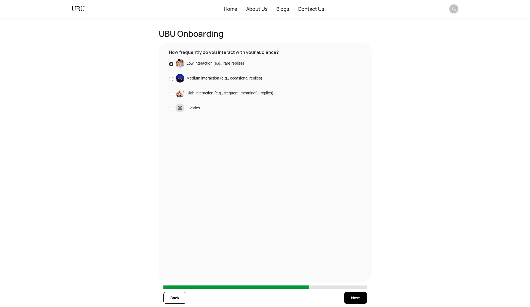
click at [254, 81] on span "Medium interaction (e.g., occasional replies)" at bounding box center [225, 78] width 76 height 6
click at [356, 299] on span "Next" at bounding box center [355, 298] width 9 height 6
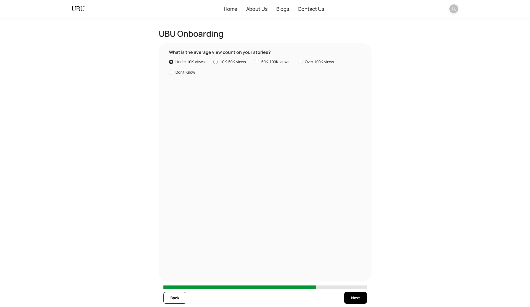
click at [246, 59] on label "10K-50K views" at bounding box center [230, 62] width 35 height 6
click at [359, 304] on button "Next" at bounding box center [355, 298] width 23 height 12
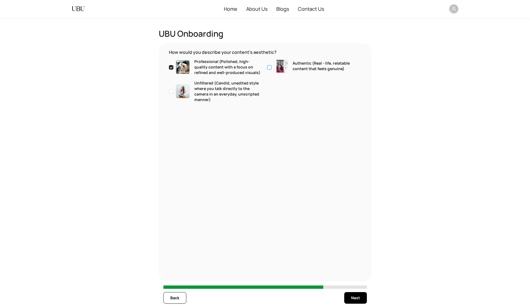
click at [300, 76] on label "Authentic (Real - life, relatable content that feels genuine)" at bounding box center [314, 67] width 94 height 17
click at [216, 75] on p "Professional (Polished, high-quality content with a focus on refined and well-p…" at bounding box center [227, 67] width 67 height 17
click at [358, 298] on span "Next" at bounding box center [355, 298] width 9 height 6
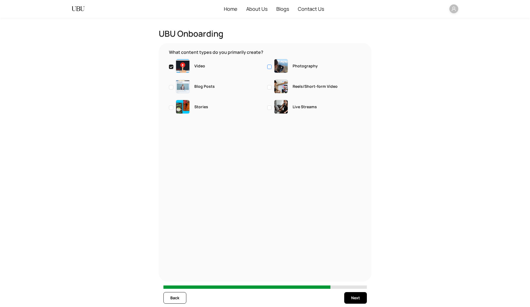
click at [309, 67] on div "Photography" at bounding box center [296, 66] width 44 height 14
click at [220, 71] on label "Video" at bounding box center [216, 67] width 94 height 16
click at [351, 297] on button "Next" at bounding box center [355, 298] width 23 height 12
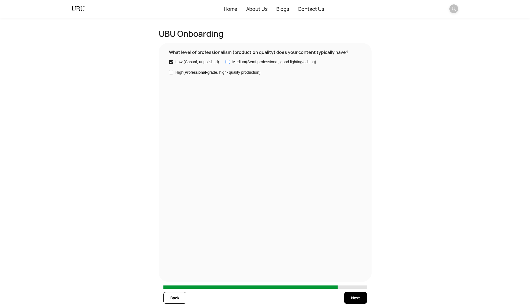
click at [279, 63] on span "Medium(Semi-professional, good lighting/editing)" at bounding box center [274, 62] width 84 height 6
click at [200, 65] on span "Low (Casual, unpolished)" at bounding box center [198, 62] width 44 height 6
click at [359, 298] on span "Next" at bounding box center [355, 298] width 9 height 6
click at [255, 64] on span "Medium(Moderate originality)" at bounding box center [264, 62] width 50 height 6
click at [210, 70] on div "Low (Straightforward content) Medium(Moderate originality) High(Highly innovati…" at bounding box center [265, 67] width 192 height 17
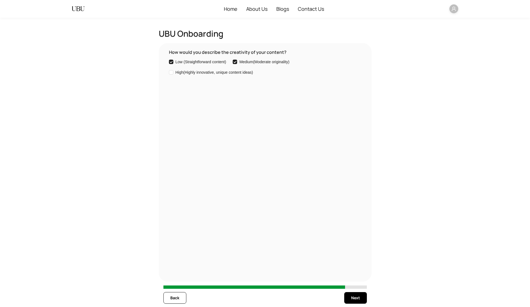
click at [209, 65] on span "Low (Straightforward content)" at bounding box center [201, 62] width 51 height 6
click at [359, 299] on span "Next" at bounding box center [355, 298] width 9 height 6
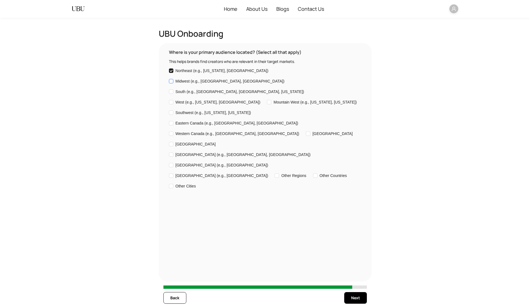
click at [285, 78] on span "Midwest (e.g., [GEOGRAPHIC_DATA], [GEOGRAPHIC_DATA])" at bounding box center [230, 81] width 109 height 6
click at [221, 74] on label "Northeast (e.g., [US_STATE], [GEOGRAPHIC_DATA])" at bounding box center [220, 71] width 102 height 6
click at [357, 294] on button "Next" at bounding box center [355, 298] width 23 height 12
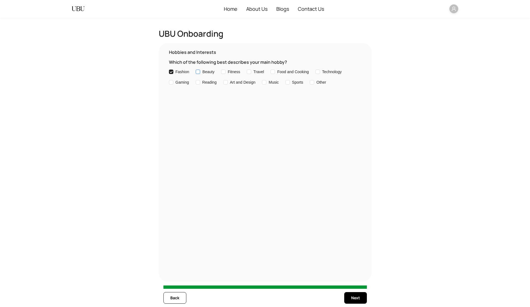
click at [213, 73] on span "Beauty" at bounding box center [208, 72] width 12 height 6
click at [181, 74] on span "Fashion" at bounding box center [183, 72] width 14 height 6
click at [354, 297] on span "Next" at bounding box center [355, 298] width 9 height 6
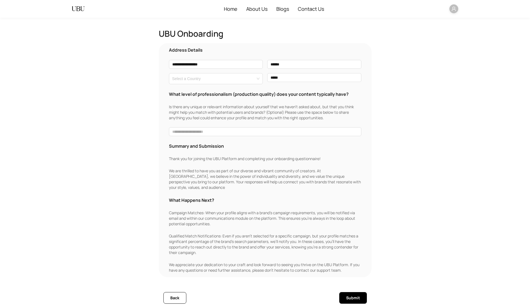
scroll to position [40, 0]
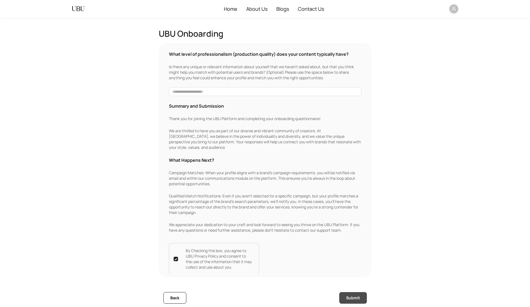
click at [351, 299] on span "Submit" at bounding box center [353, 298] width 14 height 6
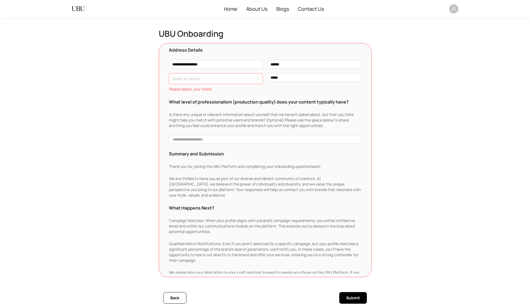
click at [184, 76] on input "search" at bounding box center [214, 77] width 84 height 8
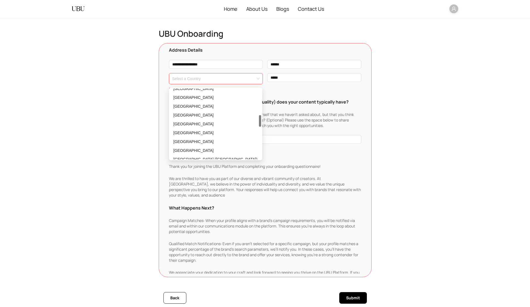
scroll to position [158, 0]
click at [191, 92] on div "[GEOGRAPHIC_DATA]" at bounding box center [215, 94] width 85 height 6
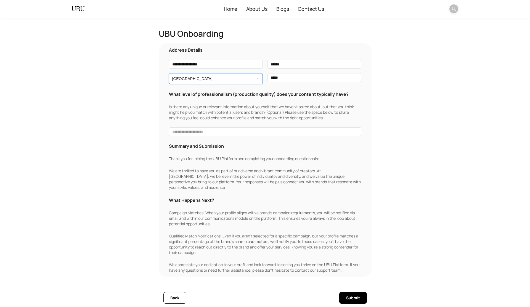
scroll to position [40, 0]
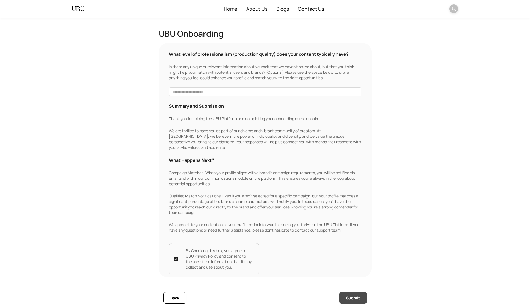
click at [345, 300] on button "Submit" at bounding box center [353, 298] width 28 height 12
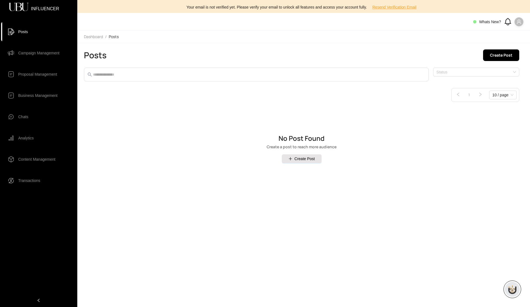
click at [518, 23] on icon "user" at bounding box center [519, 21] width 5 height 5
click at [502, 35] on span "Profile" at bounding box center [502, 33] width 33 height 6
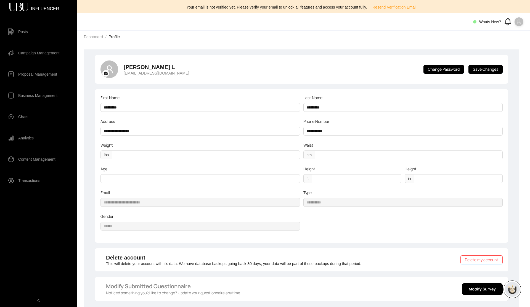
scroll to position [49, 0]
click at [187, 105] on input "*********" at bounding box center [201, 107] width 200 height 9
type input "*******"
click at [347, 108] on input "*********" at bounding box center [404, 107] width 200 height 9
type input "*******"
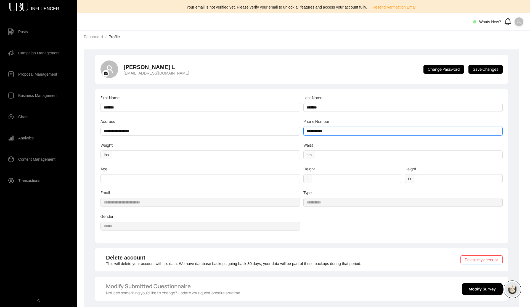
click at [385, 131] on input "**********" at bounding box center [404, 131] width 200 height 9
type input "*********"
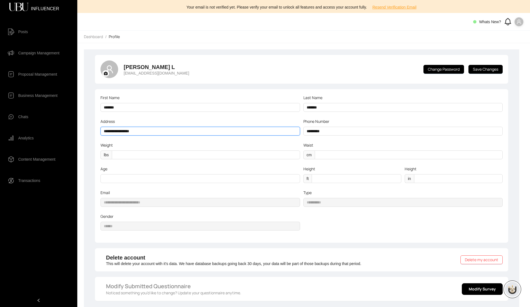
click at [141, 131] on input "**********" at bounding box center [201, 131] width 200 height 9
type input "**********"
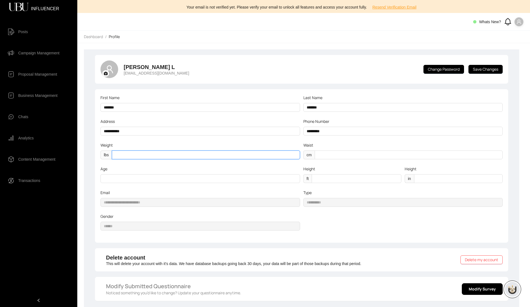
click at [181, 157] on input "****" at bounding box center [206, 155] width 188 height 9
type input "***"
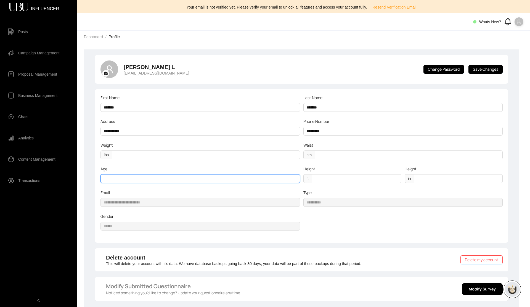
click at [175, 178] on input "***" at bounding box center [201, 178] width 200 height 9
type input "**"
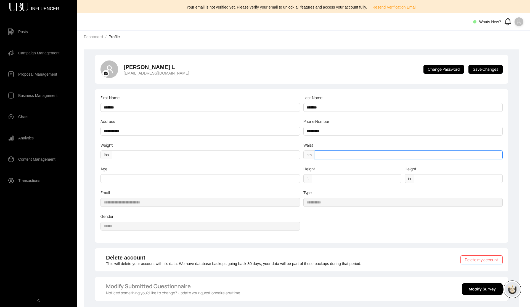
click at [336, 153] on input "***" at bounding box center [409, 155] width 188 height 9
type input "**"
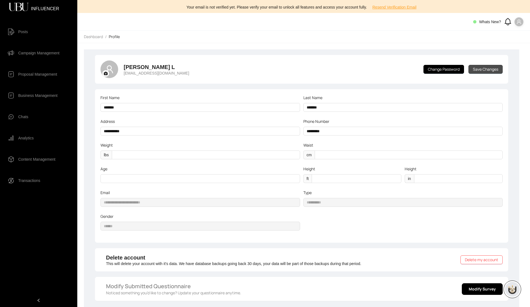
click at [487, 72] on span "Save Changes" at bounding box center [485, 69] width 25 height 6
click at [29, 31] on span "Posts" at bounding box center [42, 31] width 49 height 11
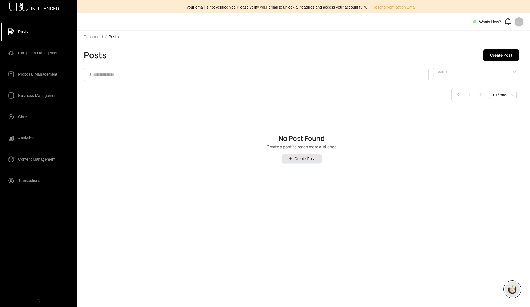
click at [33, 53] on span "Campaign Management" at bounding box center [38, 53] width 41 height 11
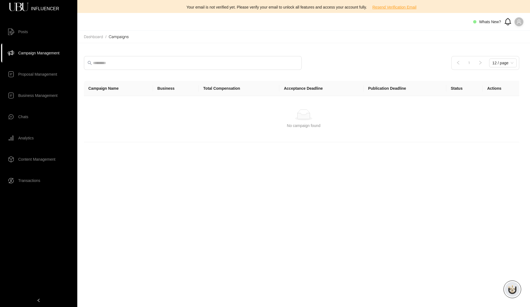
click at [34, 74] on span "Proposal Management" at bounding box center [37, 74] width 39 height 11
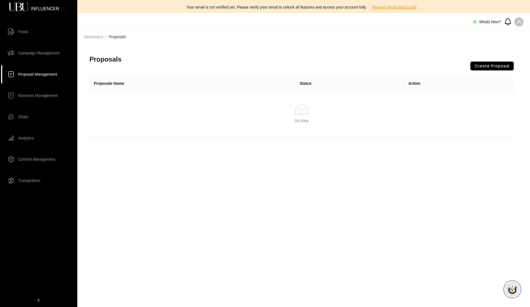
click at [27, 138] on span "Analytics" at bounding box center [25, 138] width 15 height 11
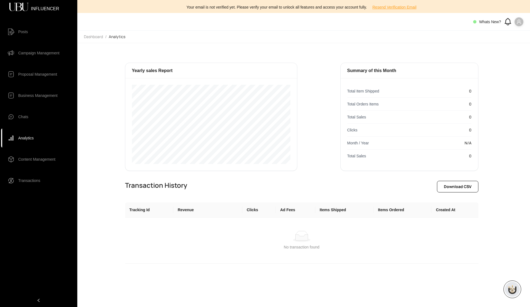
click at [30, 159] on span "Content Management" at bounding box center [36, 159] width 37 height 11
click at [28, 182] on span "Transactions" at bounding box center [29, 180] width 22 height 11
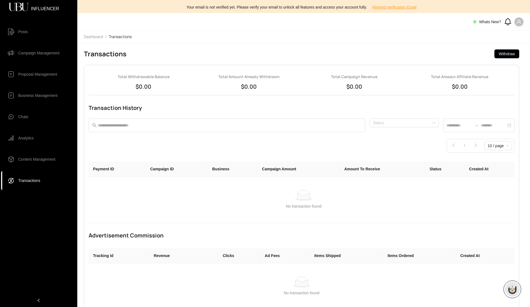
click at [32, 52] on span "Campaign Management" at bounding box center [38, 53] width 41 height 11
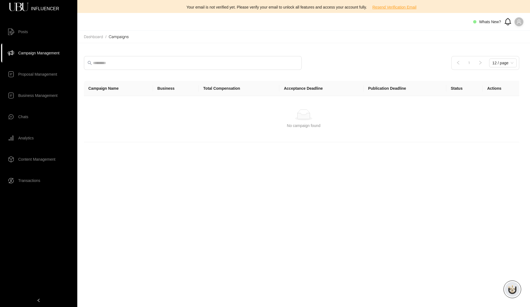
click at [519, 23] on icon "user" at bounding box center [519, 21] width 5 height 5
click at [493, 51] on span "Logout" at bounding box center [502, 51] width 33 height 6
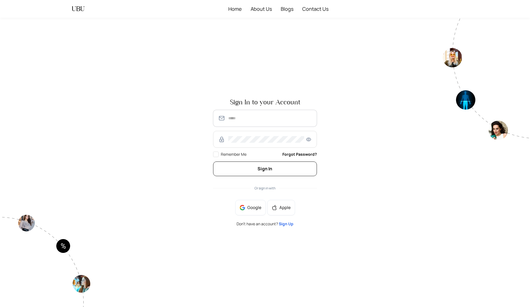
type input "**********"
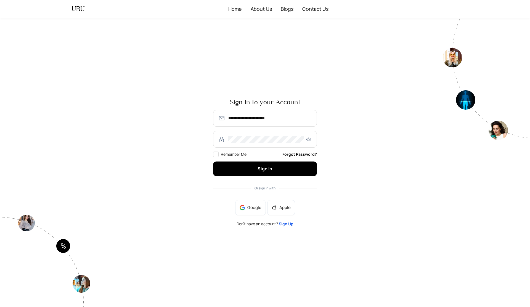
click at [286, 225] on span "Sign Up" at bounding box center [286, 223] width 15 height 5
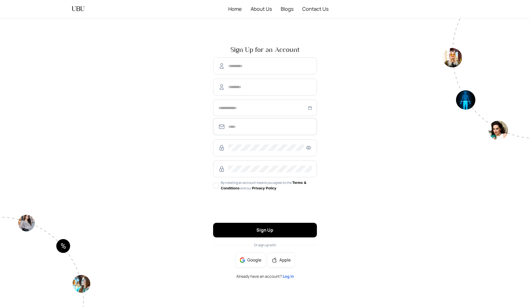
type input "**********"
click at [243, 65] on input "text" at bounding box center [270, 66] width 84 height 7
type input "*****"
type input "******"
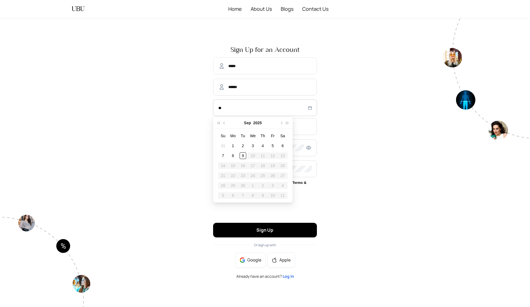
type input "*"
click at [253, 124] on button "2025" at bounding box center [257, 122] width 9 height 11
click at [253, 136] on div "2020" at bounding box center [253, 137] width 17 height 7
click at [254, 120] on button "2020" at bounding box center [253, 122] width 9 height 11
click at [219, 123] on span "super-prev-year" at bounding box center [218, 123] width 3 height 3
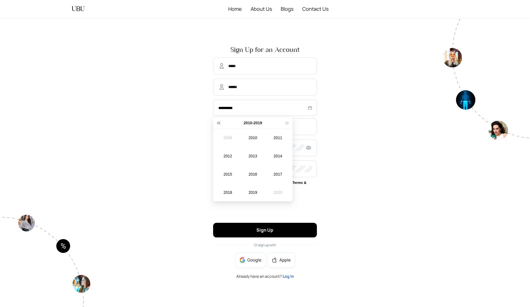
click at [219, 123] on span "super-prev-year" at bounding box center [218, 123] width 3 height 3
click at [255, 193] on div "2009" at bounding box center [253, 192] width 17 height 7
click at [254, 143] on td "Feb" at bounding box center [253, 138] width 25 height 18
type input "**********"
click at [250, 162] on td "18" at bounding box center [253, 166] width 10 height 10
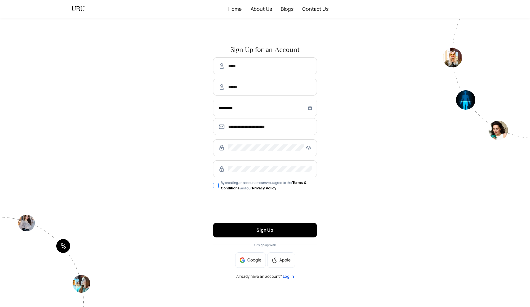
click at [220, 187] on span "By creating an account means you agree to the Terms & Conditions and our Privac…" at bounding box center [268, 185] width 98 height 11
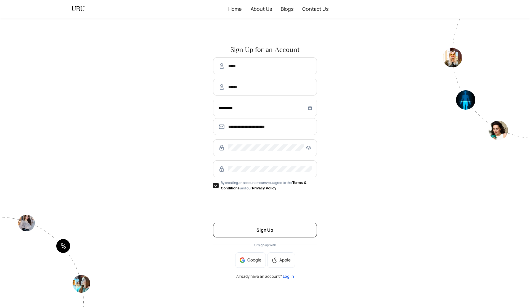
click at [232, 229] on button "Sign Up" at bounding box center [265, 230] width 104 height 15
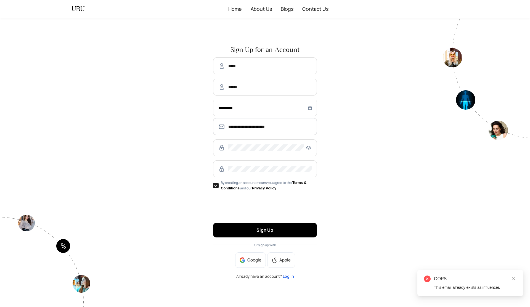
click at [265, 126] on input "**********" at bounding box center [270, 126] width 84 height 7
type input "**********"
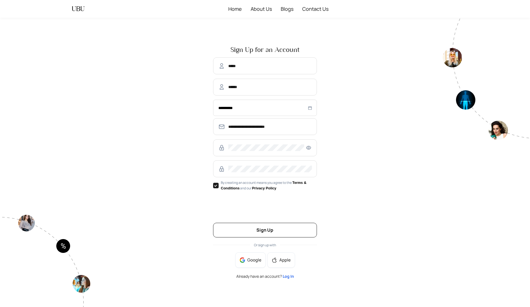
click at [246, 230] on button "Sign Up" at bounding box center [265, 230] width 104 height 15
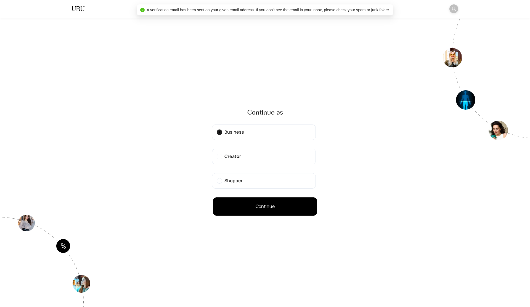
click at [249, 183] on label "Shopper" at bounding box center [264, 180] width 104 height 15
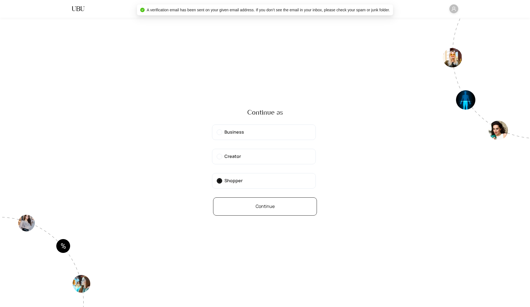
click at [251, 205] on button "Continue" at bounding box center [265, 206] width 104 height 18
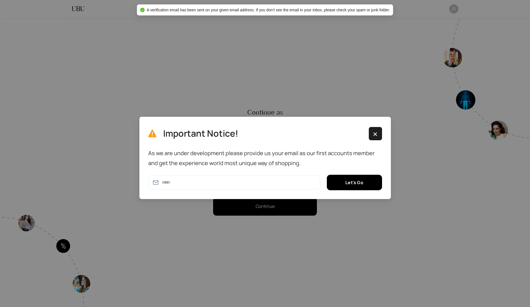
click at [374, 133] on img "button" at bounding box center [375, 134] width 7 height 7
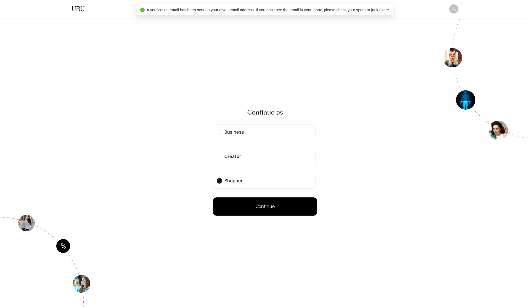
click at [226, 137] on label "Business" at bounding box center [264, 132] width 104 height 15
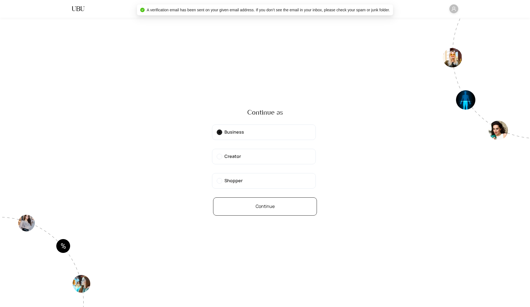
click at [280, 207] on button "Continue" at bounding box center [265, 206] width 104 height 18
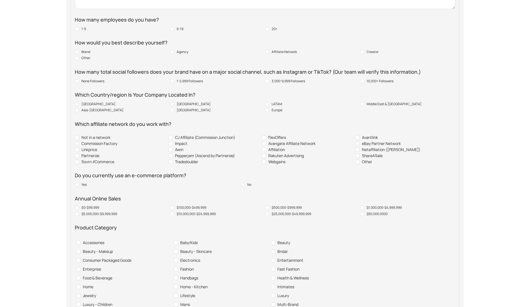
scroll to position [377, 0]
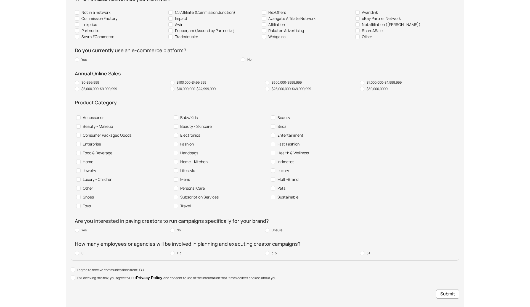
click at [448, 292] on span "Submit" at bounding box center [447, 294] width 15 height 7
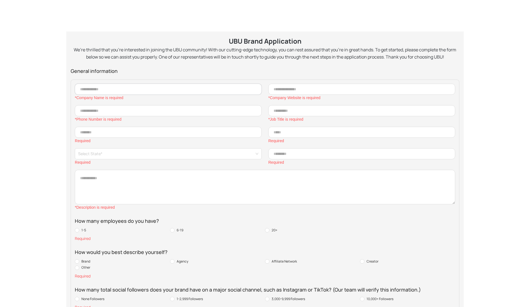
scroll to position [81, 0]
type input "**********"
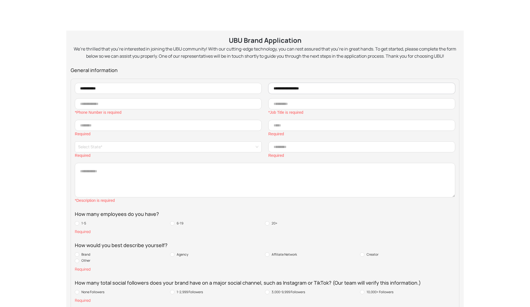
type input "**********"
click at [280, 103] on input "text" at bounding box center [361, 103] width 187 height 11
type input "*"
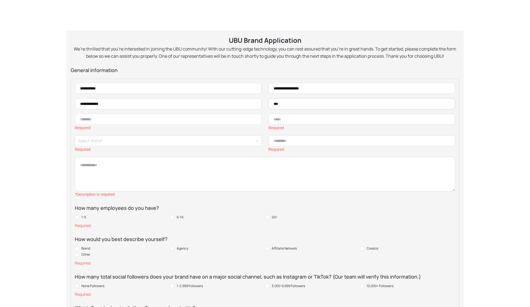
type input "***"
click at [117, 117] on input "text" at bounding box center [168, 119] width 187 height 11
type input "**********"
click at [281, 120] on input "text" at bounding box center [361, 119] width 187 height 11
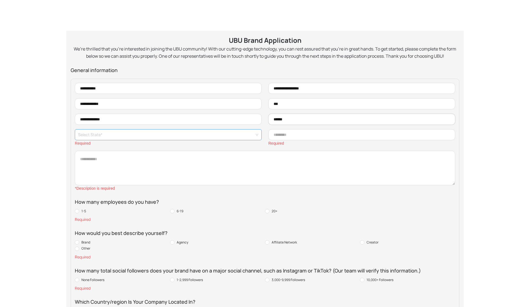
type input "******"
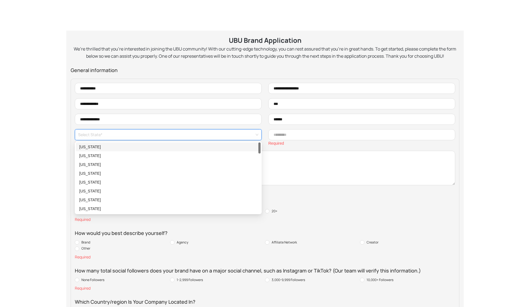
click at [144, 136] on input "search" at bounding box center [166, 134] width 177 height 8
click at [139, 170] on div "[US_STATE]" at bounding box center [168, 173] width 178 height 6
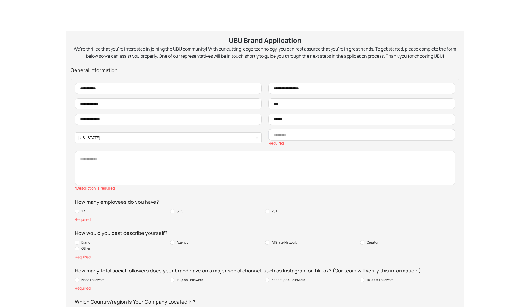
click at [333, 139] on input "text" at bounding box center [361, 134] width 187 height 11
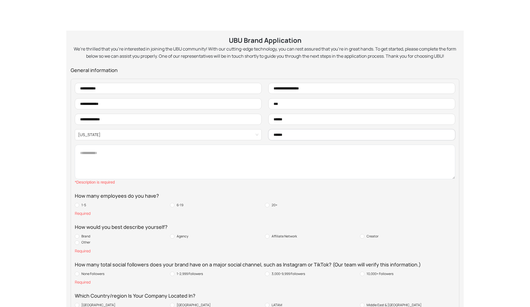
type input "******"
click at [254, 173] on textarea at bounding box center [265, 162] width 381 height 35
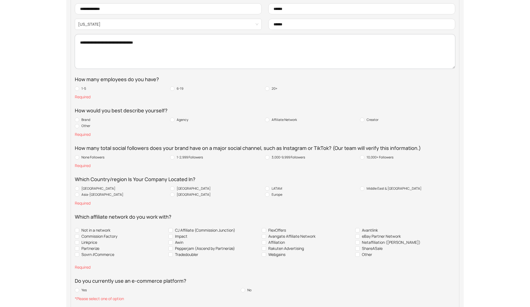
scroll to position [194, 0]
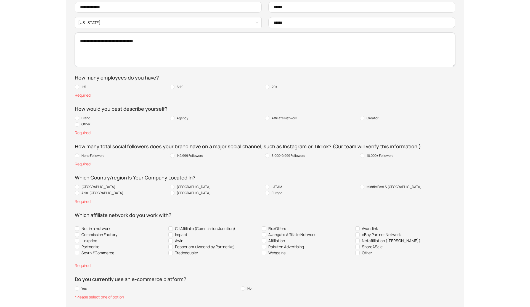
type textarea "**********"
click at [224, 87] on div "6-19" at bounding box center [217, 87] width 95 height 6
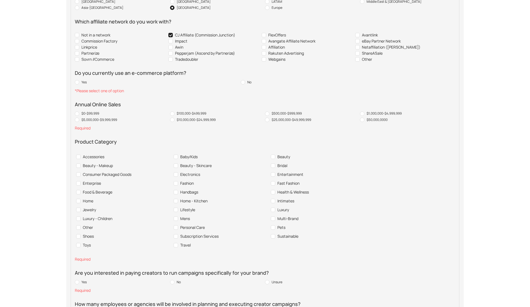
scroll to position [365, 0]
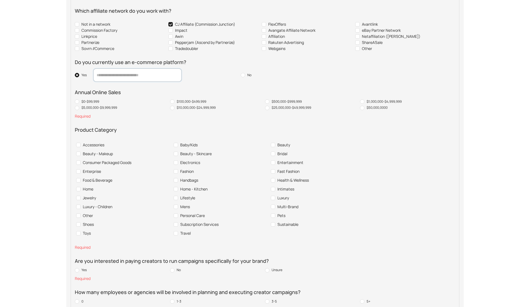
click at [124, 73] on input "text" at bounding box center [137, 74] width 88 height 13
click at [91, 101] on span "$0-$99,999" at bounding box center [90, 102] width 22 height 6
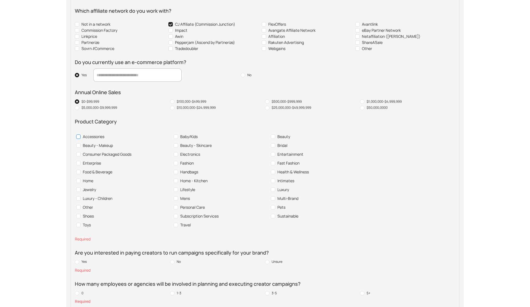
click at [91, 136] on span "Accessories" at bounding box center [94, 137] width 26 height 6
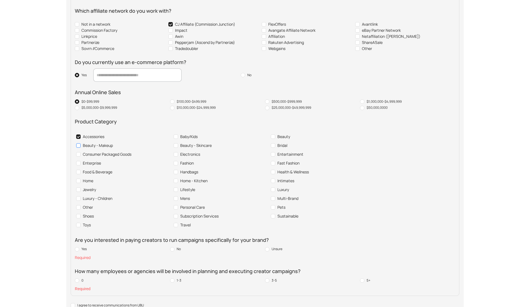
click at [92, 146] on span "Beauty - Makeup" at bounding box center [98, 146] width 35 height 6
click at [90, 155] on span "Consumer Packaged Goods" at bounding box center [107, 154] width 53 height 6
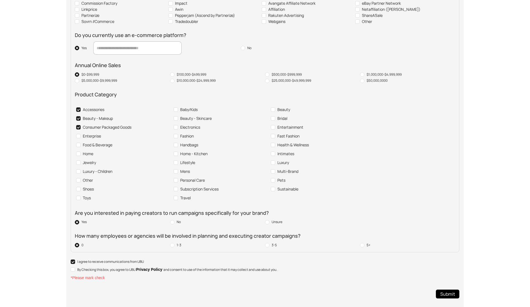
scroll to position [392, 0]
click at [445, 294] on span "Submit" at bounding box center [447, 294] width 15 height 7
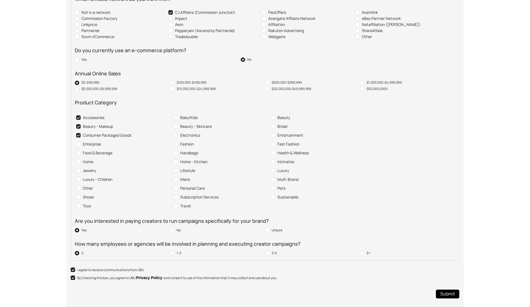
scroll to position [377, 0]
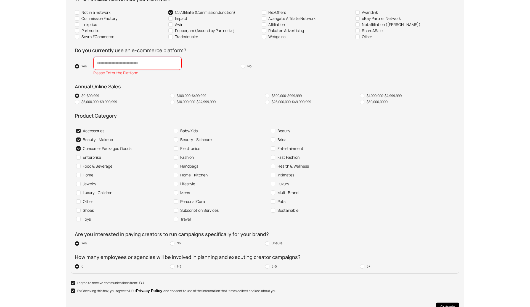
click at [128, 62] on input "text" at bounding box center [137, 63] width 88 height 13
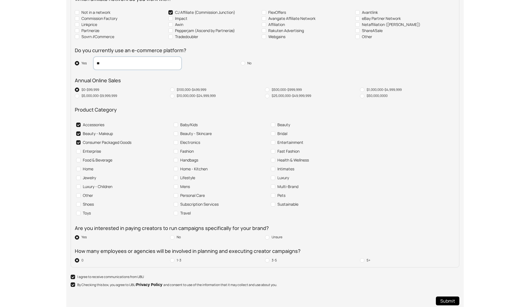
click at [109, 58] on input "**" at bounding box center [137, 63] width 88 height 13
type input "******"
click at [210, 70] on div "Yes ****** No" at bounding box center [265, 63] width 381 height 13
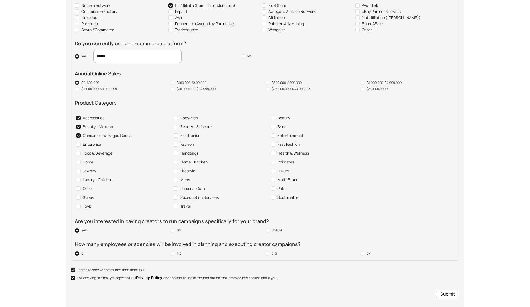
click at [446, 294] on span "Submit" at bounding box center [447, 294] width 15 height 7
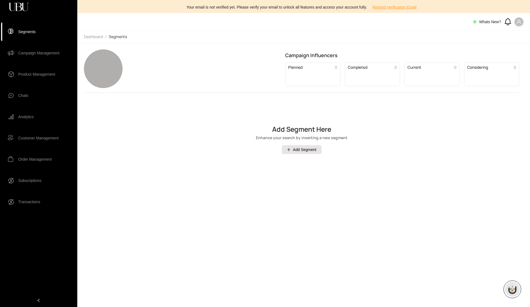
click at [518, 23] on icon "user" at bounding box center [519, 22] width 4 height 4
click at [511, 34] on span "Profile" at bounding box center [513, 33] width 12 height 6
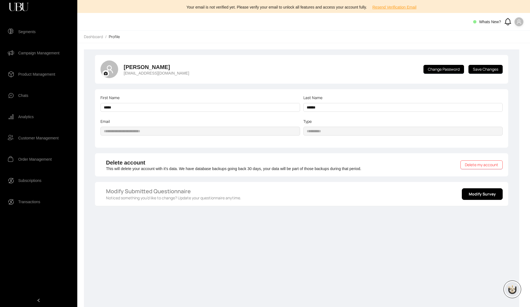
click at [519, 23] on icon "user" at bounding box center [519, 21] width 5 height 5
click at [509, 41] on span "Logout" at bounding box center [513, 42] width 12 height 6
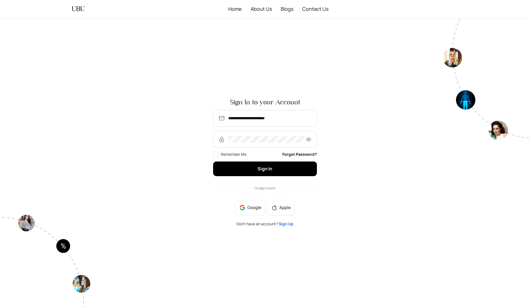
click at [291, 223] on span "Sign Up" at bounding box center [286, 223] width 15 height 5
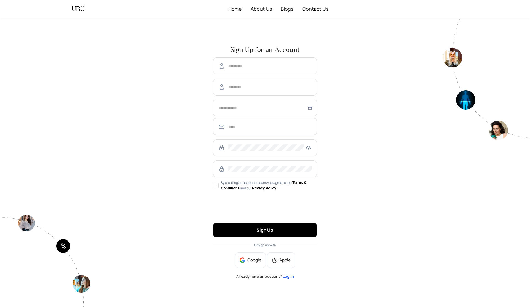
type input "**********"
click at [262, 68] on input "text" at bounding box center [270, 66] width 84 height 7
type input "*****"
type input "******"
type input "*"
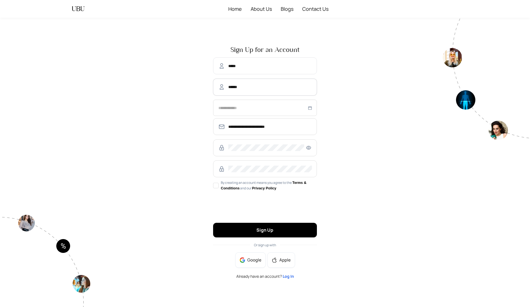
type input "******"
click at [310, 110] on div at bounding box center [265, 108] width 94 height 6
click at [257, 123] on button "2025" at bounding box center [257, 122] width 9 height 11
click at [257, 123] on button "[DATE] - [DATE]" at bounding box center [253, 122] width 19 height 11
click at [228, 137] on div "[DATE]-[DATE]" at bounding box center [226, 134] width 27 height 7
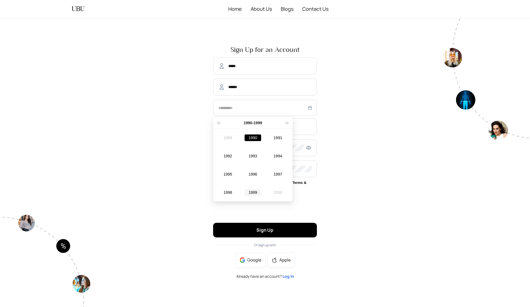
click at [253, 192] on div "1999" at bounding box center [253, 192] width 17 height 7
click at [254, 157] on div "May" at bounding box center [253, 156] width 17 height 7
type input "**********"
click at [234, 174] on div "17" at bounding box center [233, 175] width 7 height 7
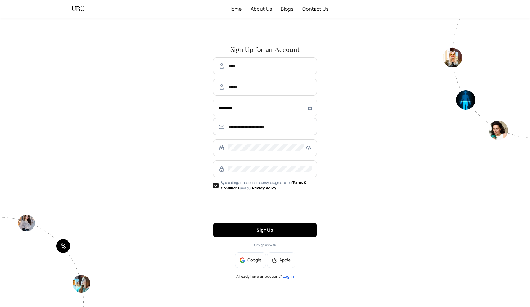
click at [265, 128] on input "**********" at bounding box center [270, 126] width 84 height 7
type input "**********"
click at [254, 231] on button "Sign Up" at bounding box center [265, 230] width 104 height 15
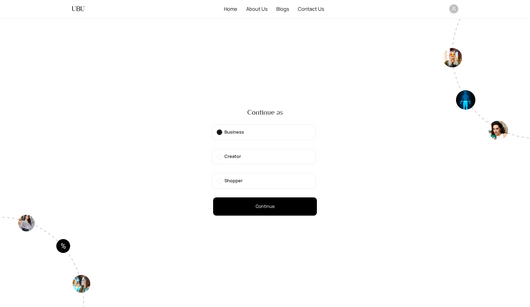
click at [301, 162] on label "Creator" at bounding box center [264, 156] width 104 height 15
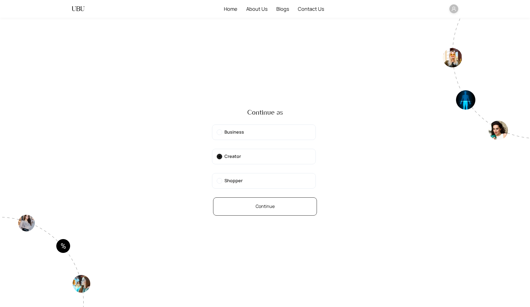
click at [274, 204] on span "Continue" at bounding box center [265, 206] width 19 height 7
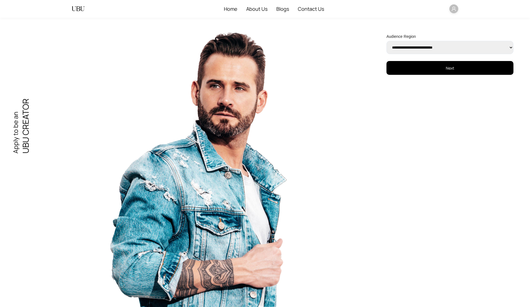
click at [409, 53] on select "**********" at bounding box center [450, 47] width 127 height 13
select select "*********"
click at [387, 41] on select "**********" at bounding box center [450, 47] width 127 height 13
click at [412, 74] on button "Next" at bounding box center [450, 68] width 127 height 14
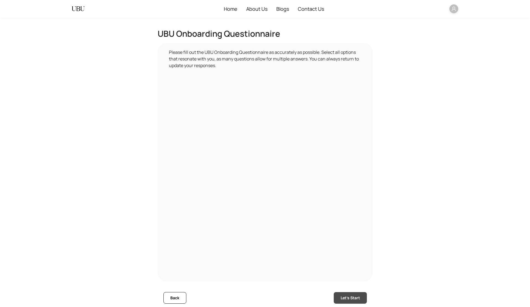
click at [340, 300] on button "Let's Start" at bounding box center [350, 298] width 33 height 12
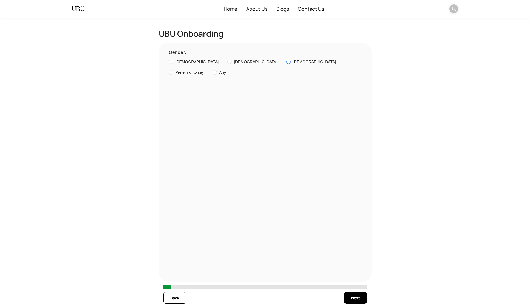
click at [293, 64] on span "[DEMOGRAPHIC_DATA]" at bounding box center [314, 62] width 43 height 6
click at [351, 299] on span "Next" at bounding box center [355, 298] width 9 height 6
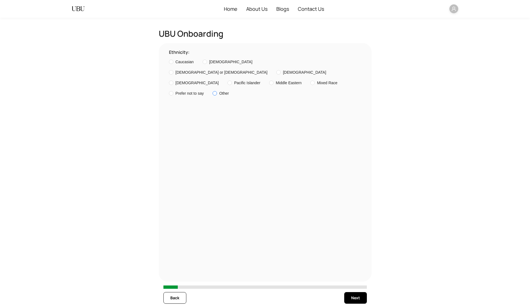
click at [228, 96] on label "Other" at bounding box center [222, 93] width 19 height 6
click at [278, 81] on span "Middle Eastern" at bounding box center [289, 83] width 26 height 6
click at [227, 96] on span "Other" at bounding box center [224, 93] width 10 height 6
click at [354, 299] on span "Next" at bounding box center [355, 298] width 9 height 6
click at [289, 80] on span "Middle Eastern" at bounding box center [289, 83] width 26 height 6
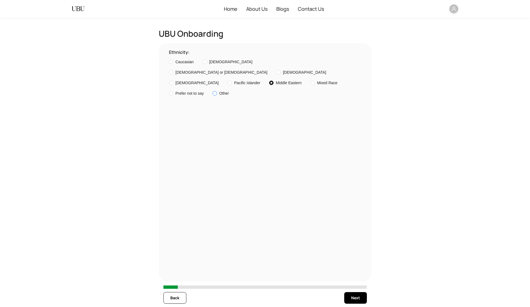
click at [224, 96] on span "Other" at bounding box center [224, 93] width 10 height 6
click at [232, 97] on input "text" at bounding box center [235, 94] width 45 height 9
type input "**********"
click at [355, 301] on span "Next" at bounding box center [355, 298] width 9 height 6
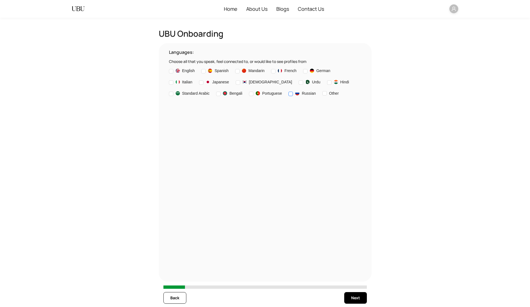
click at [308, 96] on span "Russian" at bounding box center [309, 93] width 14 height 6
click at [339, 96] on span "Other" at bounding box center [334, 93] width 10 height 6
click at [355, 298] on span "Next" at bounding box center [355, 298] width 9 height 6
click at [190, 109] on input "text" at bounding box center [191, 106] width 39 height 6
type input "*****"
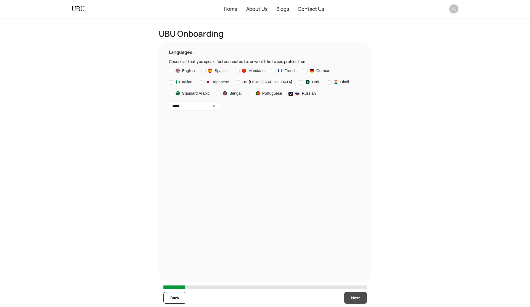
click at [350, 294] on button "Next" at bounding box center [355, 298] width 23 height 12
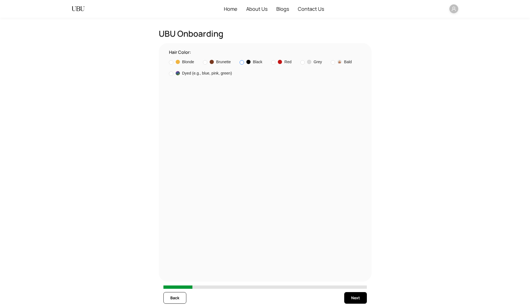
click at [260, 60] on label "Black" at bounding box center [252, 62] width 25 height 7
click at [352, 302] on button "Next" at bounding box center [355, 298] width 23 height 12
click at [236, 65] on span "Brown" at bounding box center [230, 62] width 11 height 6
click at [352, 296] on span "Next" at bounding box center [355, 298] width 9 height 6
click at [215, 65] on span "Light" at bounding box center [215, 62] width 8 height 6
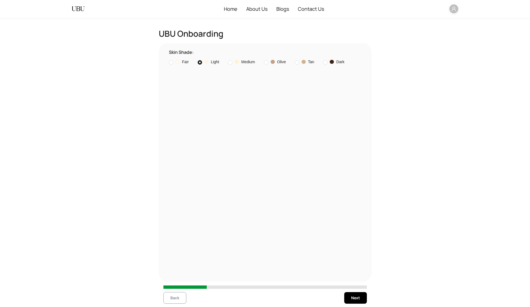
click at [167, 295] on button "Back" at bounding box center [174, 298] width 23 height 12
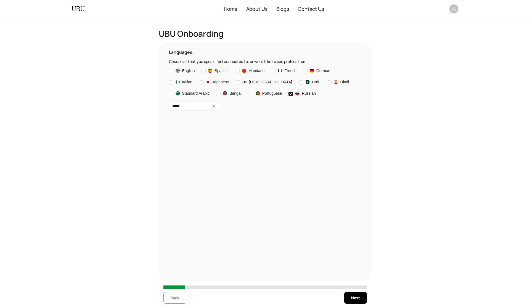
click at [167, 295] on button "Back" at bounding box center [174, 298] width 23 height 12
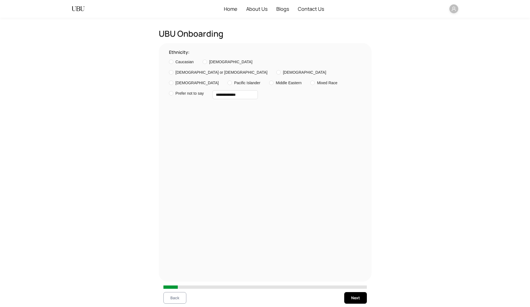
click at [167, 295] on button "Back" at bounding box center [174, 298] width 23 height 12
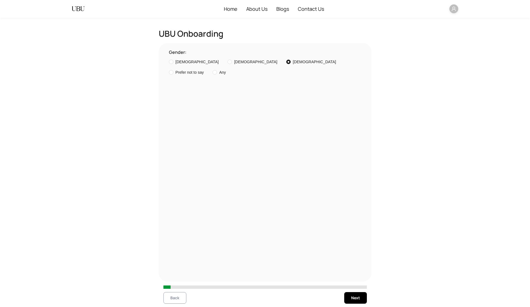
click at [167, 295] on button "Back" at bounding box center [174, 298] width 23 height 12
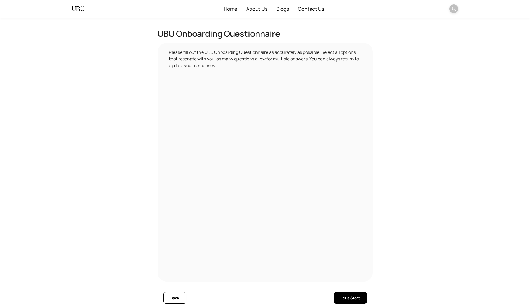
click at [167, 295] on button "Back" at bounding box center [174, 298] width 23 height 12
select select "*********"
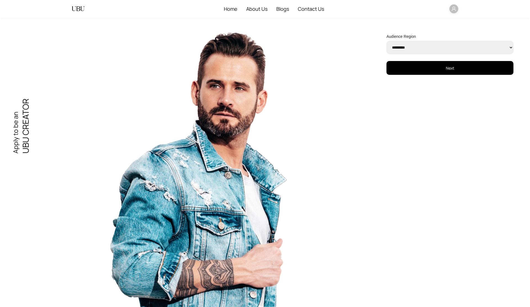
click at [453, 71] on button "Next" at bounding box center [450, 68] width 127 height 14
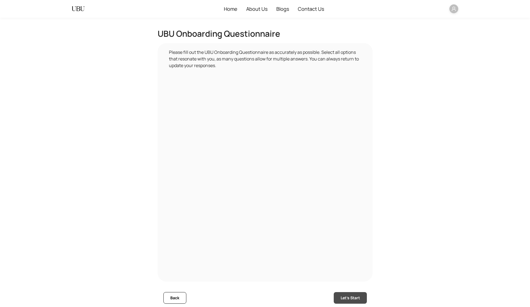
click at [342, 298] on span "Let's Start" at bounding box center [350, 298] width 19 height 6
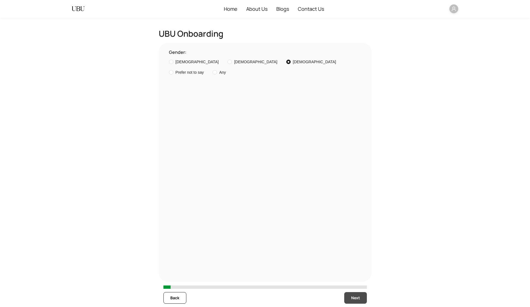
click at [346, 297] on button "Next" at bounding box center [355, 298] width 23 height 12
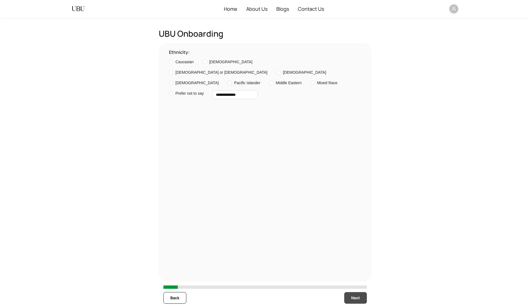
click at [355, 301] on span "Next" at bounding box center [355, 298] width 9 height 6
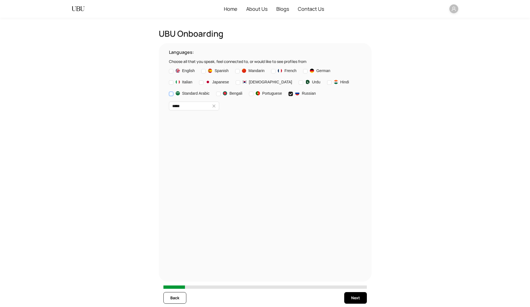
click at [201, 96] on span "Standard Arabic" at bounding box center [196, 93] width 28 height 6
click at [188, 85] on label "Italian" at bounding box center [182, 82] width 26 height 7
click at [192, 73] on span "English" at bounding box center [188, 71] width 13 height 6
click at [215, 75] on label "Spanish" at bounding box center [216, 71] width 30 height 7
click at [218, 85] on span "Japanese" at bounding box center [220, 82] width 17 height 6
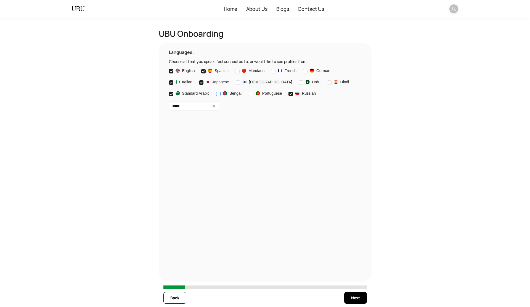
click at [233, 97] on label "Bengali" at bounding box center [230, 93] width 28 height 7
click at [260, 96] on img at bounding box center [258, 93] width 4 height 4
click at [261, 83] on label "[DEMOGRAPHIC_DATA]" at bounding box center [265, 82] width 59 height 7
click at [262, 74] on span "Mandarin" at bounding box center [257, 71] width 16 height 6
click at [282, 73] on img at bounding box center [280, 70] width 4 height 4
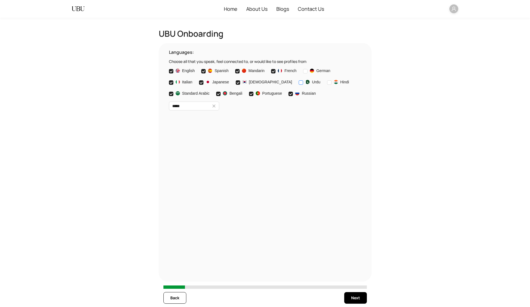
click at [312, 85] on span "Urdu" at bounding box center [316, 82] width 8 height 6
click at [341, 85] on span "Hindi" at bounding box center [345, 82] width 9 height 6
click at [327, 73] on span "German" at bounding box center [323, 71] width 14 height 6
click at [216, 108] on icon "close" at bounding box center [214, 106] width 4 height 4
click at [339, 96] on span "Other" at bounding box center [334, 93] width 10 height 6
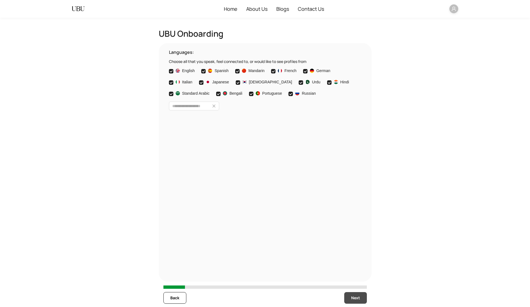
click at [353, 298] on span "Next" at bounding box center [355, 298] width 9 height 6
click at [198, 109] on input "text" at bounding box center [191, 106] width 39 height 6
type input "*****"
click at [354, 297] on span "Next" at bounding box center [355, 298] width 9 height 6
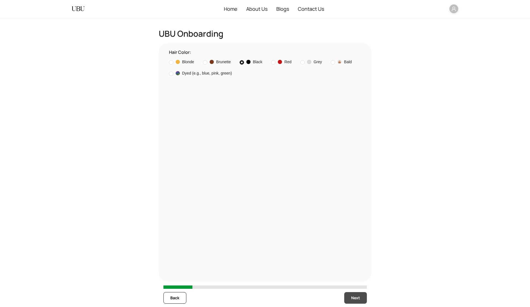
click at [354, 300] on span "Next" at bounding box center [355, 298] width 9 height 6
click at [354, 297] on span "Next" at bounding box center [355, 298] width 9 height 6
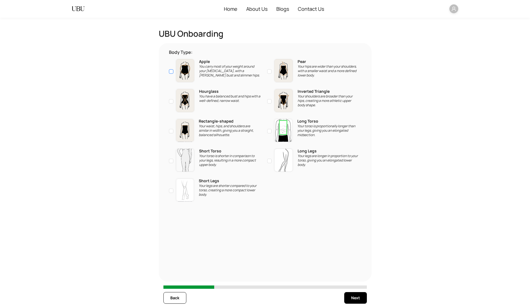
click at [216, 73] on p "You carry most of your weight around your [MEDICAL_DATA], with a [PERSON_NAME] …" at bounding box center [230, 70] width 62 height 13
click at [295, 74] on div "Pear Your hips are wider than your shoulders, with a smaller waist and a more d…" at bounding box center [316, 71] width 85 height 24
click at [289, 102] on img at bounding box center [283, 101] width 19 height 24
click at [248, 103] on p "You have a balanced bust and hips with a well-defined, narrow waist." at bounding box center [230, 98] width 62 height 9
click at [228, 137] on p "Your waist, hips, and shoulders are similar in width, giving you a straight, ba…" at bounding box center [230, 130] width 62 height 13
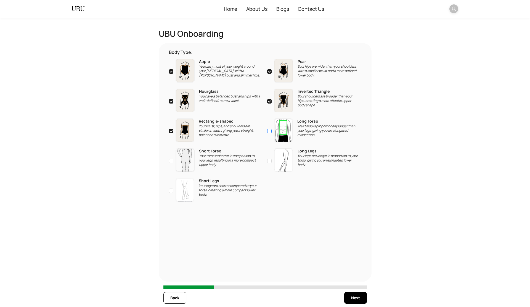
click at [275, 142] on img at bounding box center [283, 130] width 19 height 24
click at [277, 172] on img at bounding box center [283, 160] width 19 height 24
click at [225, 167] on p "Your torso is shorter in comparison to your legs, resulting in a more compact u…" at bounding box center [230, 160] width 62 height 13
click at [225, 197] on p "Your legs are shorter compared to your torso, creating a more compact lower bod…" at bounding box center [230, 190] width 62 height 13
click at [352, 302] on button "Next" at bounding box center [355, 298] width 23 height 12
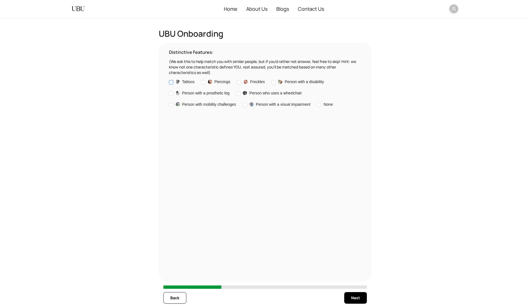
click at [194, 85] on span "Tattoos" at bounding box center [188, 82] width 12 height 6
click at [194, 96] on span "Person with a prosthetic leg" at bounding box center [206, 93] width 48 height 6
click at [198, 108] on label "Person with mobility challenges" at bounding box center [203, 104] width 69 height 7
click at [223, 86] on label "Piercings" at bounding box center [216, 82] width 31 height 7
click at [261, 91] on div "Tattoos Piercings Freckles Person with a disability Person with a prosthetic le…" at bounding box center [265, 94] width 192 height 30
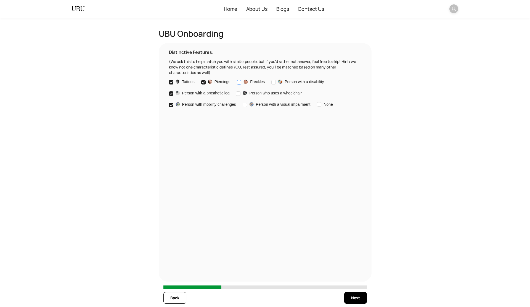
click at [261, 85] on span "Freckles" at bounding box center [257, 82] width 15 height 6
click at [263, 96] on span "Person who uses a wheelchair" at bounding box center [275, 93] width 52 height 6
click at [270, 107] on span "Person with a visual impairment" at bounding box center [283, 104] width 55 height 6
click at [312, 86] on label "Person with a disability" at bounding box center [298, 82] width 55 height 7
click at [330, 107] on span "None" at bounding box center [328, 104] width 9 height 6
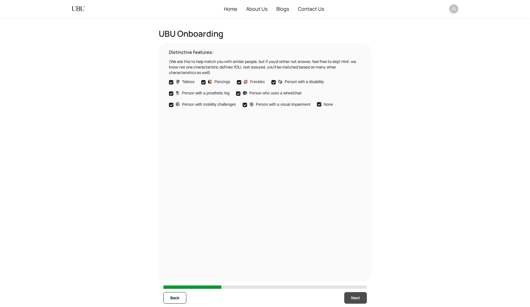
click at [355, 299] on span "Next" at bounding box center [355, 298] width 9 height 6
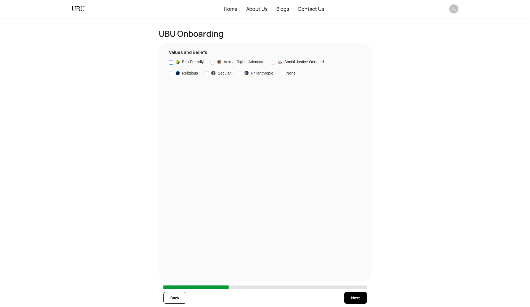
click at [204, 64] on span "Eco-Friendly" at bounding box center [189, 62] width 33 height 6
click at [195, 75] on label "Religious" at bounding box center [184, 73] width 31 height 7
click at [218, 76] on div "Secular" at bounding box center [221, 73] width 20 height 6
click at [250, 65] on span "Animal Rights Advocate" at bounding box center [244, 62] width 41 height 6
click at [255, 76] on span "Philanthropic" at bounding box center [262, 73] width 22 height 6
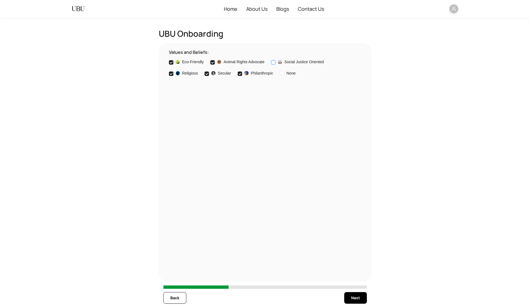
click at [301, 66] on label "Social Justice Oriented" at bounding box center [298, 62] width 55 height 7
click at [296, 76] on span "None" at bounding box center [291, 73] width 9 height 6
